Goal: Task Accomplishment & Management: Use online tool/utility

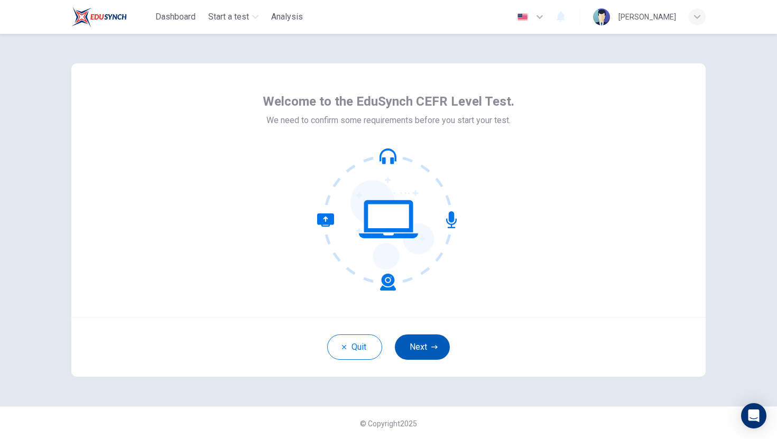
click at [415, 350] on button "Next" at bounding box center [422, 347] width 55 height 25
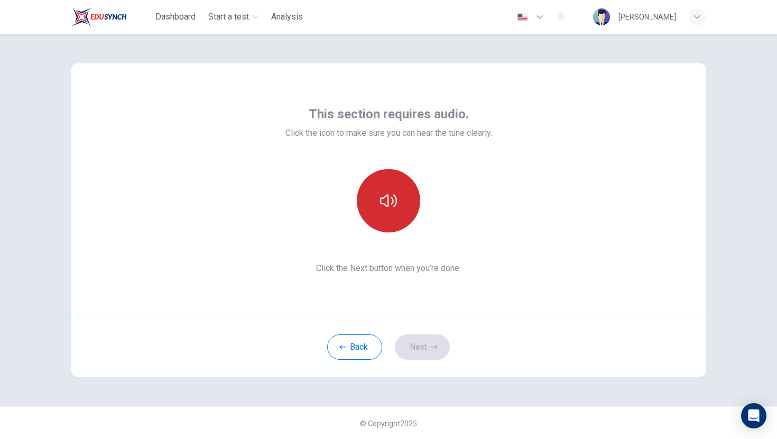
click at [389, 210] on button "button" at bounding box center [388, 200] width 63 height 63
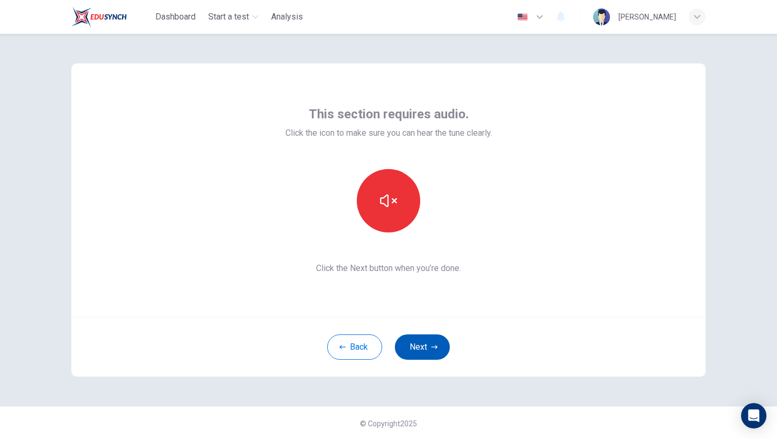
click at [434, 351] on button "Next" at bounding box center [422, 347] width 55 height 25
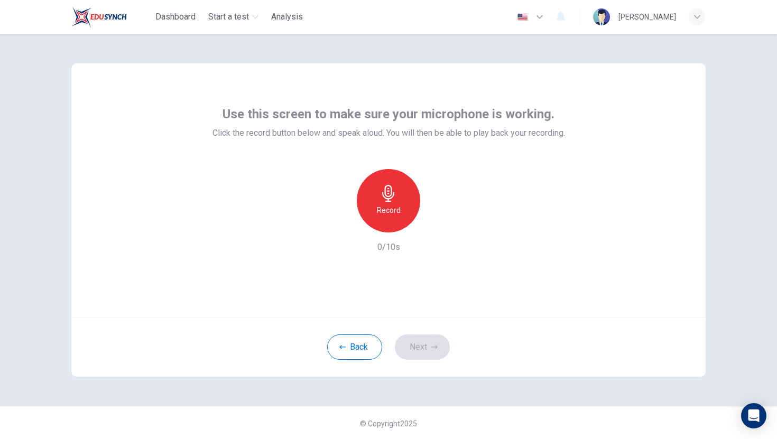
click at [391, 204] on h6 "Record" at bounding box center [389, 210] width 24 height 13
click at [391, 201] on icon "button" at bounding box center [388, 193] width 12 height 17
click at [435, 225] on icon "button" at bounding box center [437, 224] width 5 height 6
click at [429, 351] on button "Next" at bounding box center [422, 347] width 55 height 25
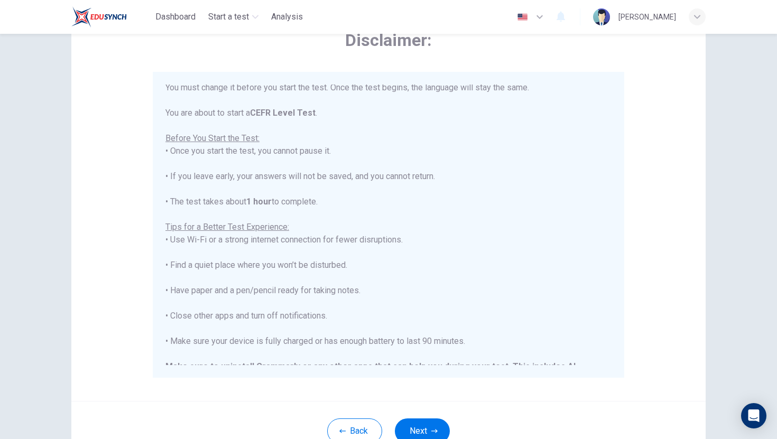
scroll to position [56, 0]
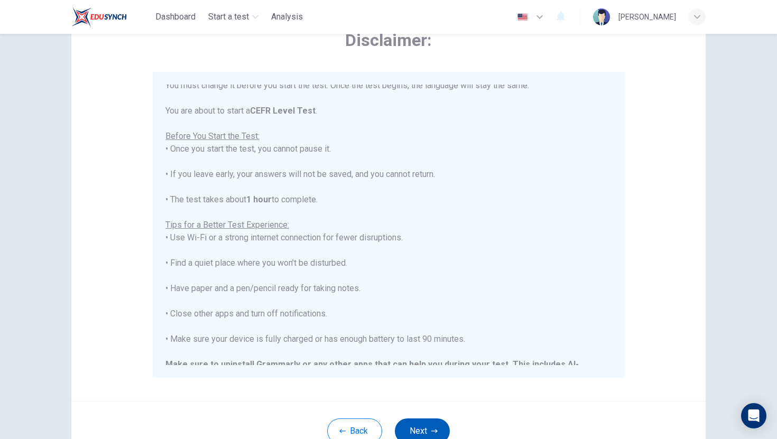
click at [421, 426] on button "Next" at bounding box center [422, 431] width 55 height 25
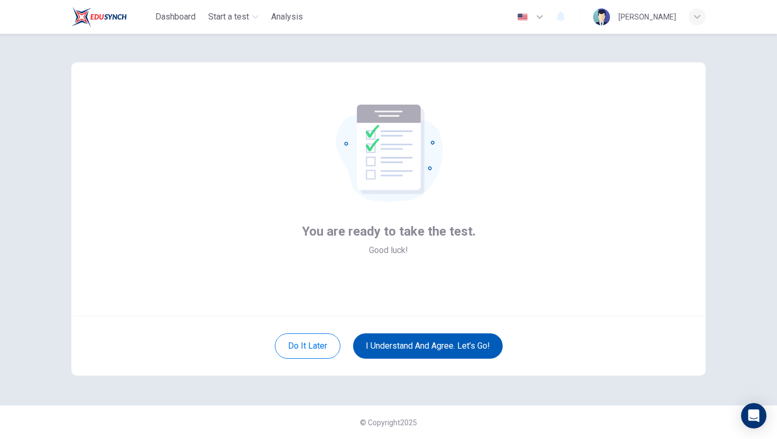
scroll to position [1, 0]
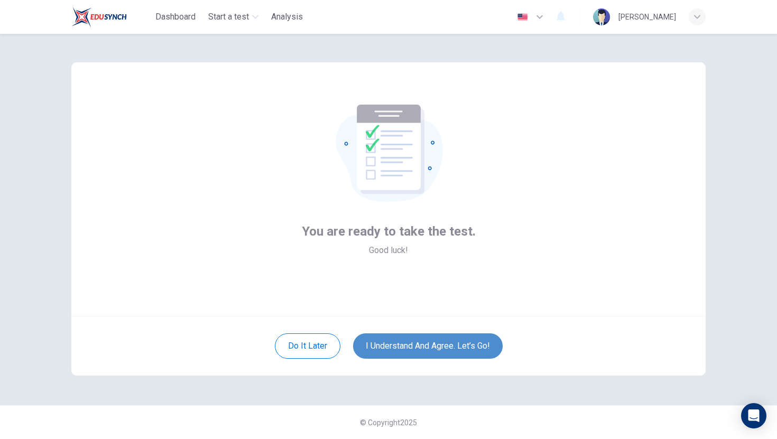
click at [437, 356] on button "I understand and agree. Let’s go!" at bounding box center [428, 345] width 150 height 25
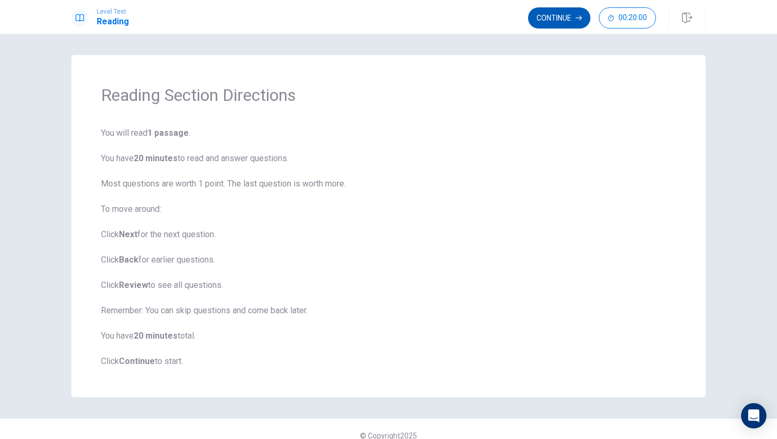
click at [542, 17] on button "Continue" at bounding box center [559, 17] width 62 height 21
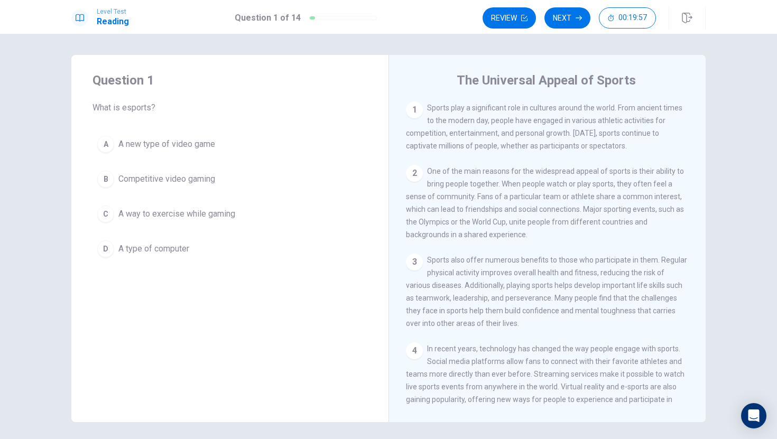
click at [108, 182] on div "B" at bounding box center [105, 179] width 17 height 17
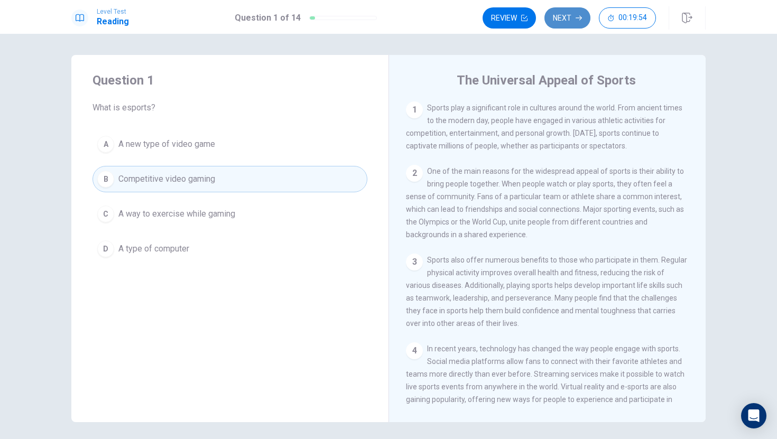
click at [559, 22] on button "Next" at bounding box center [567, 17] width 46 height 21
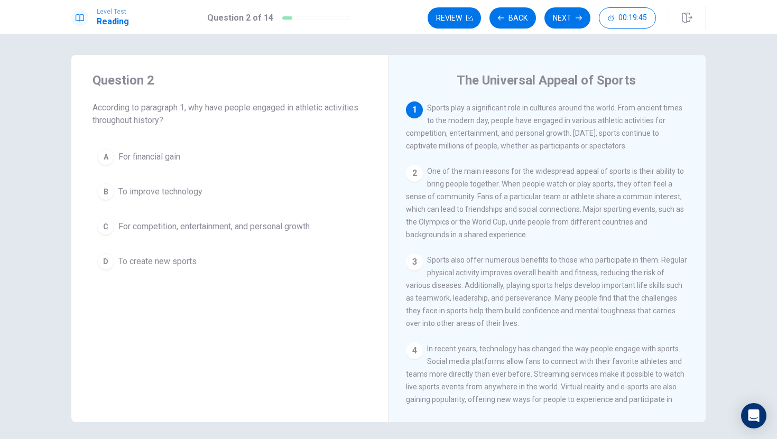
click at [117, 225] on button "C For competition, entertainment, and personal growth" at bounding box center [229, 226] width 275 height 26
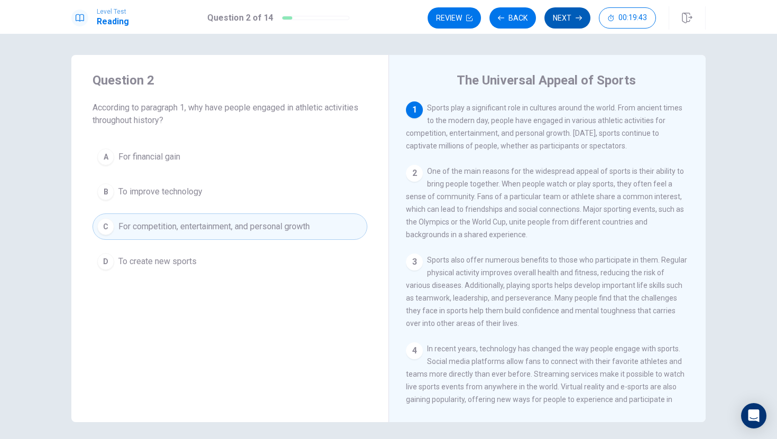
click at [560, 20] on button "Next" at bounding box center [567, 17] width 46 height 21
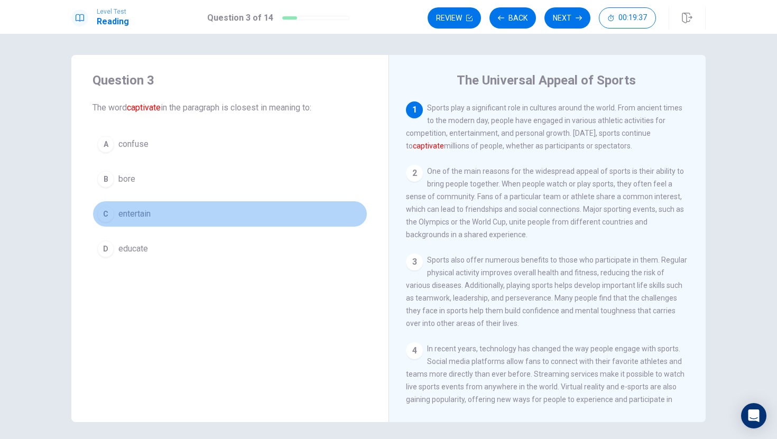
click at [108, 212] on div "C" at bounding box center [105, 214] width 17 height 17
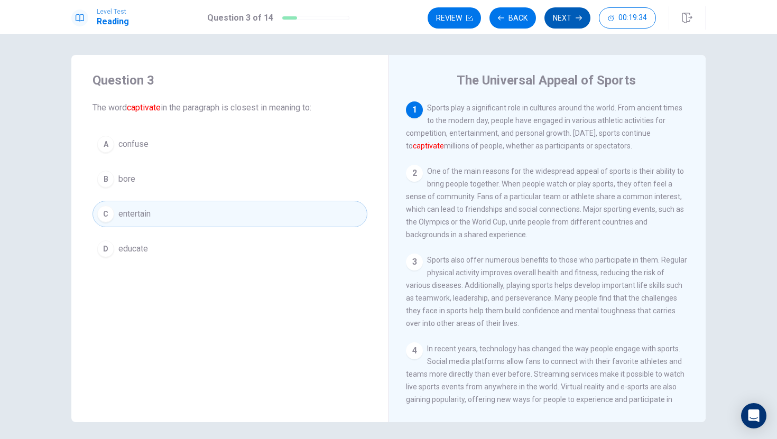
click at [562, 21] on button "Next" at bounding box center [567, 17] width 46 height 21
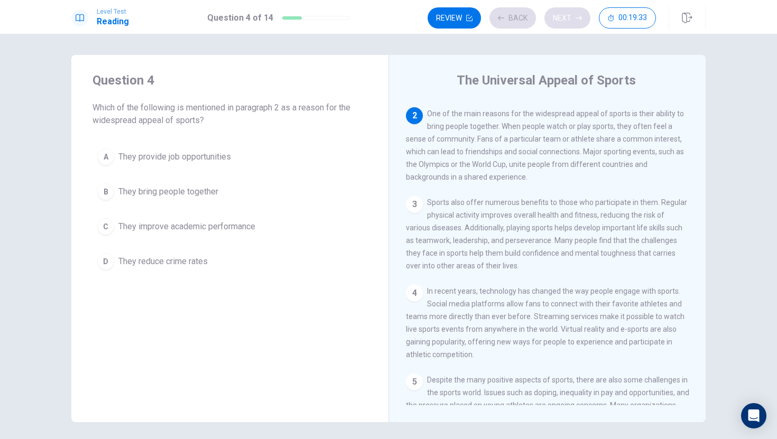
scroll to position [66, 0]
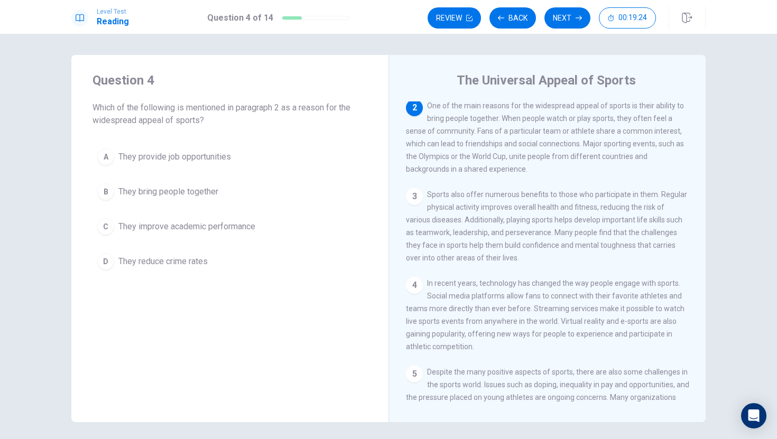
click at [189, 189] on span "They bring people together" at bounding box center [168, 191] width 100 height 13
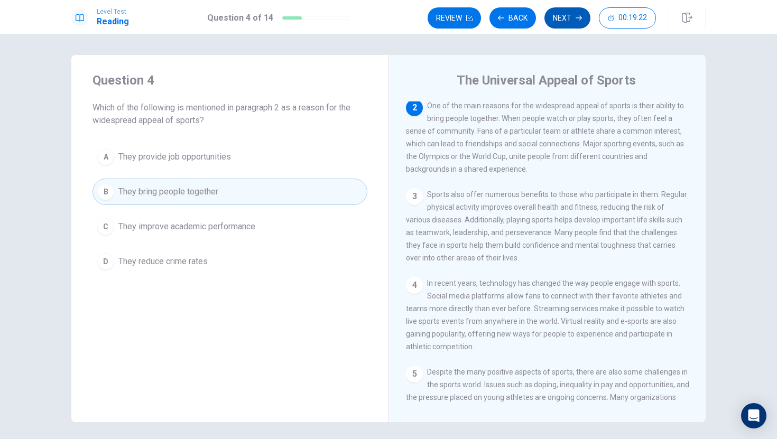
click at [556, 20] on button "Next" at bounding box center [567, 17] width 46 height 21
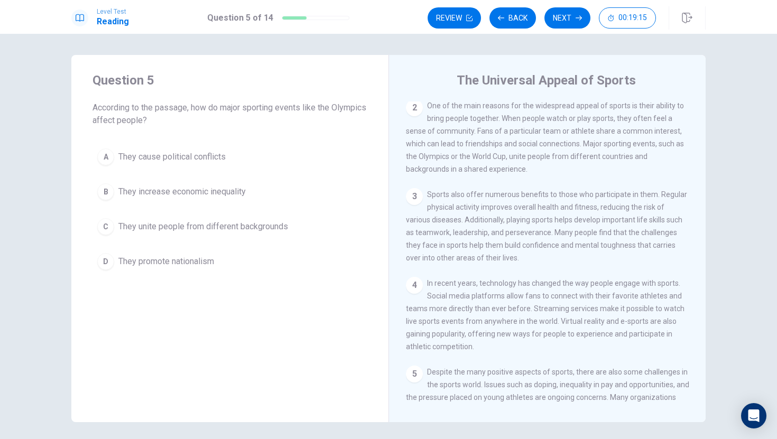
click at [275, 224] on span "They unite people from different backgrounds" at bounding box center [203, 226] width 170 height 13
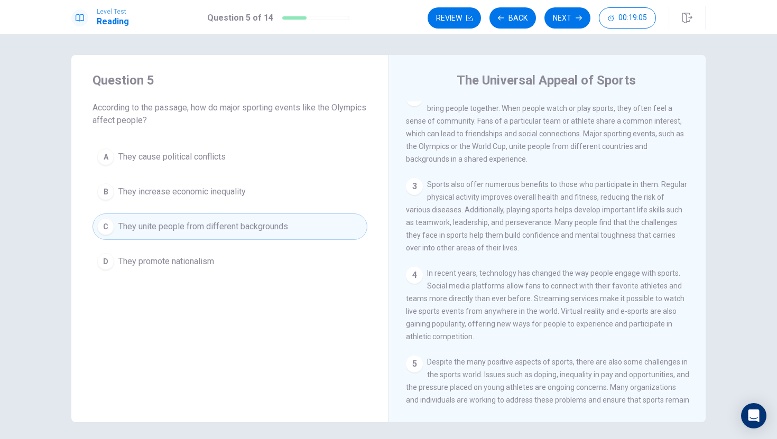
scroll to position [74, 0]
click at [565, 18] on button "Next" at bounding box center [567, 17] width 46 height 21
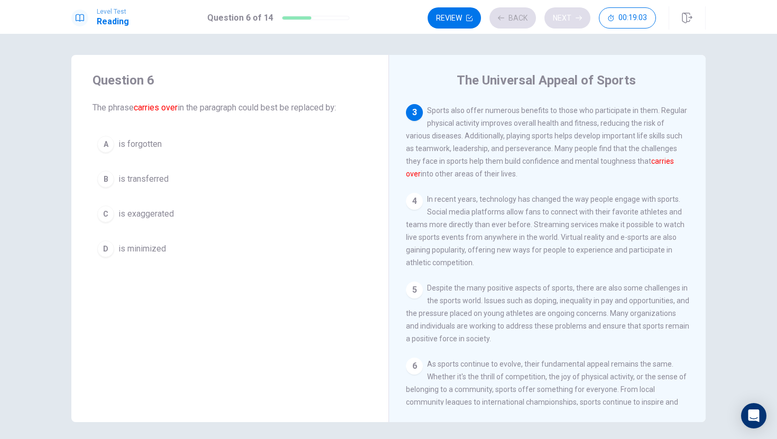
scroll to position [157, 0]
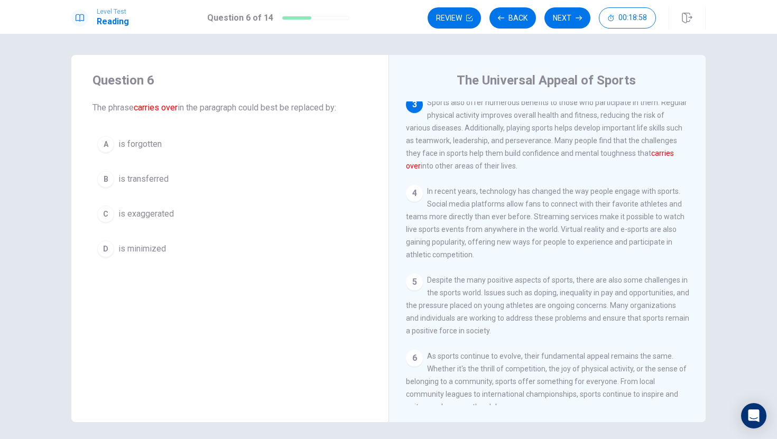
click at [106, 179] on div "B" at bounding box center [105, 179] width 17 height 17
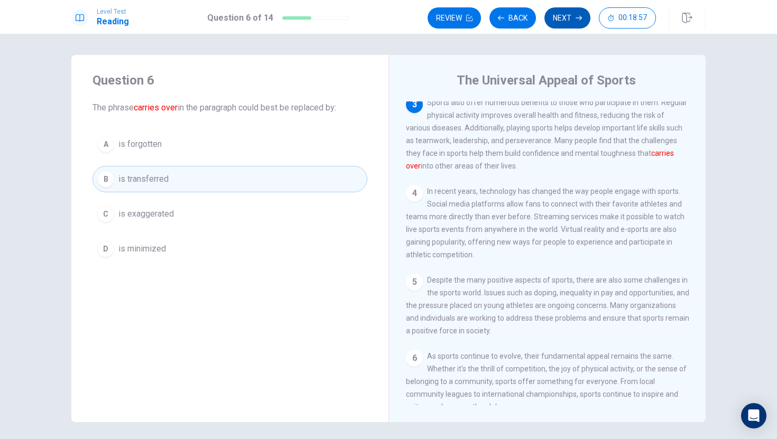
click at [581, 17] on icon "button" at bounding box center [578, 18] width 6 height 5
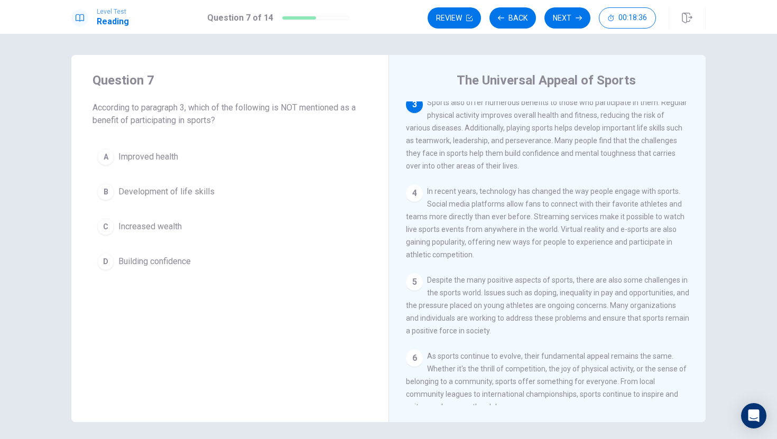
click at [163, 224] on span "Increased wealth" at bounding box center [149, 226] width 63 height 13
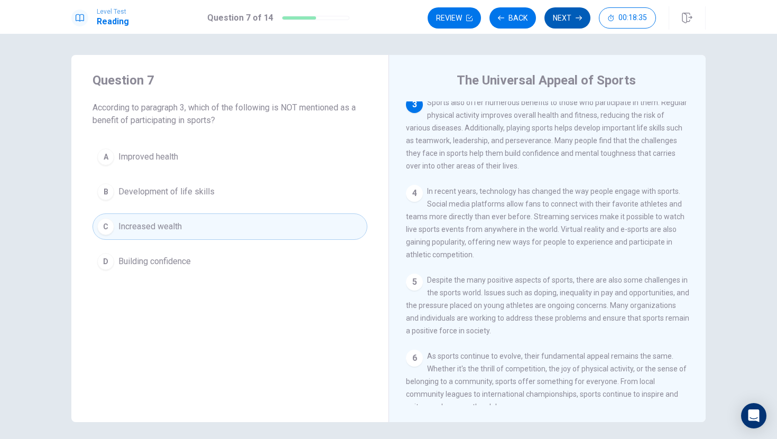
click at [561, 20] on button "Next" at bounding box center [567, 17] width 46 height 21
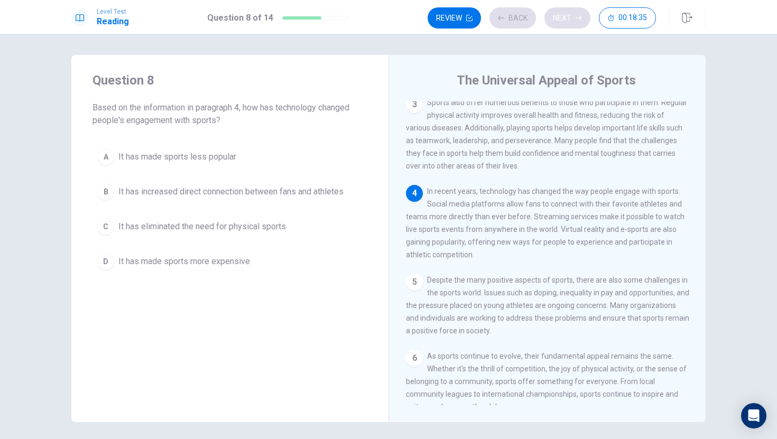
scroll to position [195, 0]
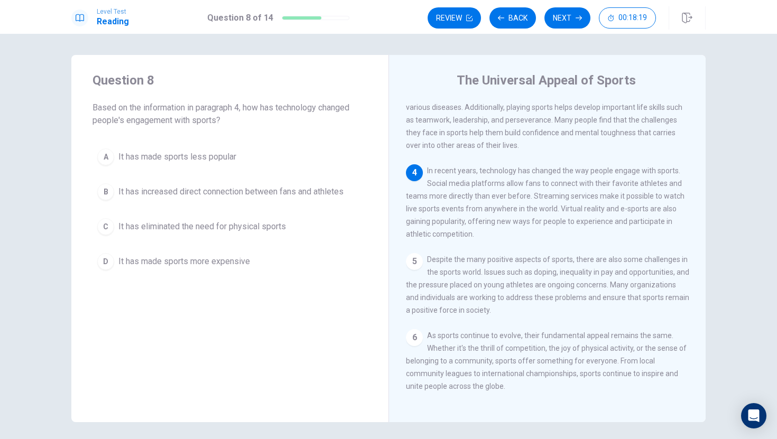
click at [319, 197] on span "It has increased direct connection between fans and athletes" at bounding box center [230, 191] width 225 height 13
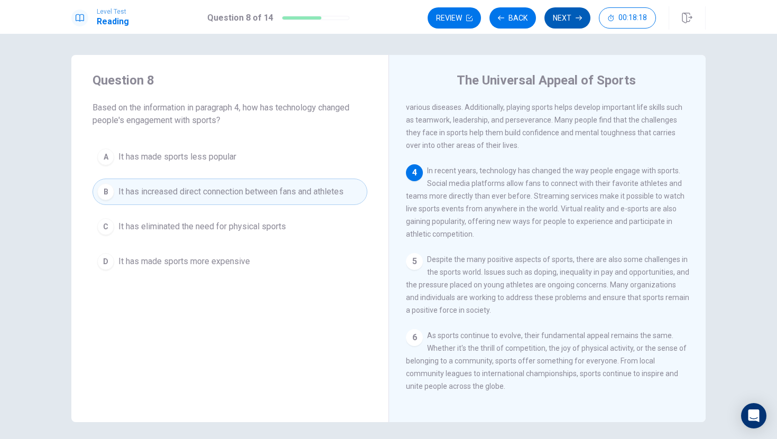
click at [555, 20] on button "Next" at bounding box center [567, 17] width 46 height 21
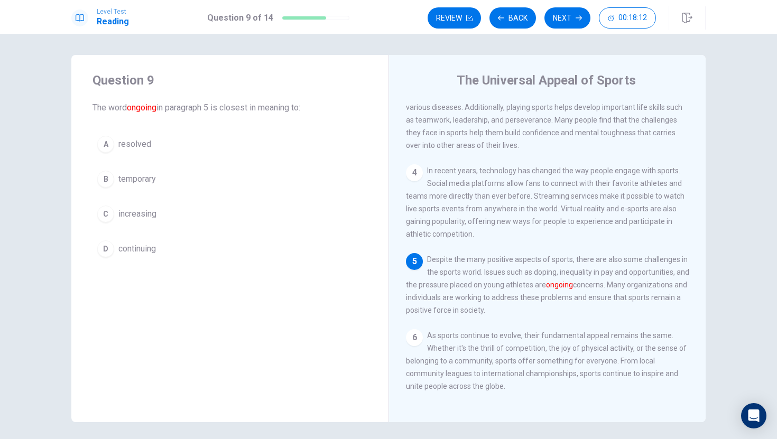
click at [109, 244] on div "D" at bounding box center [105, 248] width 17 height 17
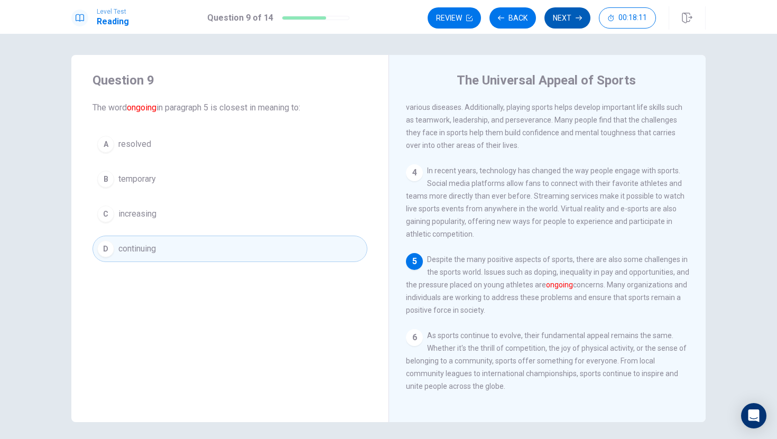
click at [567, 20] on button "Next" at bounding box center [567, 17] width 46 height 21
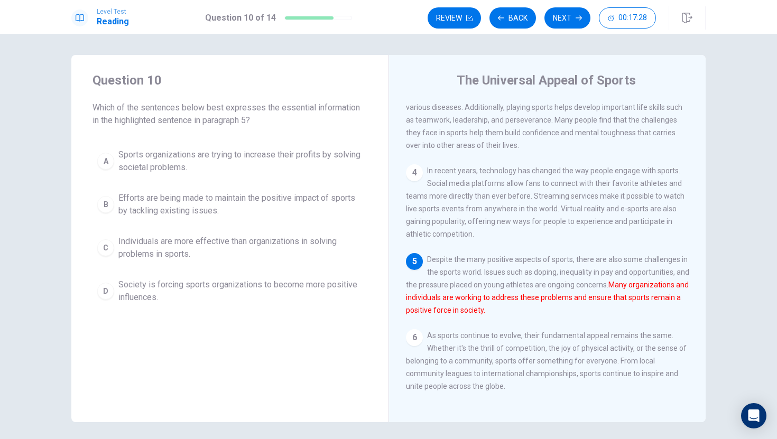
click at [108, 203] on div "B" at bounding box center [105, 204] width 17 height 17
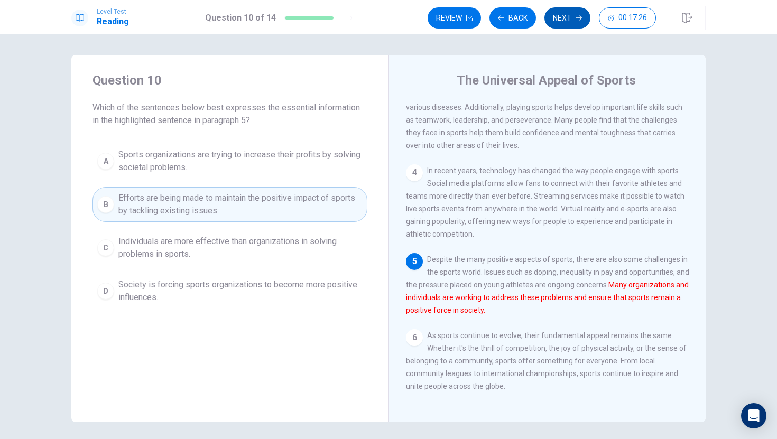
click at [566, 22] on button "Next" at bounding box center [567, 17] width 46 height 21
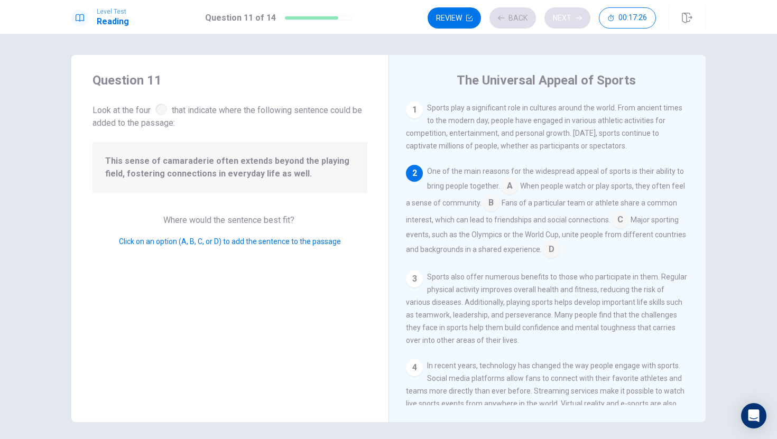
scroll to position [66, 0]
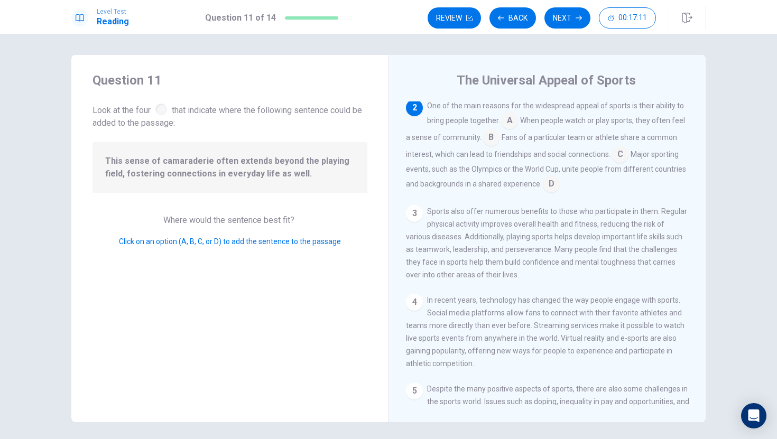
click at [512, 125] on input at bounding box center [509, 121] width 17 height 17
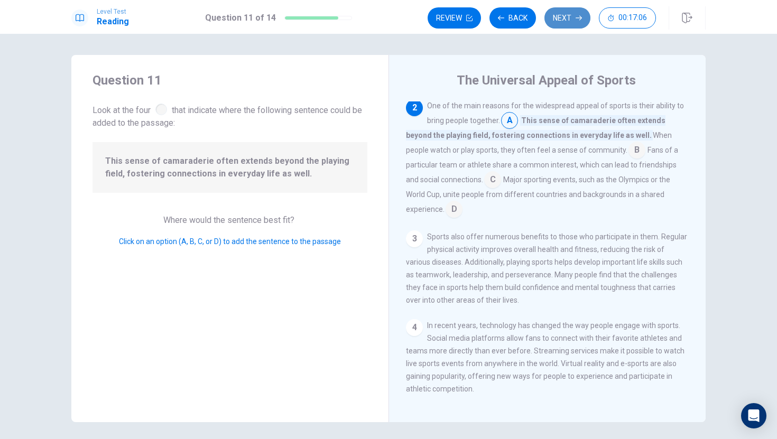
click at [549, 25] on button "Next" at bounding box center [567, 17] width 46 height 21
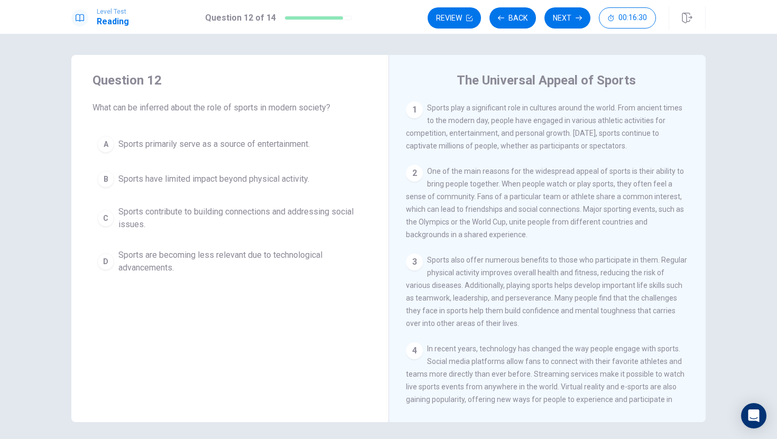
click at [109, 219] on div "C" at bounding box center [105, 218] width 17 height 17
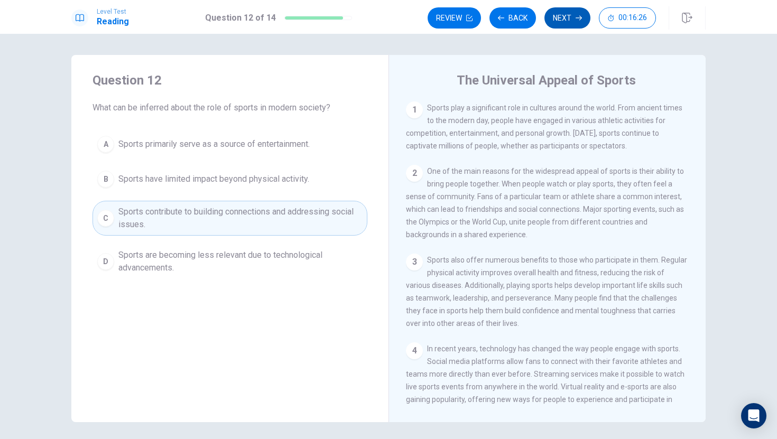
click at [571, 17] on button "Next" at bounding box center [567, 17] width 46 height 21
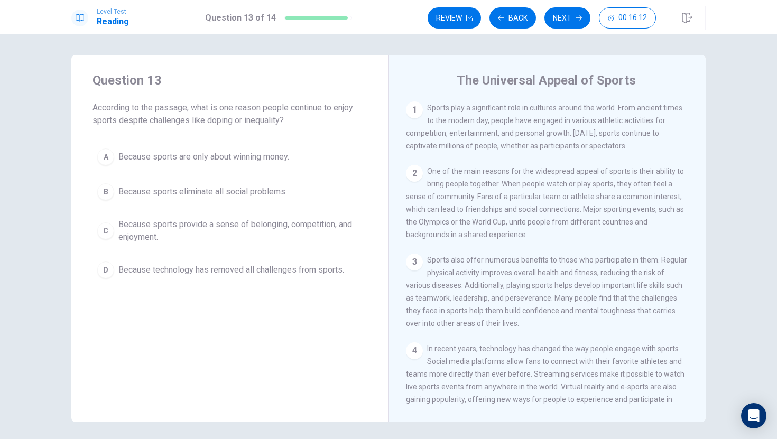
click at [120, 232] on span "Because sports provide a sense of belonging, competition, and enjoyment." at bounding box center [240, 230] width 244 height 25
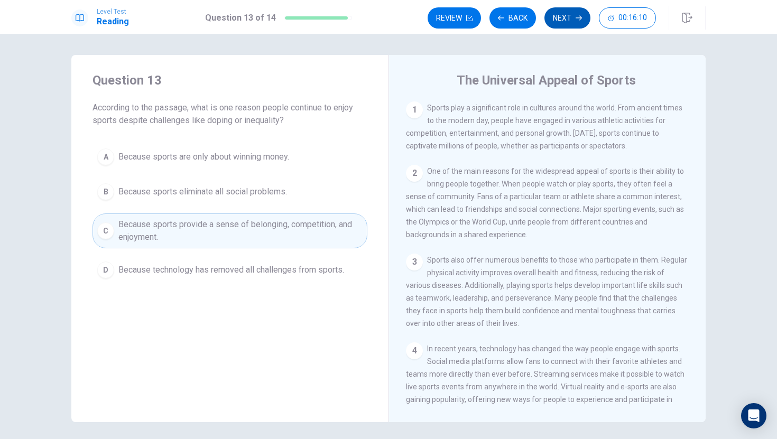
click at [575, 16] on icon "button" at bounding box center [578, 18] width 6 height 6
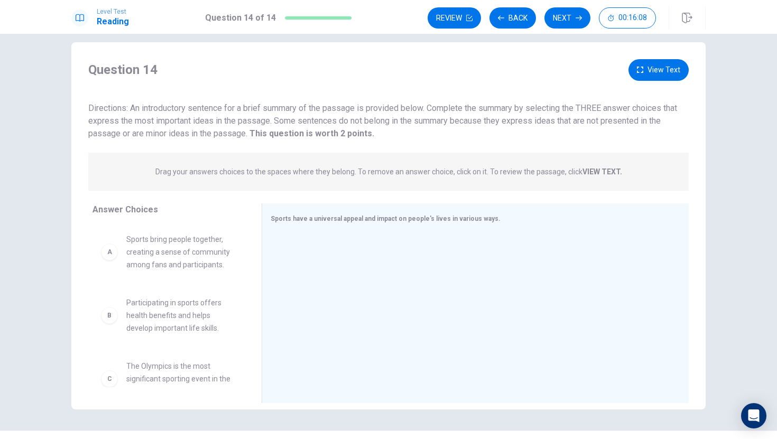
scroll to position [18, 0]
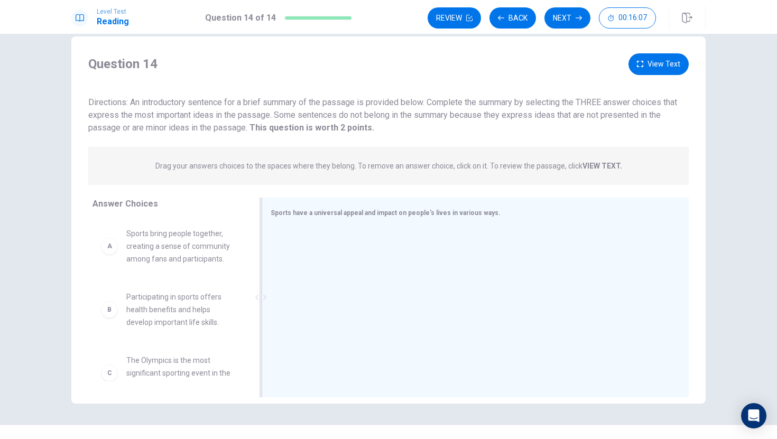
click at [299, 223] on div "Sports have a universal appeal and impact on people's lives in various ways." at bounding box center [475, 298] width 427 height 200
click at [302, 210] on span "Sports have a universal appeal and impact on people's lives in various ways." at bounding box center [386, 212] width 230 height 7
click at [332, 227] on div "Sports have a universal appeal and impact on people's lives in various ways." at bounding box center [475, 298] width 427 height 200
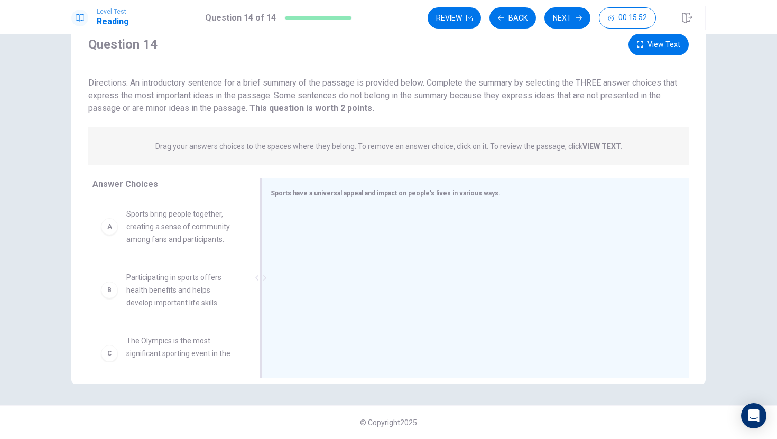
drag, startPoint x: 340, startPoint y: 192, endPoint x: 387, endPoint y: 192, distance: 47.6
click at [385, 194] on span "Sports have a universal appeal and impact on people's lives in various ways." at bounding box center [386, 193] width 230 height 7
click at [387, 192] on span "Sports have a universal appeal and impact on people's lives in various ways." at bounding box center [386, 193] width 230 height 7
drag, startPoint x: 172, startPoint y: 239, endPoint x: 338, endPoint y: 231, distance: 166.1
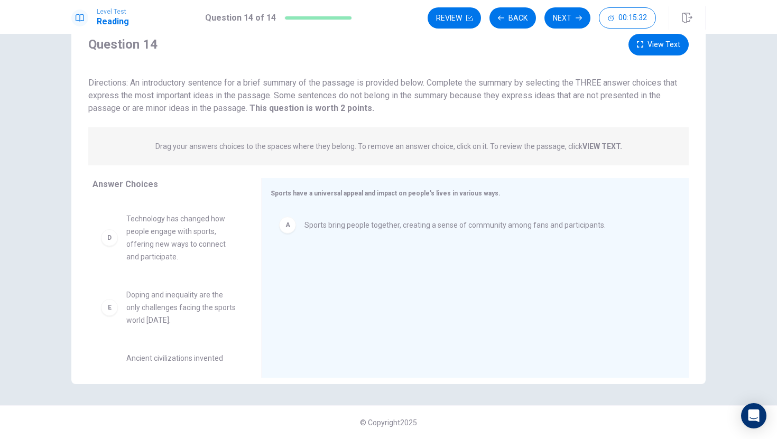
scroll to position [146, 0]
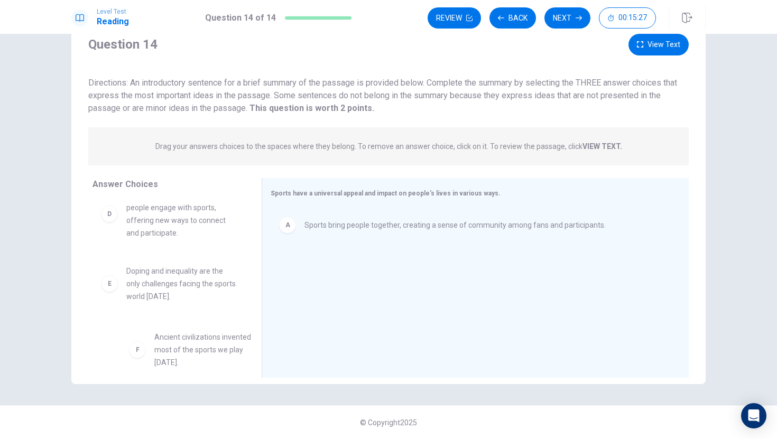
drag, startPoint x: 183, startPoint y: 331, endPoint x: 208, endPoint y: 333, distance: 24.4
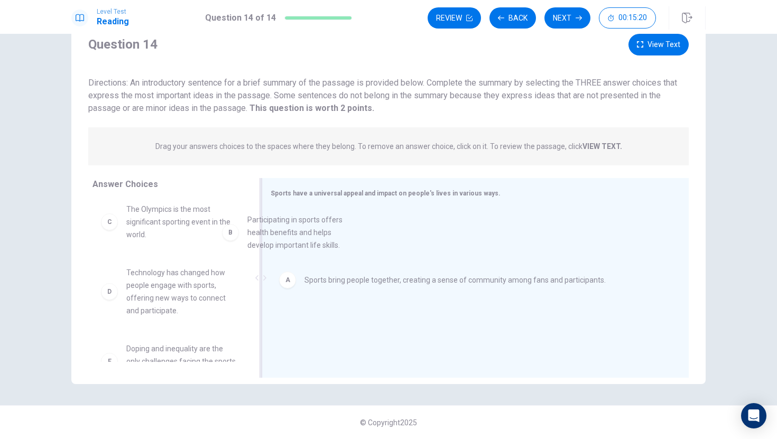
scroll to position [5, 0]
drag, startPoint x: 140, startPoint y: 230, endPoint x: 320, endPoint y: 261, distance: 183.3
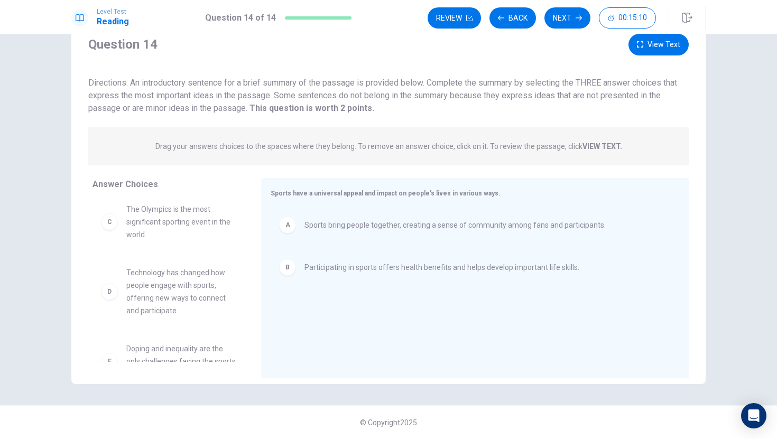
scroll to position [82, 0]
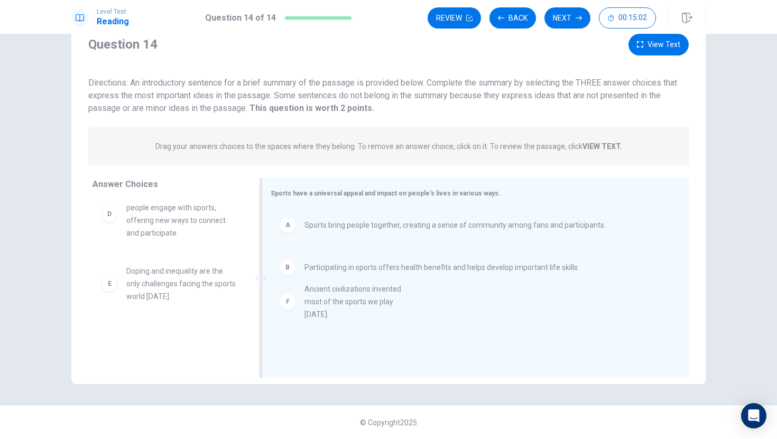
drag, startPoint x: 205, startPoint y: 339, endPoint x: 386, endPoint y: 293, distance: 187.6
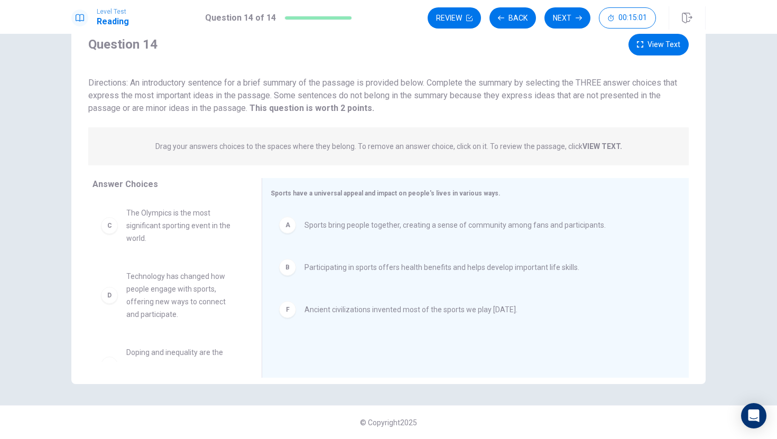
scroll to position [0, 0]
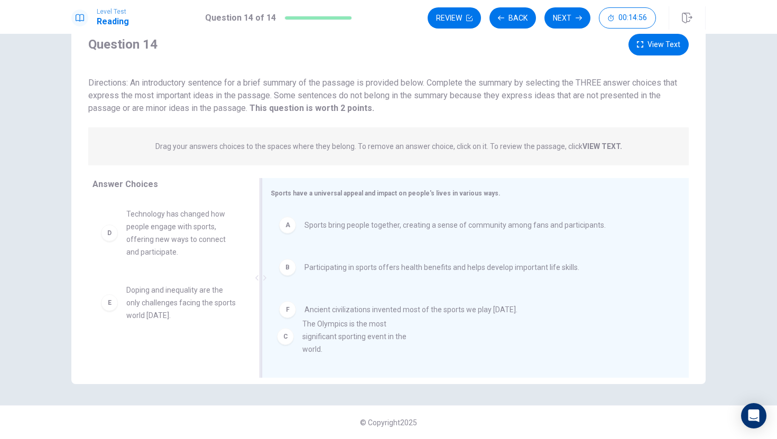
drag, startPoint x: 132, startPoint y: 237, endPoint x: 312, endPoint y: 347, distance: 211.1
drag, startPoint x: 126, startPoint y: 221, endPoint x: 318, endPoint y: 351, distance: 231.0
drag, startPoint x: 155, startPoint y: 213, endPoint x: 314, endPoint y: 302, distance: 182.4
drag, startPoint x: 141, startPoint y: 221, endPoint x: 329, endPoint y: 346, distance: 225.0
drag, startPoint x: 136, startPoint y: 227, endPoint x: 319, endPoint y: 352, distance: 222.1
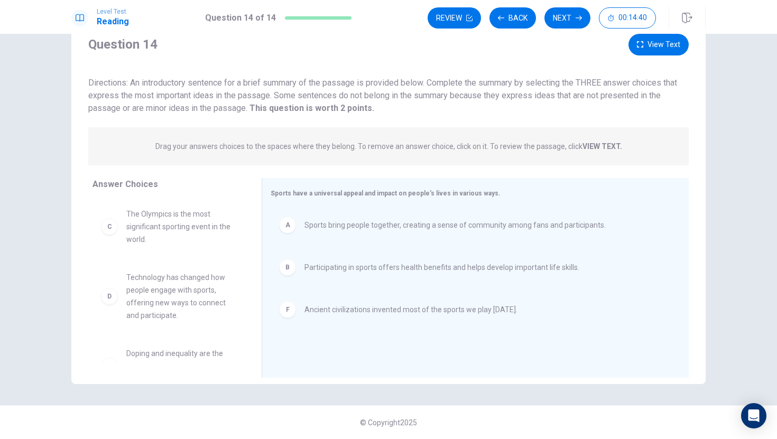
drag, startPoint x: 265, startPoint y: 278, endPoint x: 250, endPoint y: 278, distance: 14.8
click at [250, 278] on div "Answer Choices C The Olympics is the most significant sporting event in the wor…" at bounding box center [388, 280] width 634 height 205
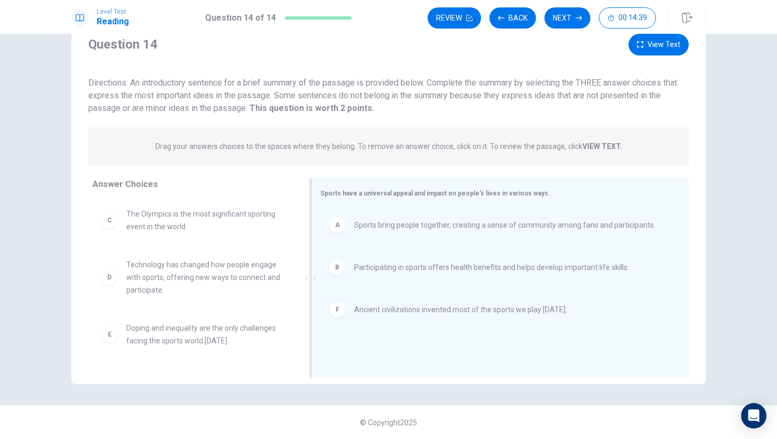
drag, startPoint x: 262, startPoint y: 280, endPoint x: 311, endPoint y: 287, distance: 49.8
click at [311, 287] on div at bounding box center [310, 278] width 13 height 200
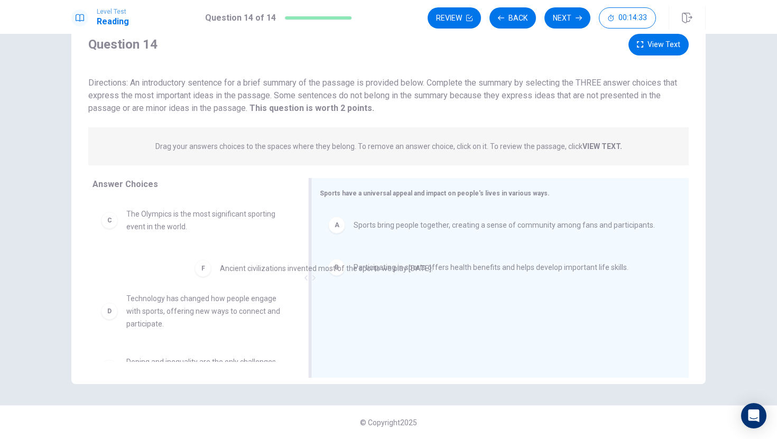
drag, startPoint x: 341, startPoint y: 311, endPoint x: 201, endPoint y: 268, distance: 146.6
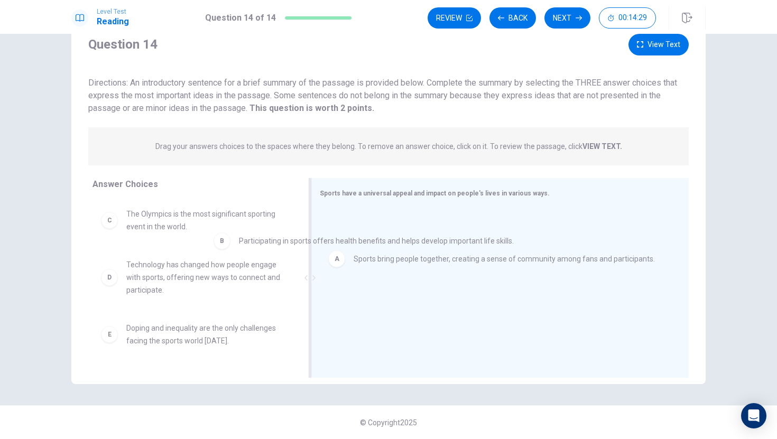
drag, startPoint x: 348, startPoint y: 268, endPoint x: 167, endPoint y: 209, distance: 190.2
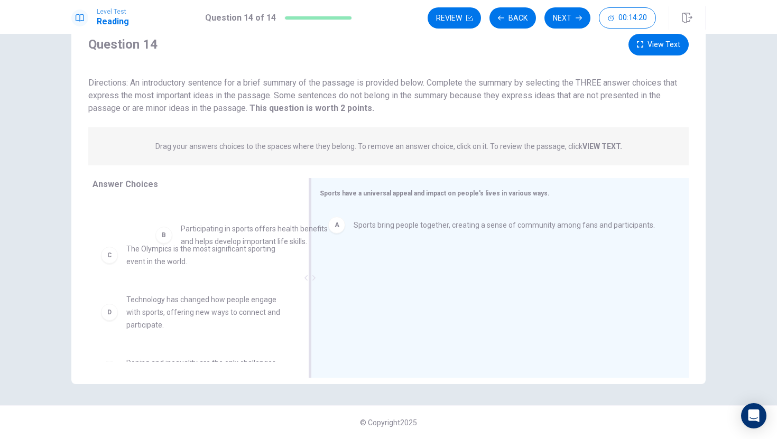
scroll to position [3, 0]
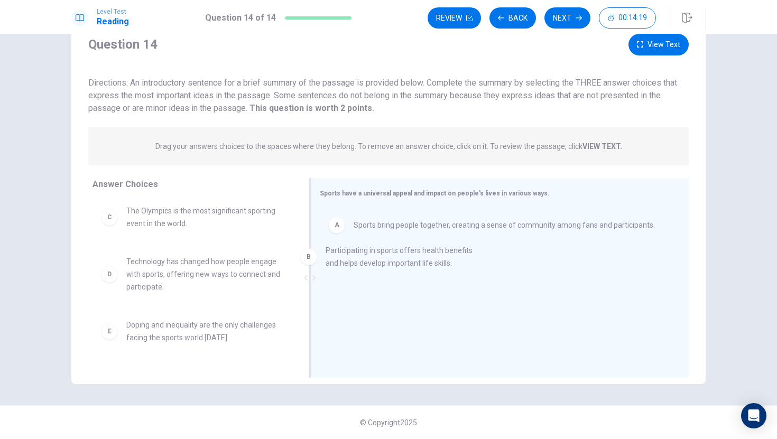
drag, startPoint x: 172, startPoint y: 227, endPoint x: 398, endPoint y: 266, distance: 229.1
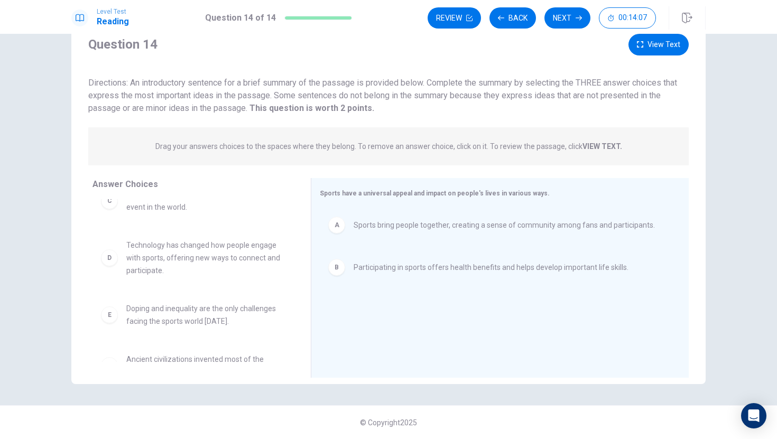
scroll to position [0, 0]
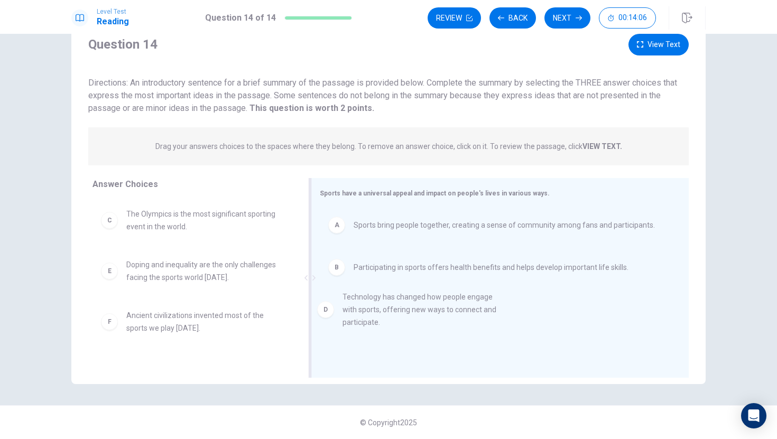
drag, startPoint x: 244, startPoint y: 272, endPoint x: 467, endPoint y: 304, distance: 224.8
click at [559, 12] on button "Next" at bounding box center [567, 17] width 46 height 21
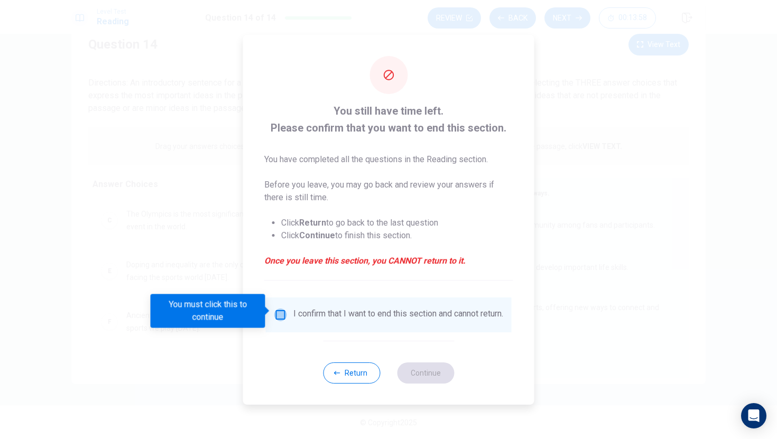
click at [282, 311] on input "You must click this to continue" at bounding box center [280, 315] width 13 height 13
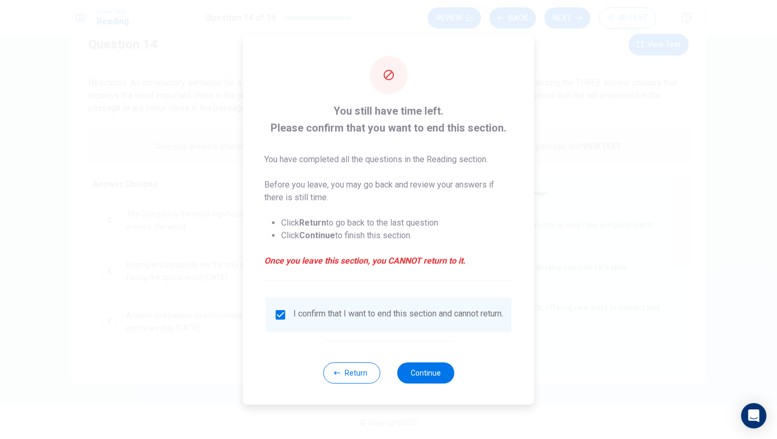
click at [282, 311] on input "checkbox" at bounding box center [280, 315] width 13 height 13
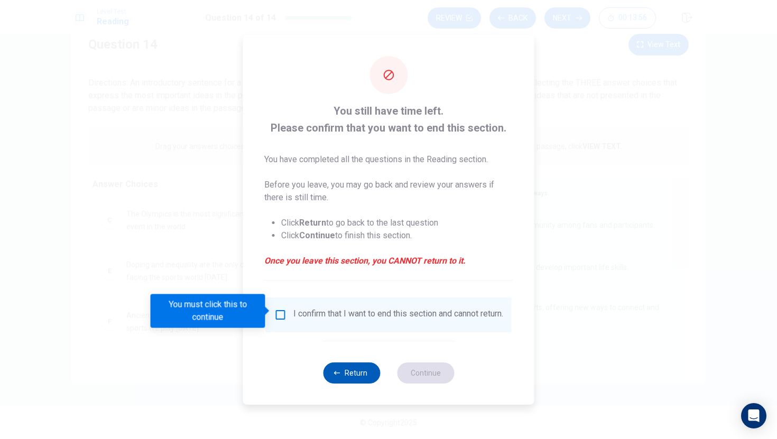
click at [328, 378] on button "Return" at bounding box center [351, 373] width 57 height 21
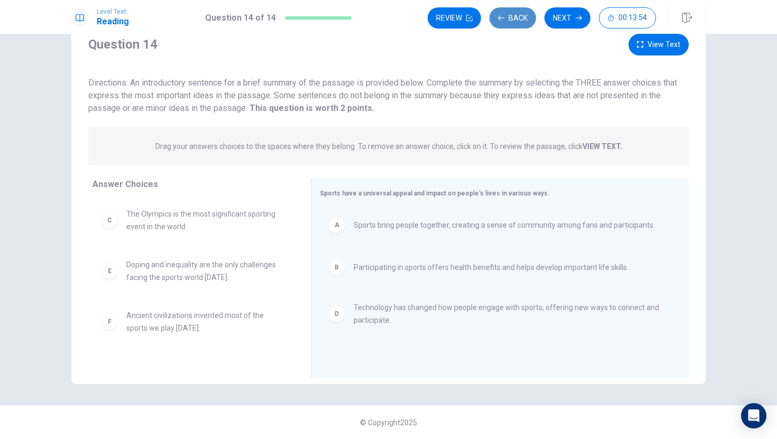
click at [514, 13] on button "Back" at bounding box center [512, 17] width 47 height 21
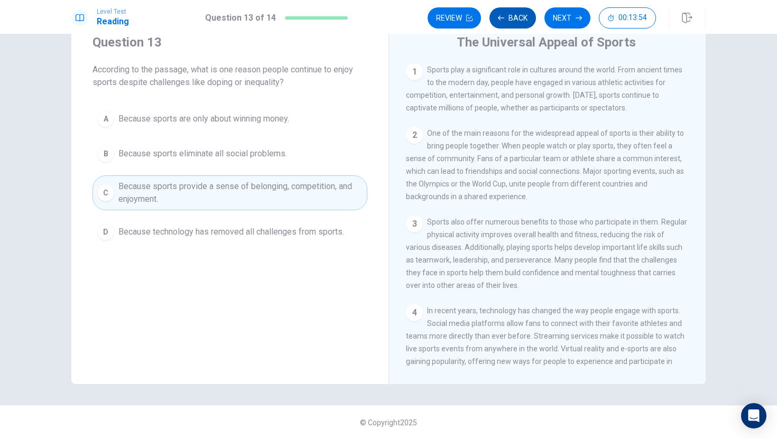
click at [514, 13] on button "Back" at bounding box center [512, 17] width 47 height 21
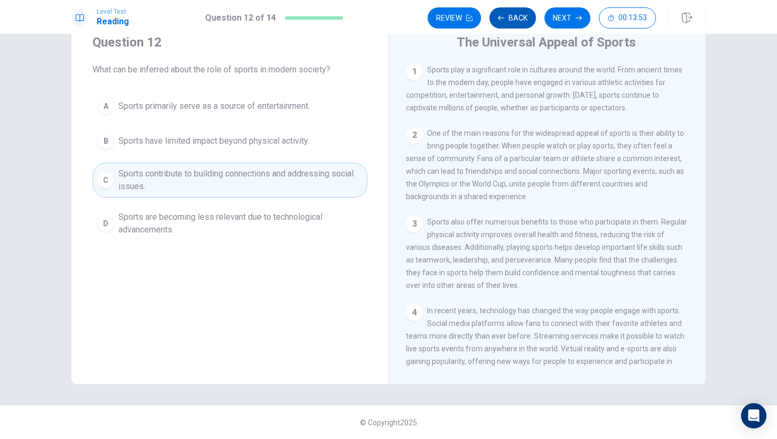
click at [514, 13] on button "Back" at bounding box center [512, 17] width 47 height 21
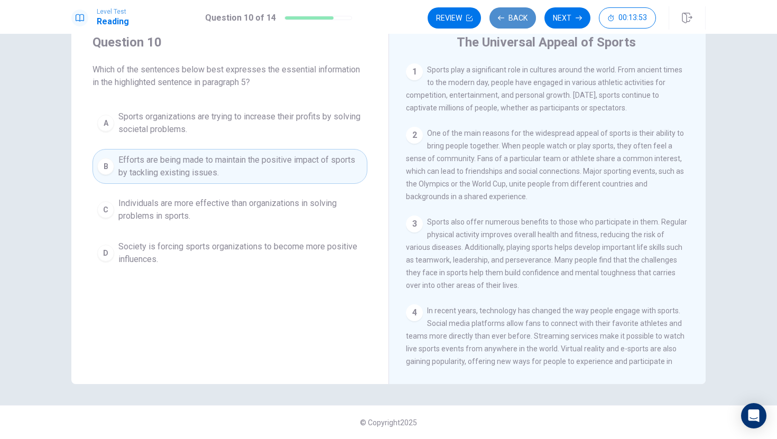
click at [514, 13] on button "Back" at bounding box center [512, 17] width 47 height 21
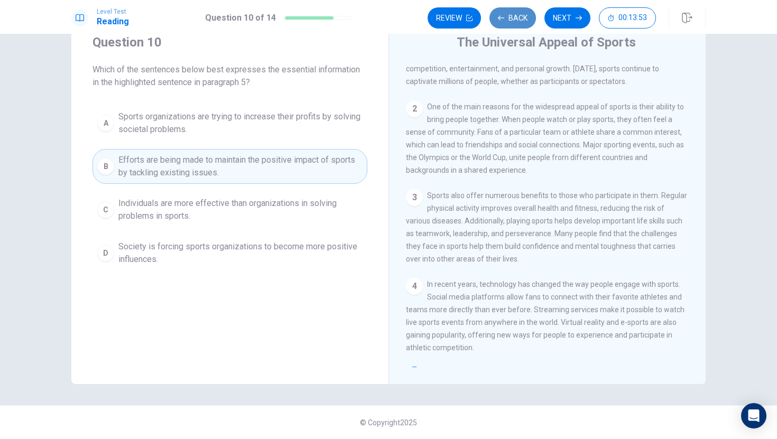
click at [514, 13] on button "Back" at bounding box center [512, 17] width 47 height 21
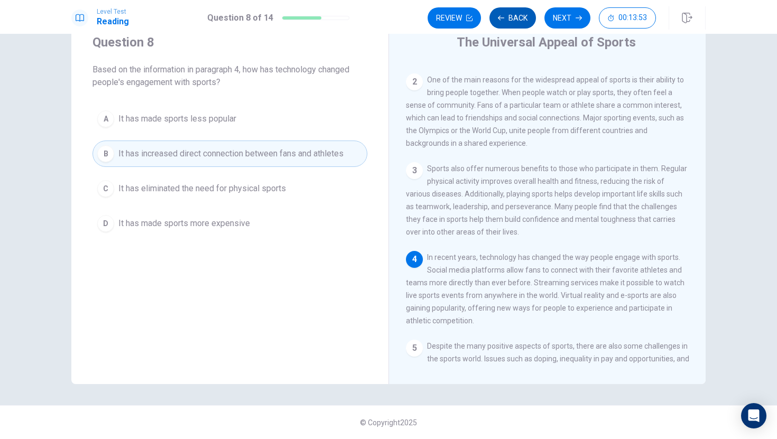
click at [514, 13] on button "Back" at bounding box center [512, 17] width 47 height 21
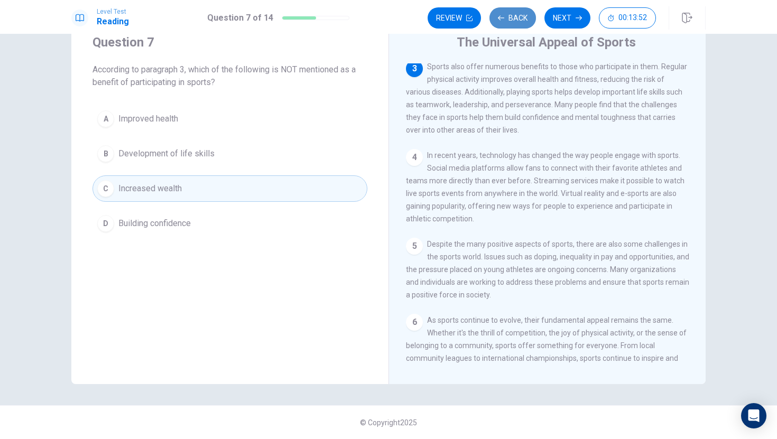
click at [514, 13] on button "Back" at bounding box center [512, 17] width 47 height 21
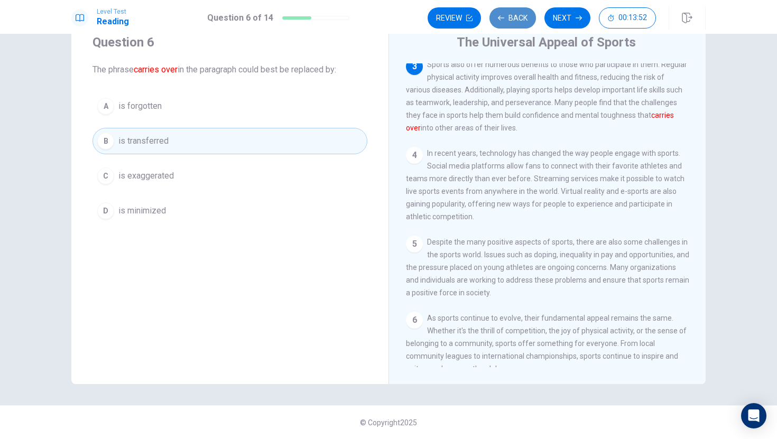
click at [514, 13] on button "Back" at bounding box center [512, 17] width 47 height 21
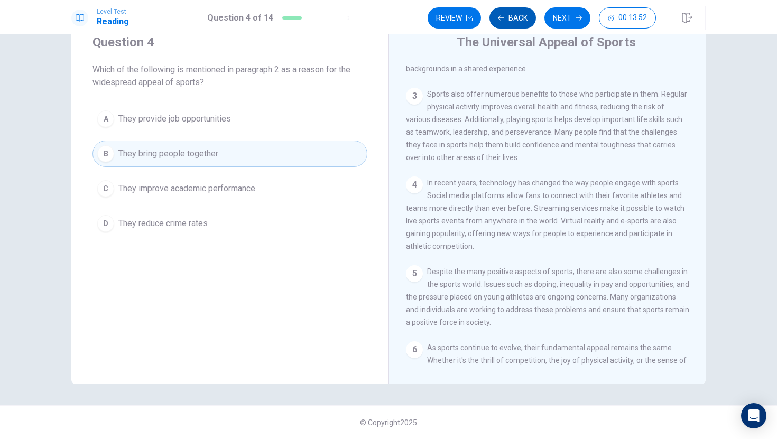
click at [514, 13] on button "Back" at bounding box center [512, 17] width 47 height 21
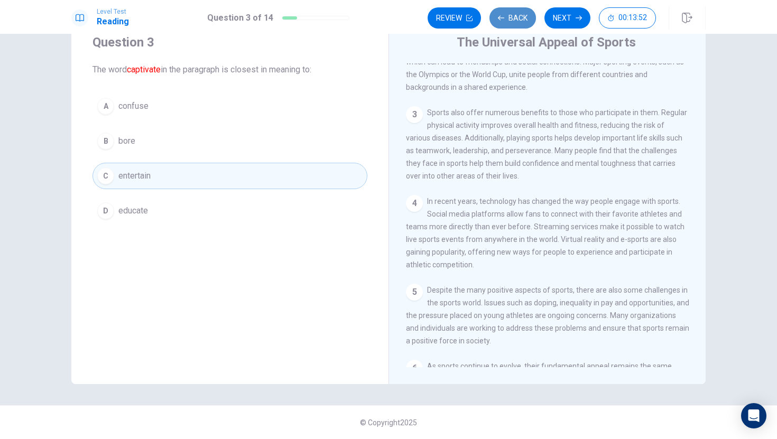
scroll to position [17, 0]
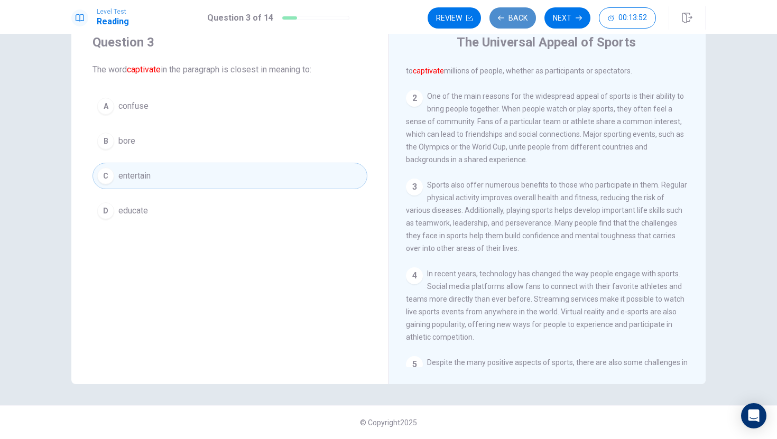
click at [514, 13] on button "Back" at bounding box center [512, 17] width 47 height 21
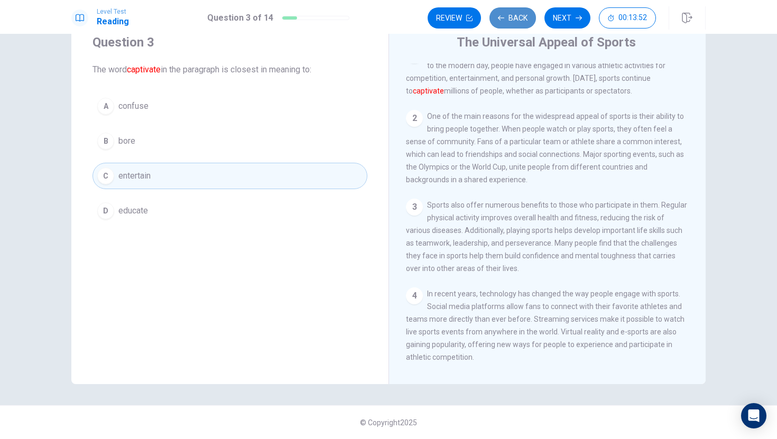
click at [514, 13] on button "Back" at bounding box center [512, 17] width 47 height 21
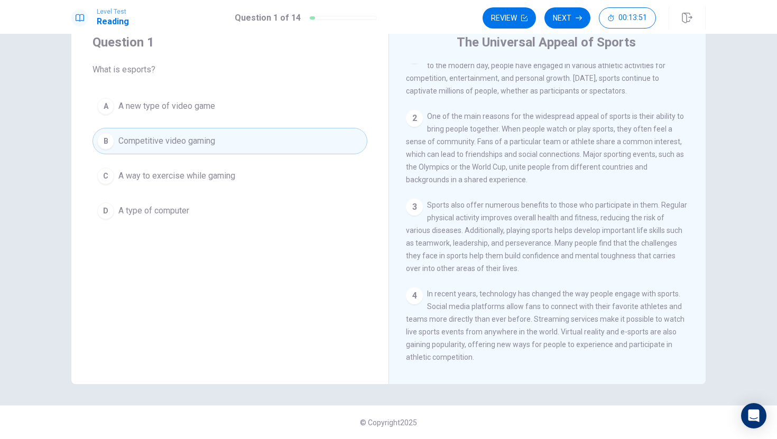
scroll to position [0, 0]
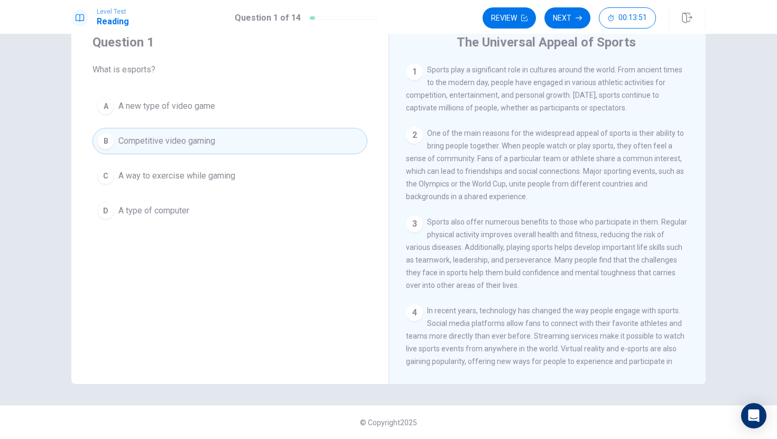
click at [514, 13] on button "Review" at bounding box center [508, 17] width 53 height 21
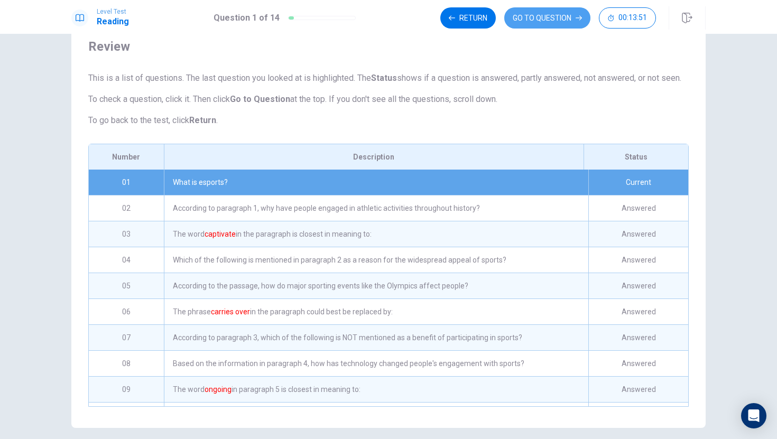
scroll to position [38, 0]
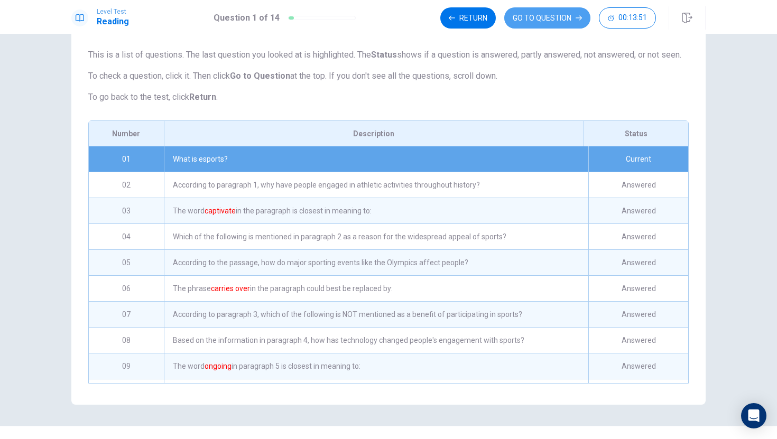
click at [514, 13] on button "GO TO QUESTION" at bounding box center [547, 17] width 86 height 21
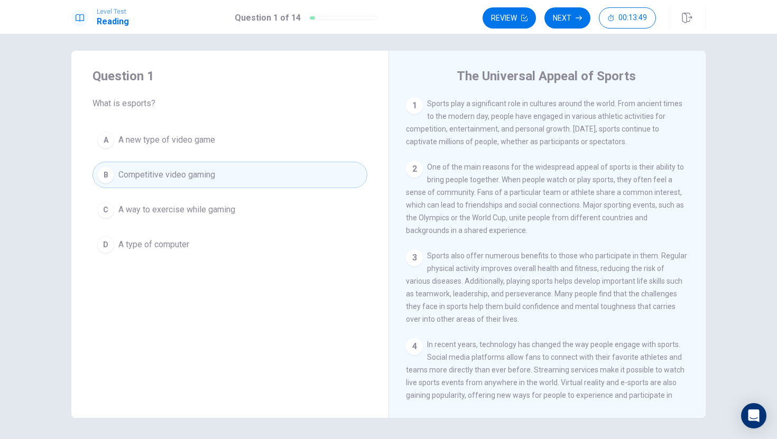
scroll to position [0, 0]
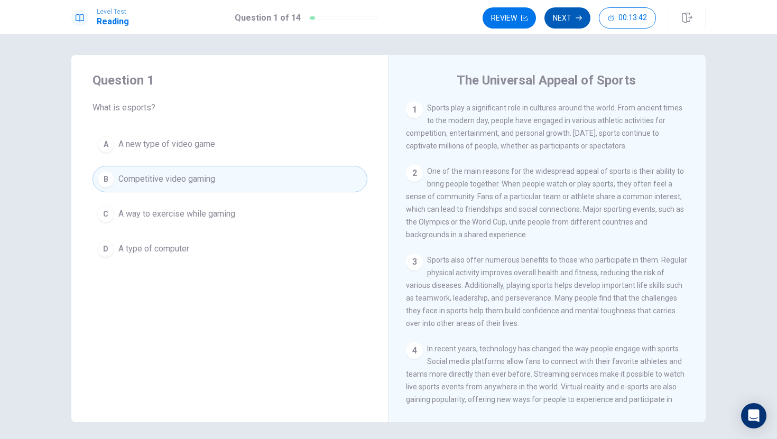
click at [574, 16] on button "Next" at bounding box center [567, 17] width 46 height 21
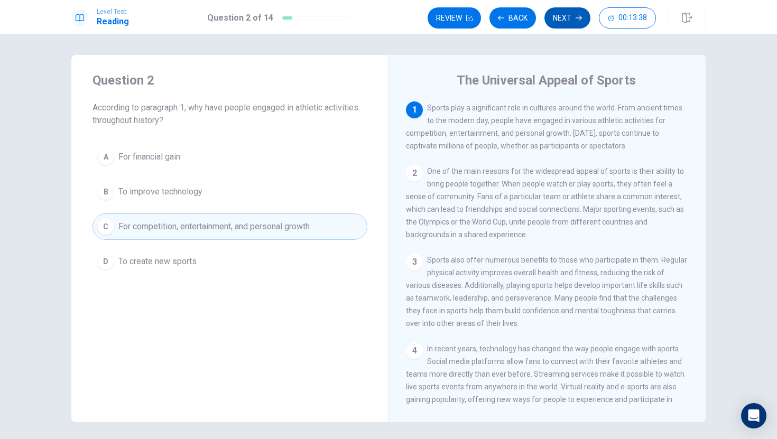
click at [570, 17] on button "Next" at bounding box center [567, 17] width 46 height 21
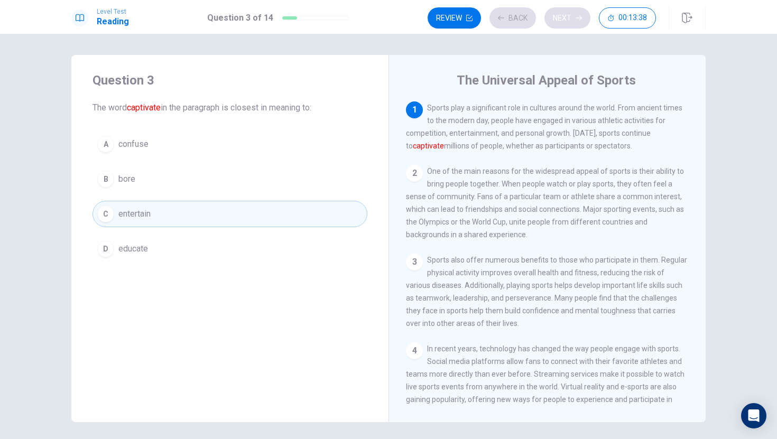
click at [570, 17] on div "Review Back Next 00:13:38" at bounding box center [542, 17] width 228 height 21
click at [570, 17] on div "Review Back Next 00:13:37" at bounding box center [542, 17] width 228 height 21
click at [570, 17] on button "Next" at bounding box center [567, 17] width 46 height 21
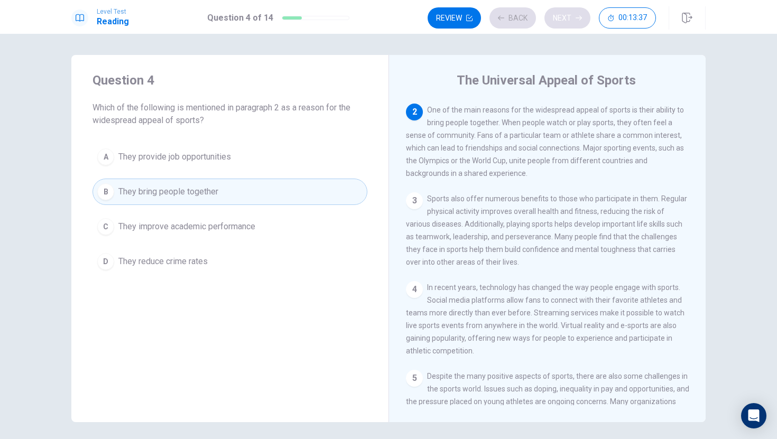
scroll to position [66, 0]
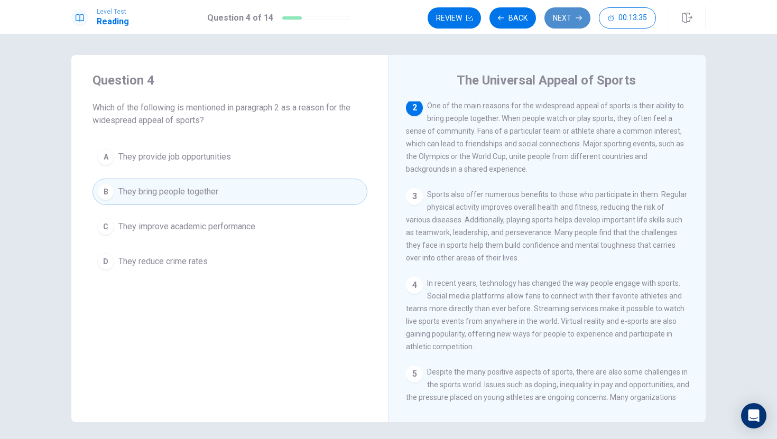
click at [570, 17] on button "Next" at bounding box center [567, 17] width 46 height 21
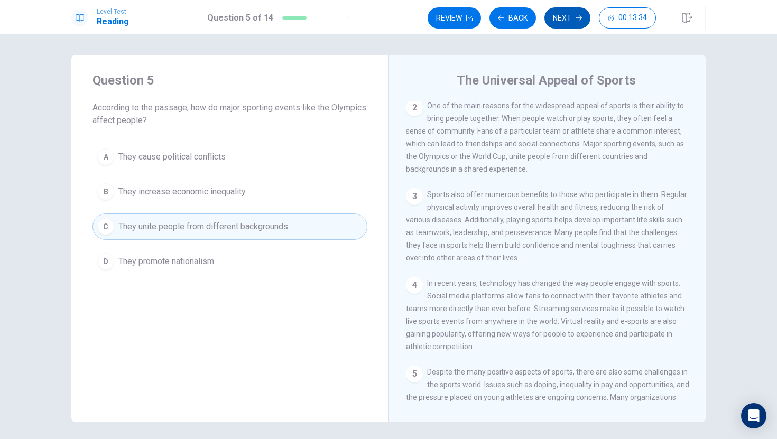
click at [569, 16] on button "Next" at bounding box center [567, 17] width 46 height 21
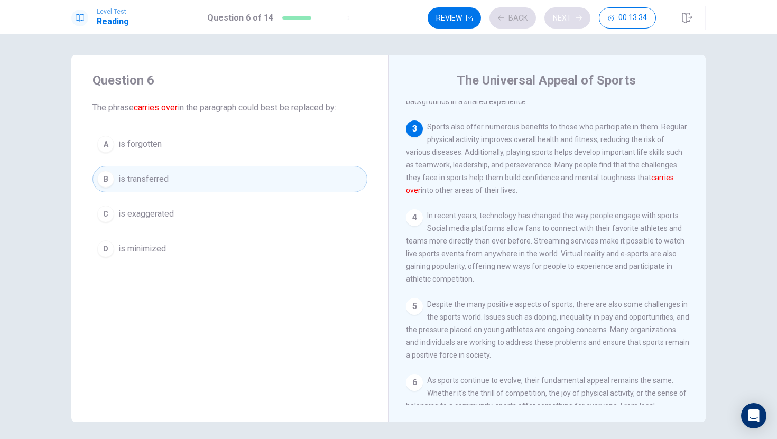
scroll to position [157, 0]
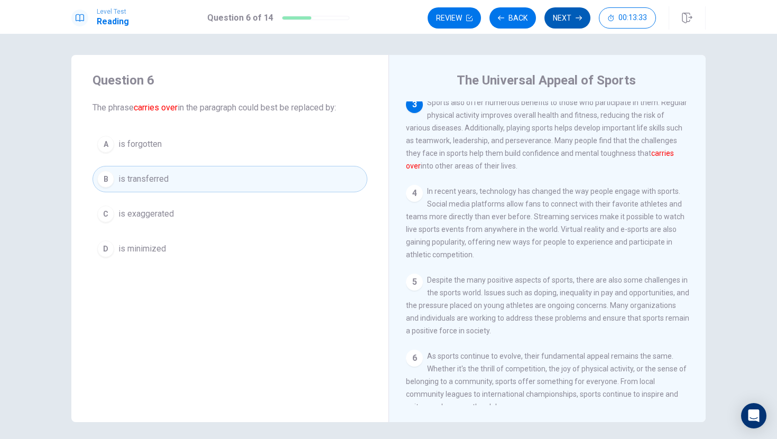
click at [569, 16] on button "Next" at bounding box center [567, 17] width 46 height 21
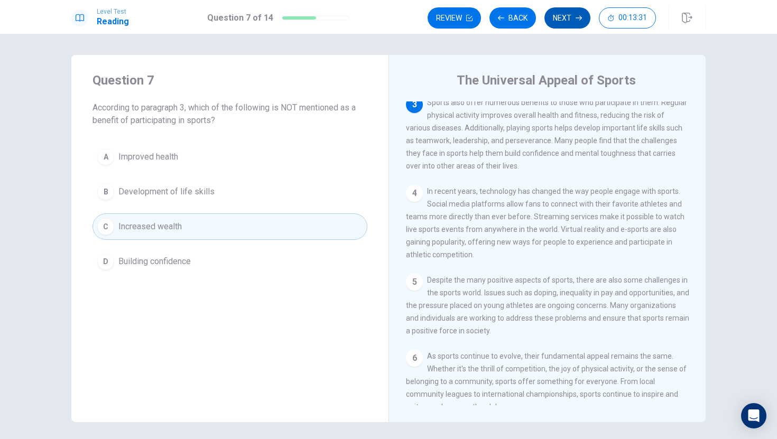
click at [569, 16] on button "Next" at bounding box center [567, 17] width 46 height 21
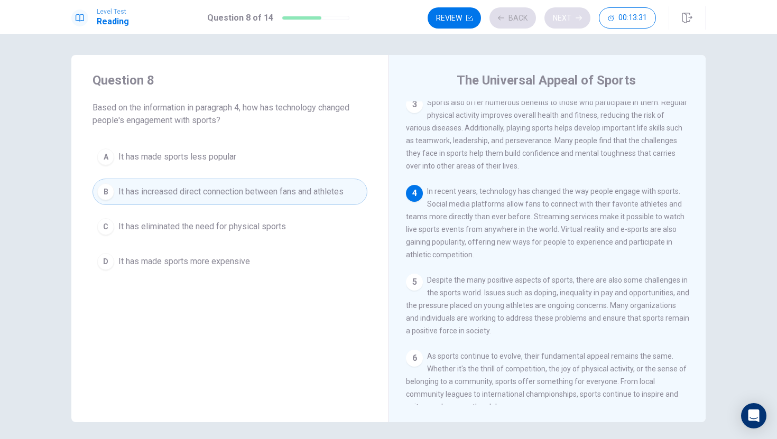
scroll to position [195, 0]
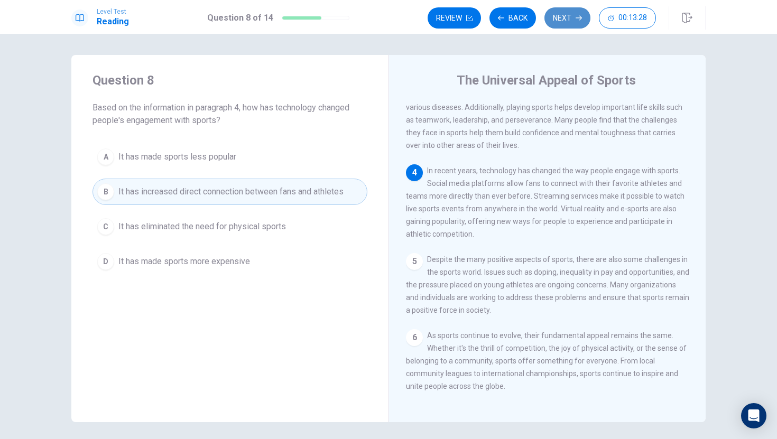
click at [569, 16] on button "Next" at bounding box center [567, 17] width 46 height 21
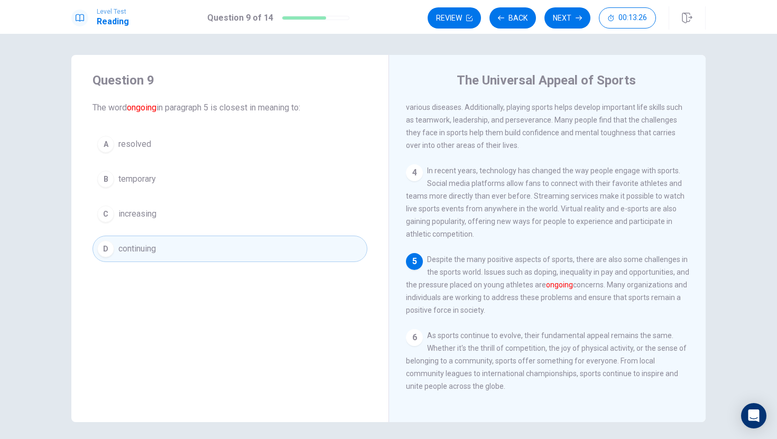
click at [569, 16] on button "Next" at bounding box center [567, 17] width 46 height 21
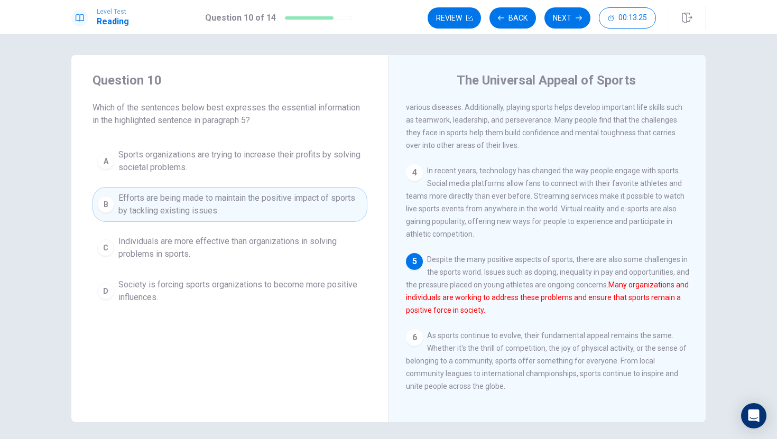
click at [569, 16] on button "Next" at bounding box center [567, 17] width 46 height 21
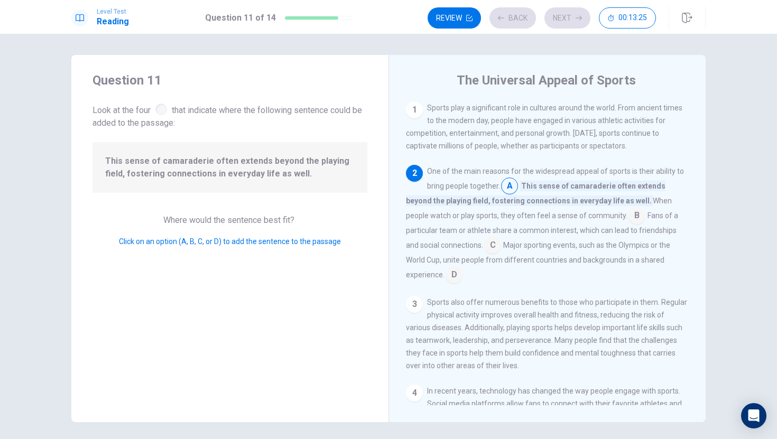
scroll to position [66, 0]
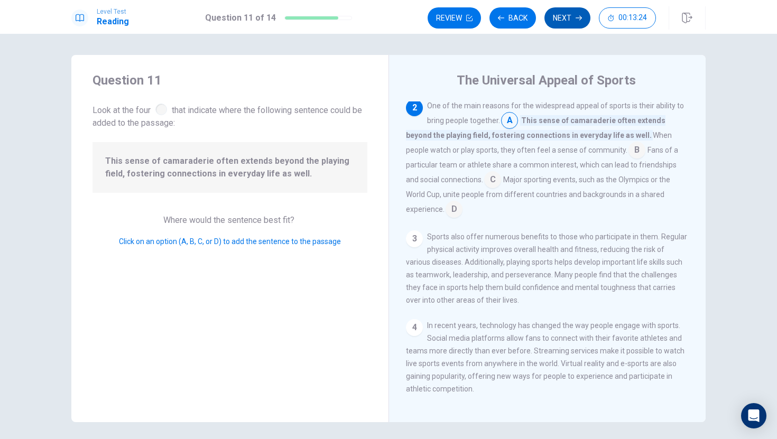
click at [569, 16] on button "Next" at bounding box center [567, 17] width 46 height 21
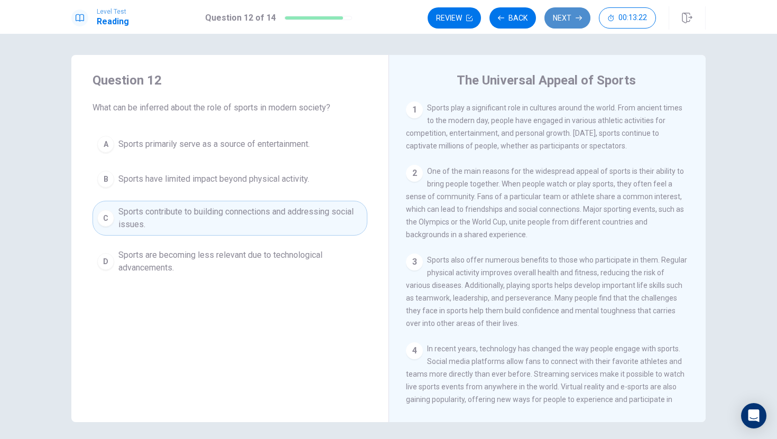
click at [569, 15] on button "Next" at bounding box center [567, 17] width 46 height 21
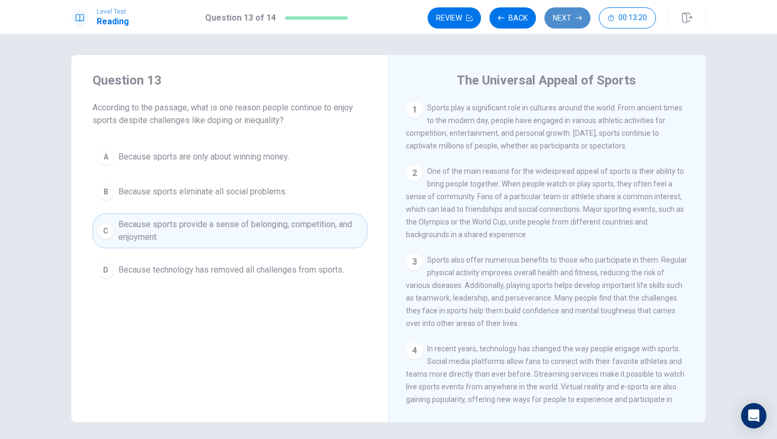
click at [568, 15] on button "Next" at bounding box center [567, 17] width 46 height 21
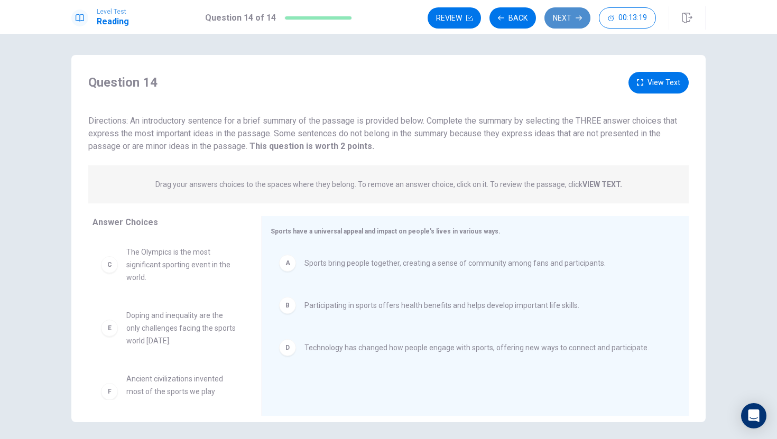
click at [575, 23] on button "Next" at bounding box center [567, 17] width 46 height 21
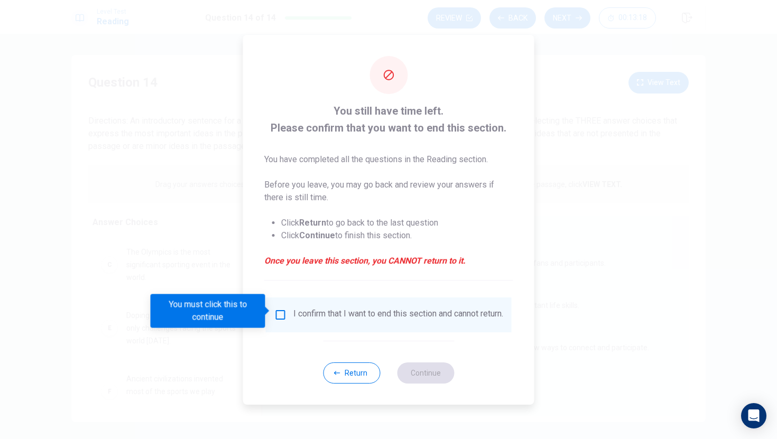
click at [394, 315] on div "I confirm that I want to end this section and cannot return." at bounding box center [398, 315] width 210 height 13
click at [278, 313] on input "You must click this to continue" at bounding box center [280, 315] width 13 height 13
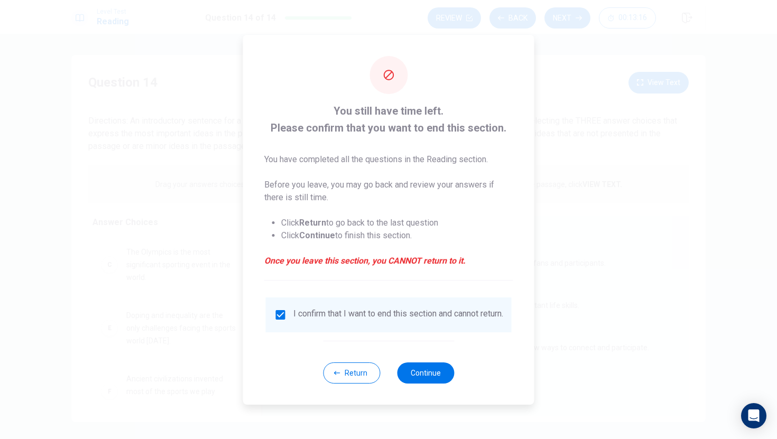
click at [432, 387] on div "Return Continue" at bounding box center [388, 373] width 131 height 64
click at [429, 373] on button "Continue" at bounding box center [425, 373] width 57 height 21
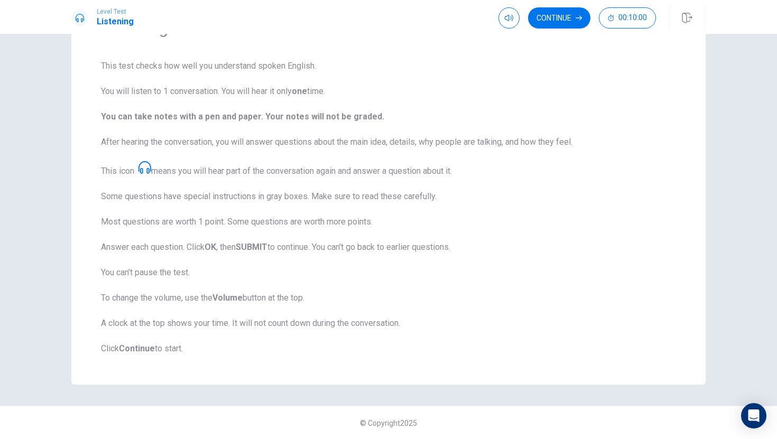
scroll to position [0, 0]
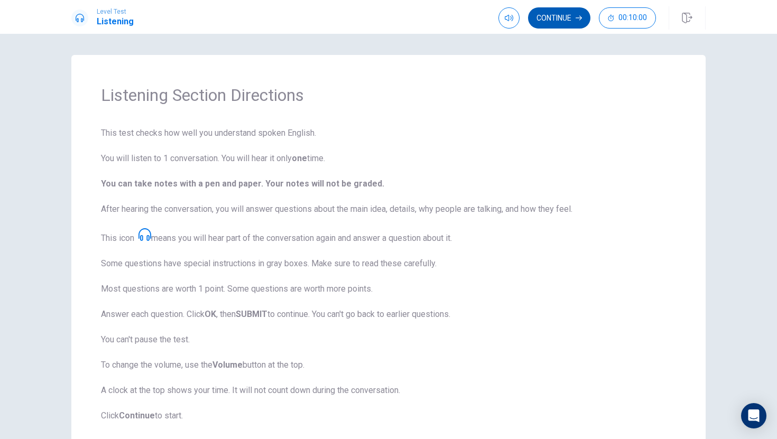
click at [562, 25] on button "Continue" at bounding box center [559, 17] width 62 height 21
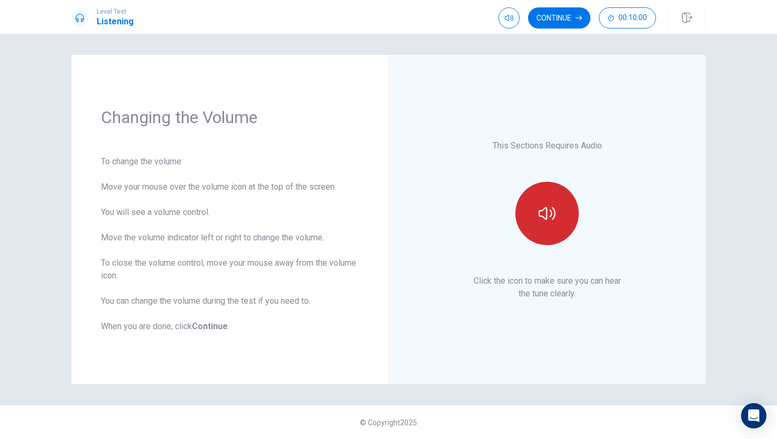
click at [543, 191] on button "button" at bounding box center [546, 213] width 63 height 63
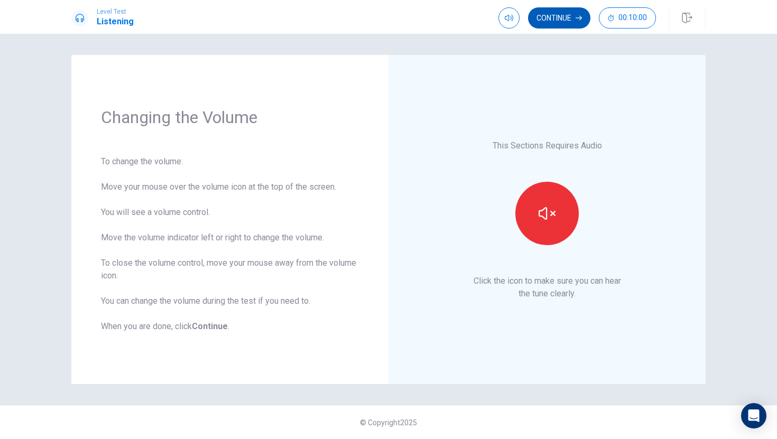
click at [560, 26] on button "Continue" at bounding box center [559, 17] width 62 height 21
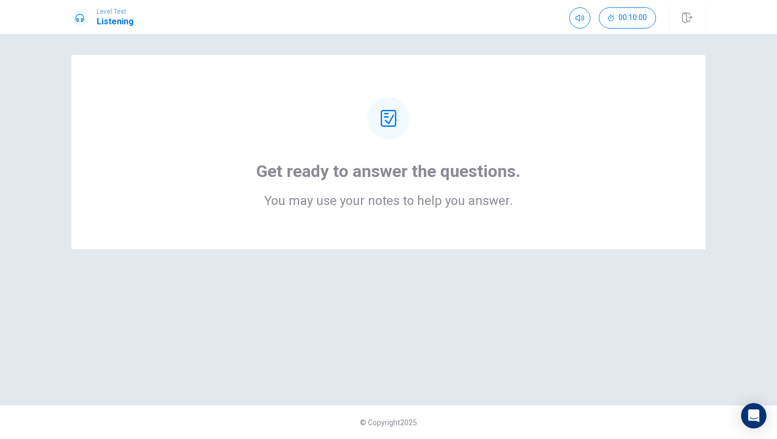
click at [524, 177] on div "Get ready to answer the questions. You may use your notes to help you answer." at bounding box center [389, 152] width 550 height 110
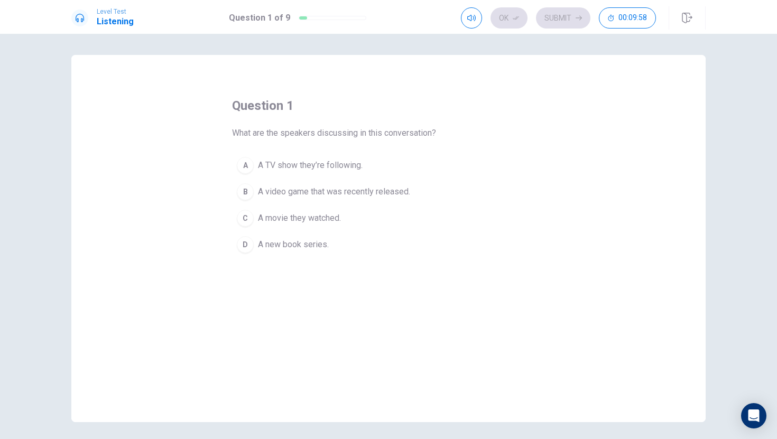
click at [374, 194] on span "A video game that was recently released." at bounding box center [334, 191] width 152 height 13
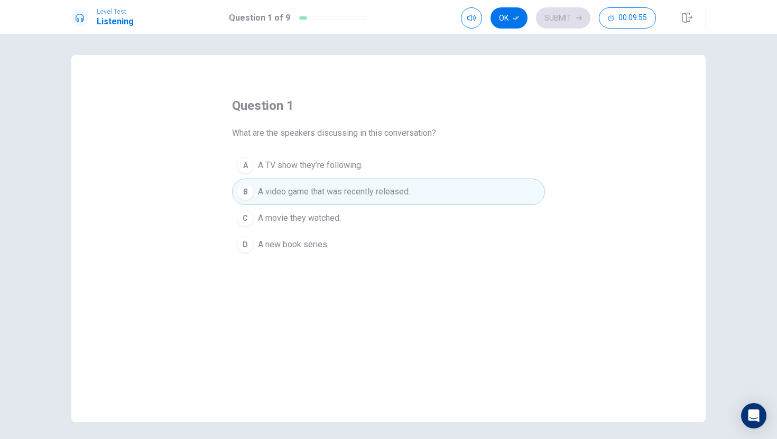
click at [514, 30] on div "Level Test Listening Question 1 of 9 Ok Submit 00:09:55" at bounding box center [388, 17] width 777 height 34
click at [513, 20] on icon "button" at bounding box center [516, 18] width 6 height 6
click at [549, 20] on button "Submit" at bounding box center [563, 17] width 54 height 21
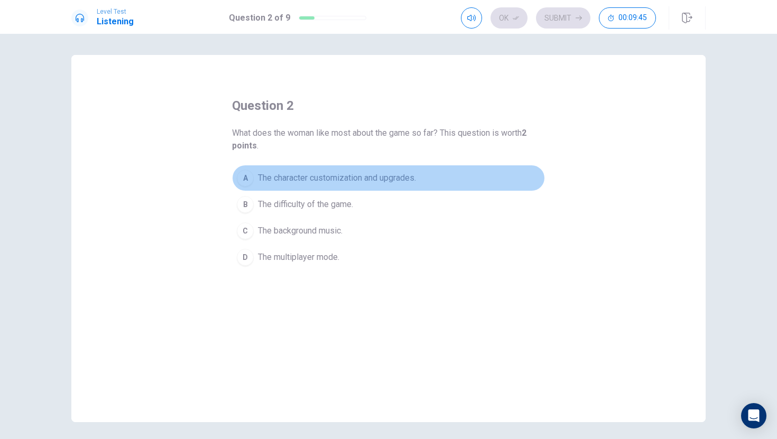
click at [248, 177] on div "A" at bounding box center [245, 178] width 17 height 17
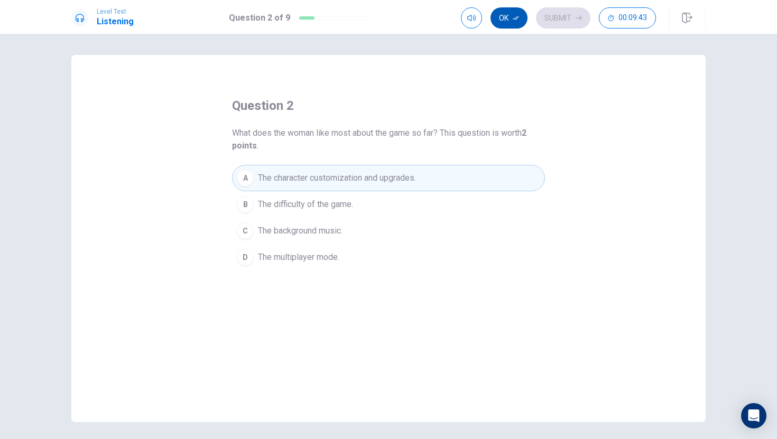
click at [508, 21] on button "Ok" at bounding box center [508, 17] width 37 height 21
click at [543, 20] on button "Submit" at bounding box center [563, 17] width 54 height 21
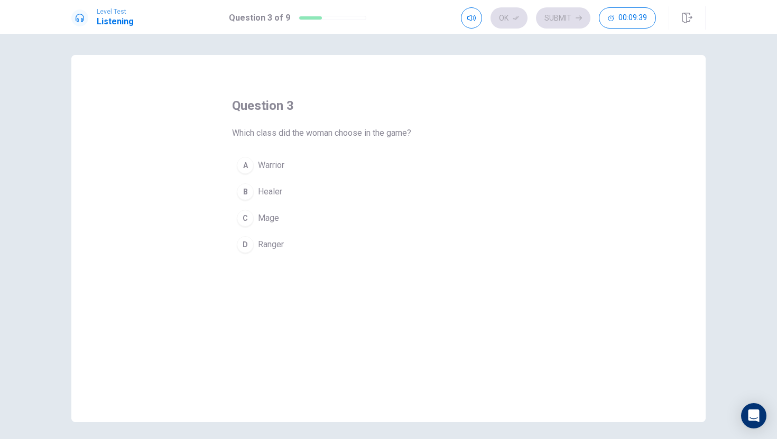
click at [261, 246] on span "Ranger" at bounding box center [271, 244] width 26 height 13
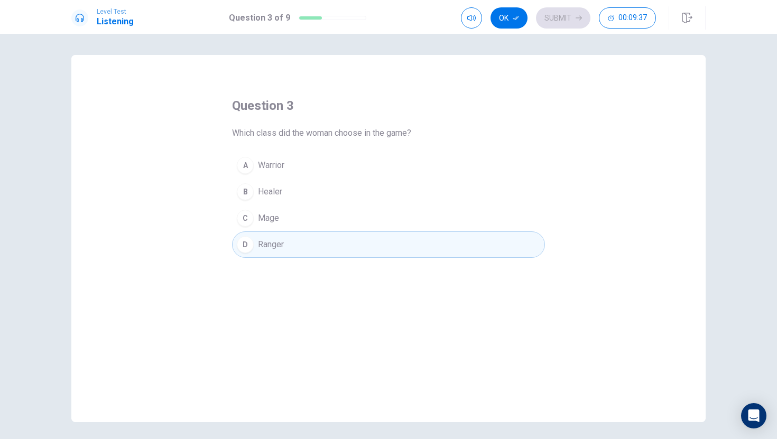
click at [505, 29] on div "Ok Submit 00:09:37" at bounding box center [583, 17] width 245 height 23
click at [504, 25] on button "Ok" at bounding box center [508, 17] width 37 height 21
click at [579, 20] on icon "button" at bounding box center [578, 18] width 6 height 5
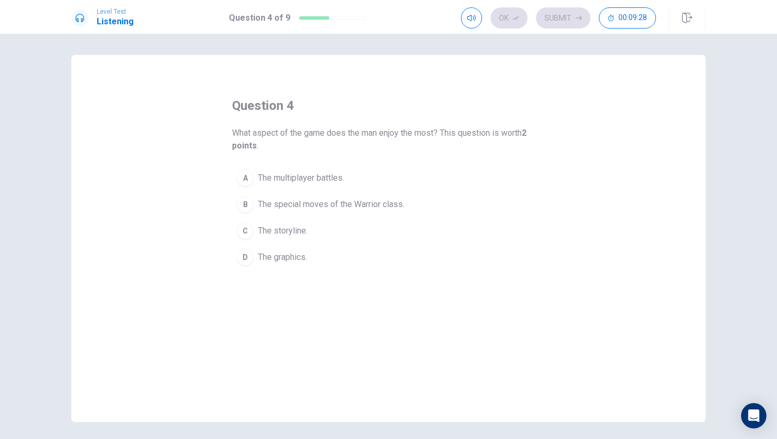
click at [284, 260] on span "The graphics." at bounding box center [282, 257] width 49 height 13
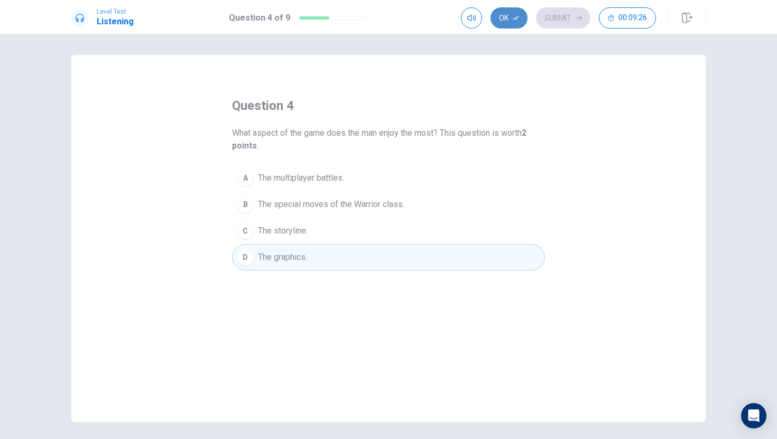
click at [511, 21] on button "Ok" at bounding box center [508, 17] width 37 height 21
click at [556, 18] on button "Submit" at bounding box center [563, 17] width 54 height 21
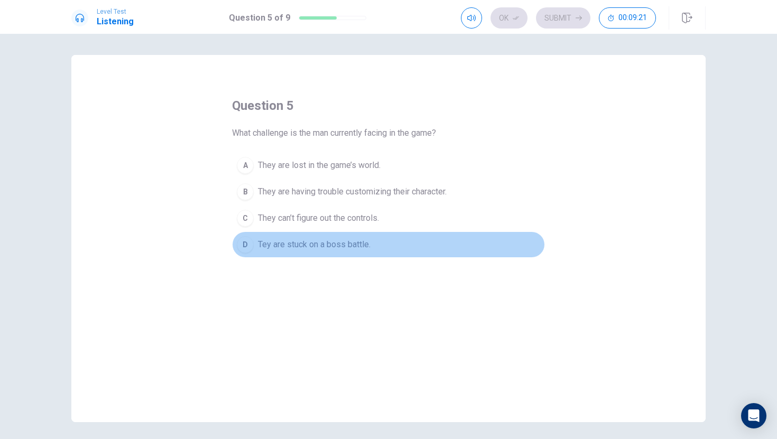
click at [361, 240] on span "Tey are stuck on a boss battle." at bounding box center [314, 244] width 113 height 13
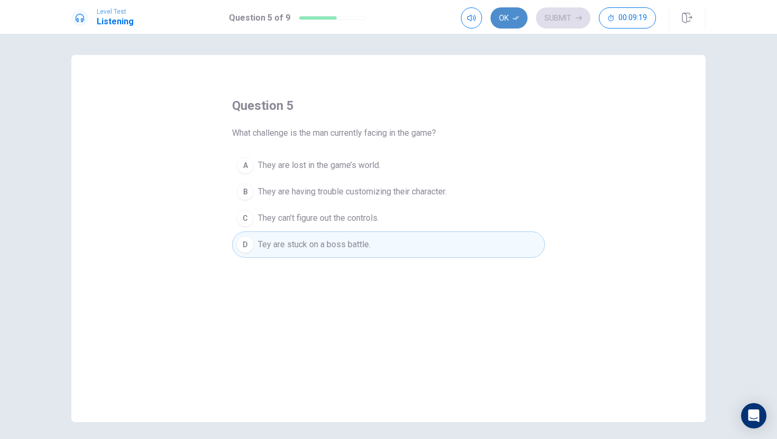
click at [513, 16] on icon "button" at bounding box center [516, 18] width 6 height 6
click at [561, 15] on button "Submit" at bounding box center [563, 17] width 54 height 21
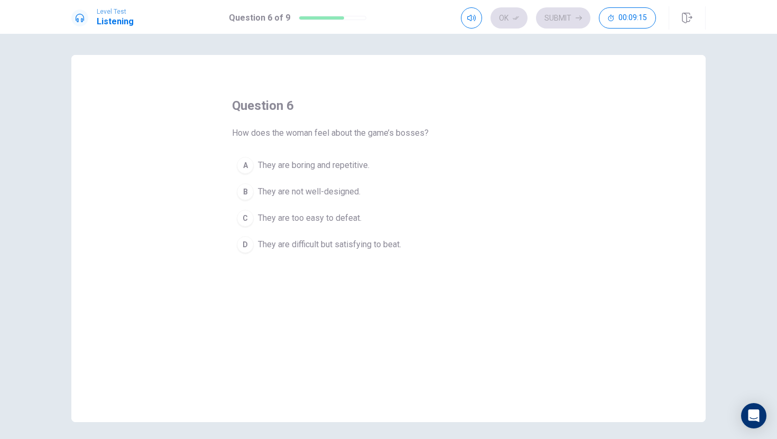
click at [391, 250] on span "They are difficult but satisfying to beat." at bounding box center [329, 244] width 143 height 13
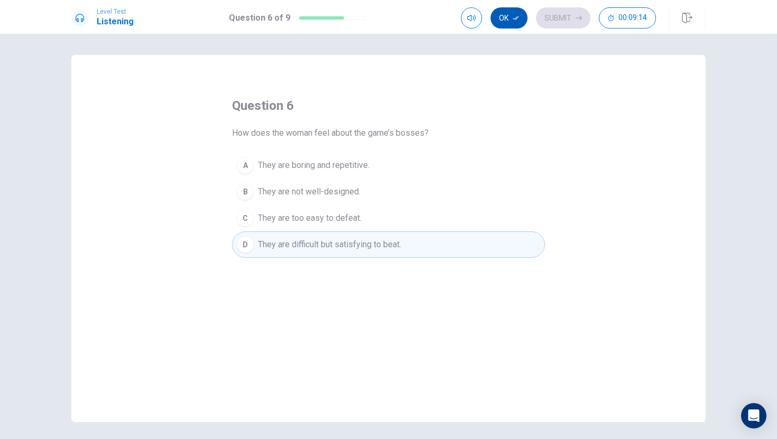
click at [518, 21] on button "Ok" at bounding box center [508, 17] width 37 height 21
click at [553, 18] on button "Submit" at bounding box center [563, 17] width 54 height 21
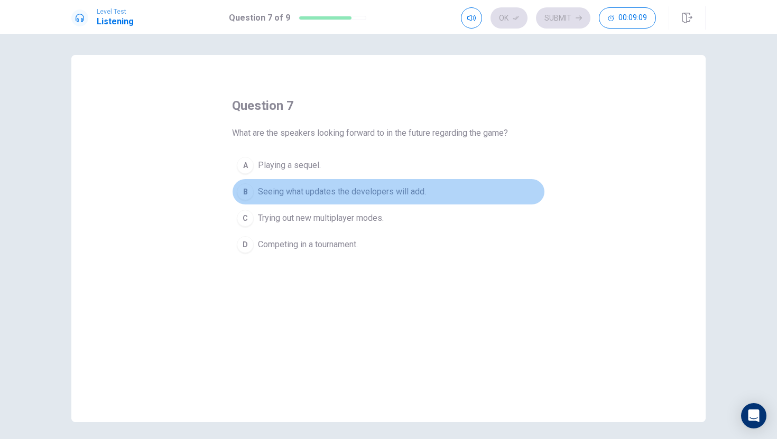
click at [376, 190] on span "Seeing what updates the developers will add." at bounding box center [342, 191] width 168 height 13
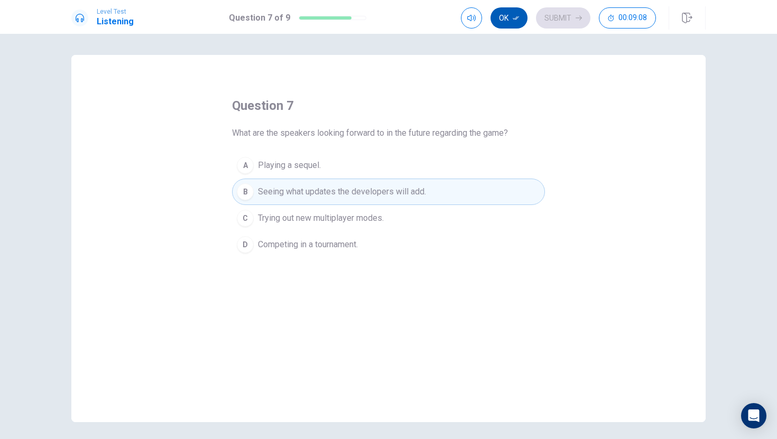
click at [496, 26] on button "Ok" at bounding box center [508, 17] width 37 height 21
click at [542, 18] on button "Submit" at bounding box center [563, 17] width 54 height 21
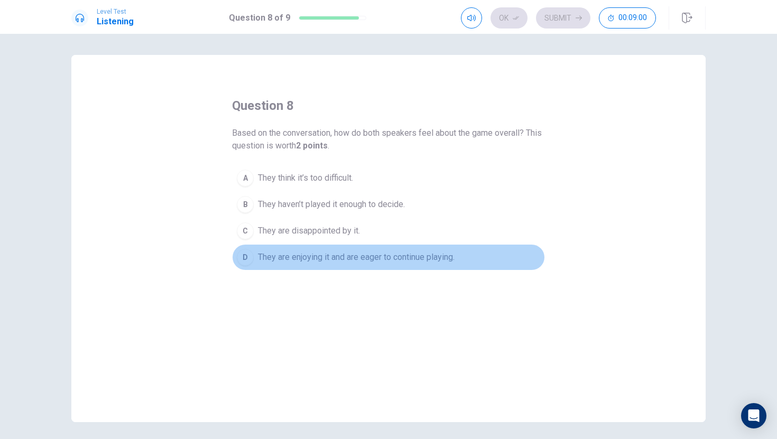
click at [440, 253] on span "They are enjoying it and are eager to continue playing." at bounding box center [356, 257] width 197 height 13
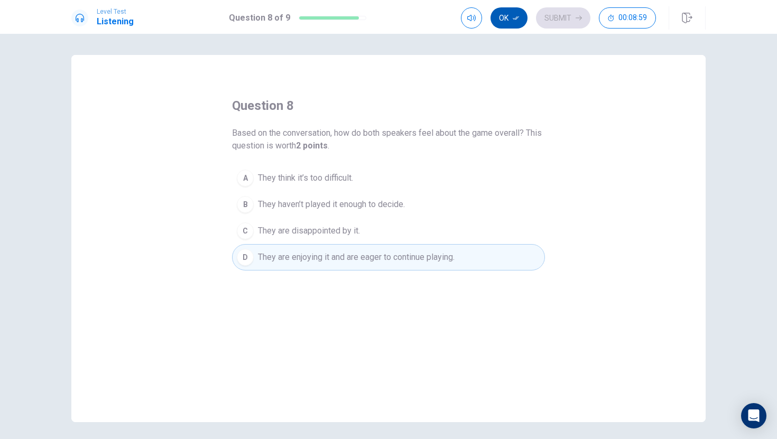
click at [510, 26] on button "Ok" at bounding box center [508, 17] width 37 height 21
click at [544, 22] on button "Submit" at bounding box center [563, 17] width 54 height 21
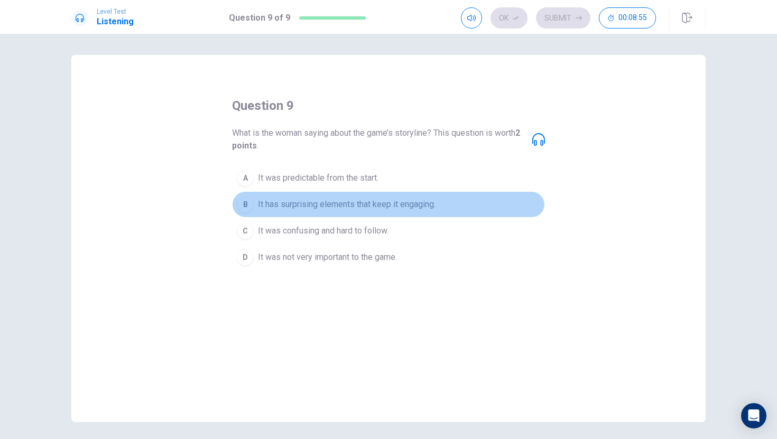
click at [270, 207] on span "It has surprising elements that keep it engaging." at bounding box center [347, 204] width 178 height 13
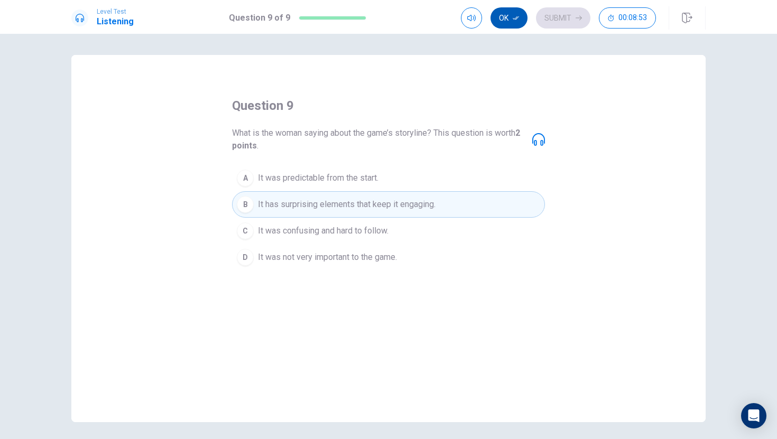
click at [517, 24] on button "Ok" at bounding box center [508, 17] width 37 height 21
click at [549, 24] on button "Submit" at bounding box center [563, 17] width 54 height 21
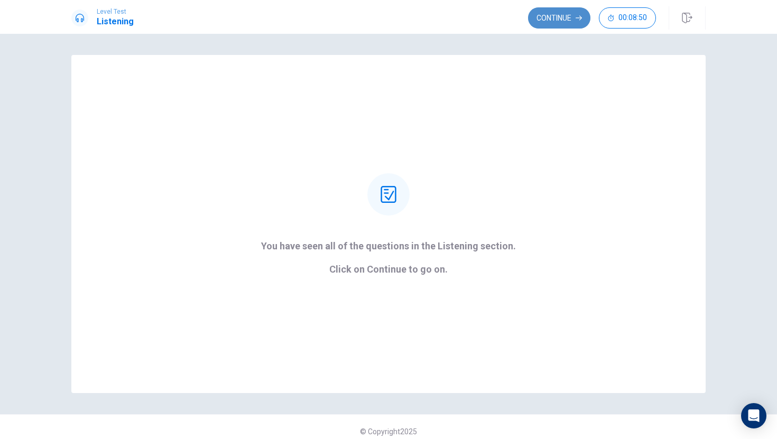
click at [559, 22] on button "Continue" at bounding box center [559, 17] width 62 height 21
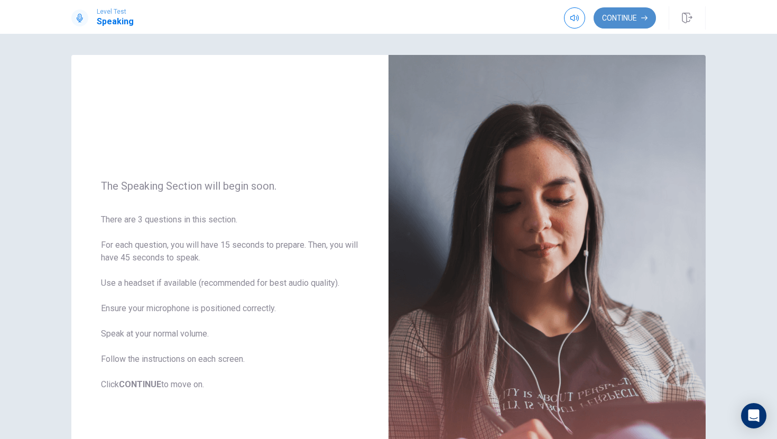
click at [604, 17] on button "Continue" at bounding box center [624, 17] width 62 height 21
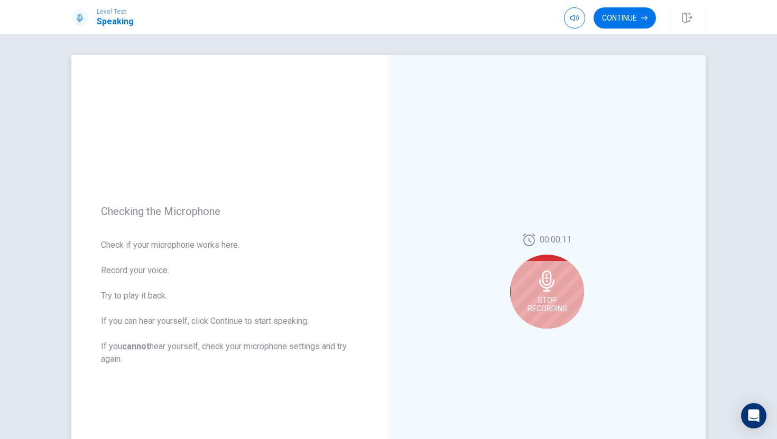
click at [546, 277] on icon at bounding box center [546, 281] width 15 height 21
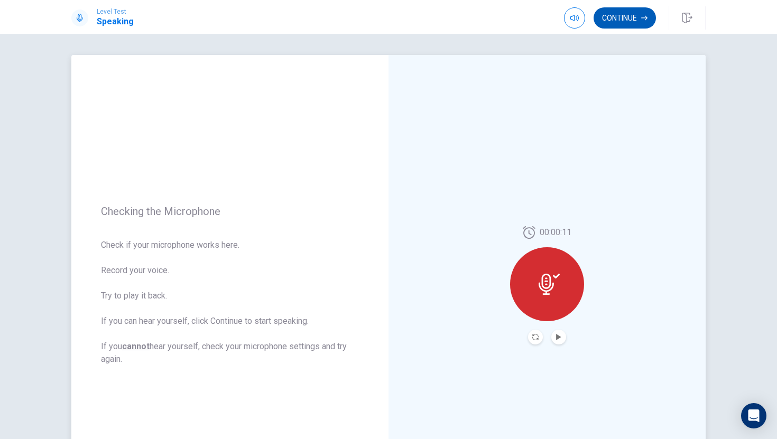
click at [623, 20] on button "Continue" at bounding box center [624, 17] width 62 height 21
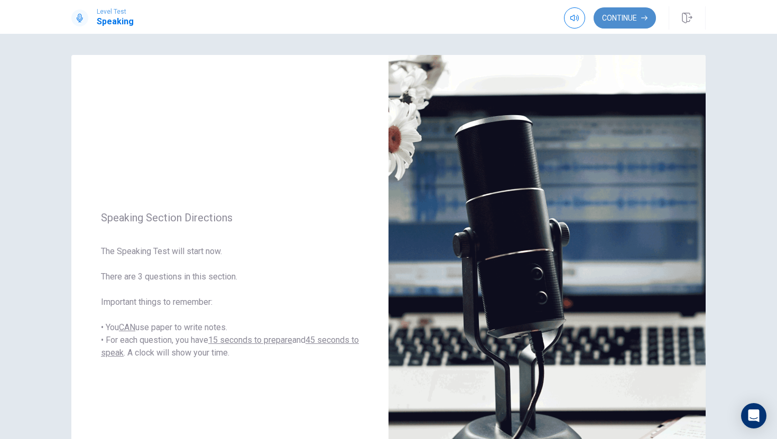
click at [617, 21] on button "Continue" at bounding box center [624, 17] width 62 height 21
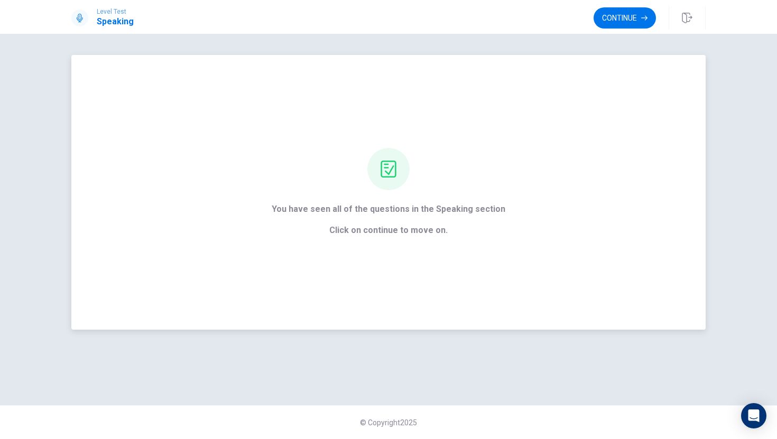
click at [428, 219] on div "You have seen all of the questions in the Speaking section Click on continue to…" at bounding box center [389, 220] width 234 height 34
click at [634, 22] on button "Continue" at bounding box center [624, 17] width 62 height 21
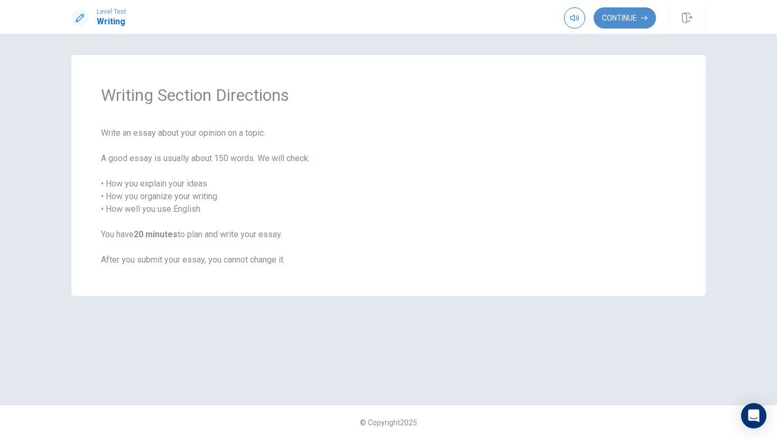
click at [623, 22] on button "Continue" at bounding box center [624, 17] width 62 height 21
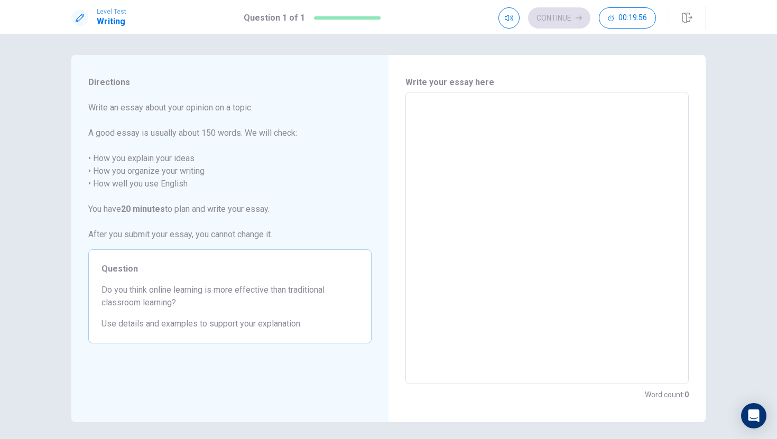
click at [472, 151] on textarea at bounding box center [547, 238] width 268 height 275
type textarea "I"
type textarea "x"
type textarea "I"
type textarea "x"
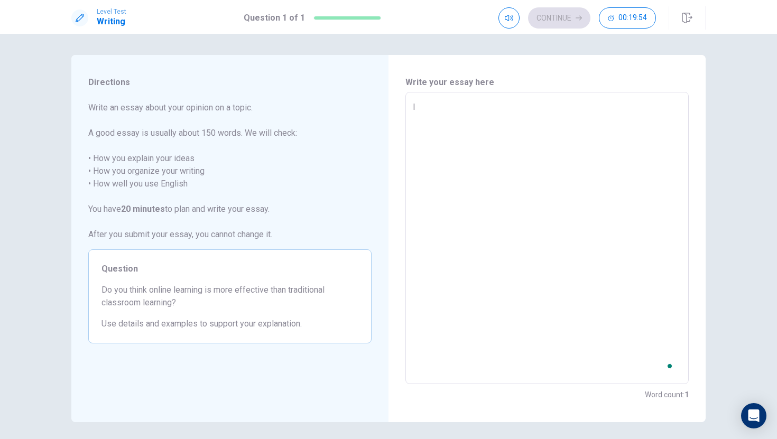
type textarea "I t"
type textarea "x"
type textarea "I th"
type textarea "x"
type textarea "I thi"
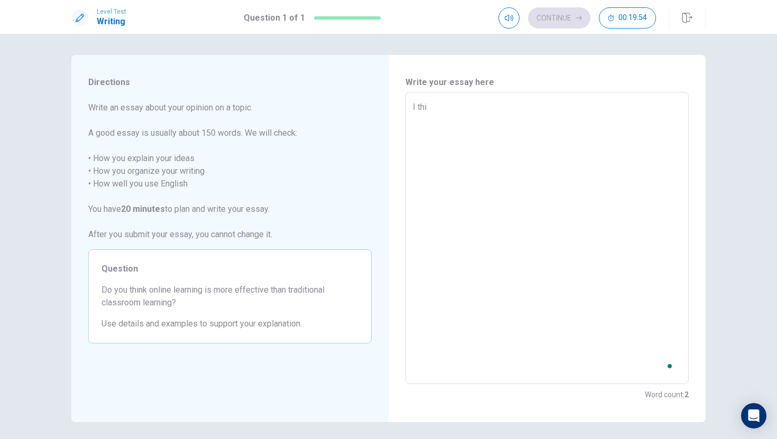
type textarea "x"
type textarea "I thin"
type textarea "x"
type textarea "I think"
type textarea "x"
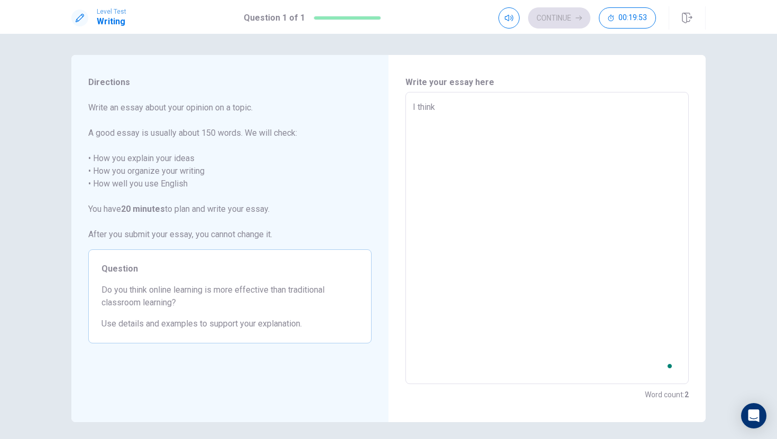
type textarea "I think"
type textarea "x"
type textarea "I think o"
type textarea "x"
type textarea "I think on"
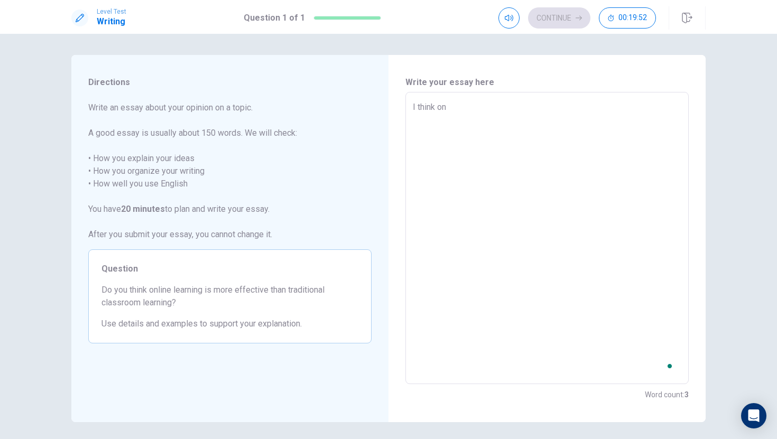
type textarea "x"
type textarea "I think onl"
type textarea "x"
type textarea "I think onln"
type textarea "x"
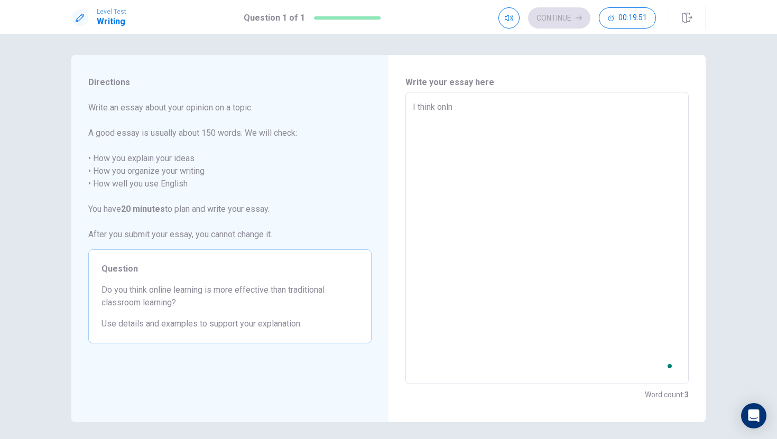
type textarea "I think onlne"
type textarea "x"
type textarea "I think onlne"
type textarea "x"
type textarea "I think onlne l"
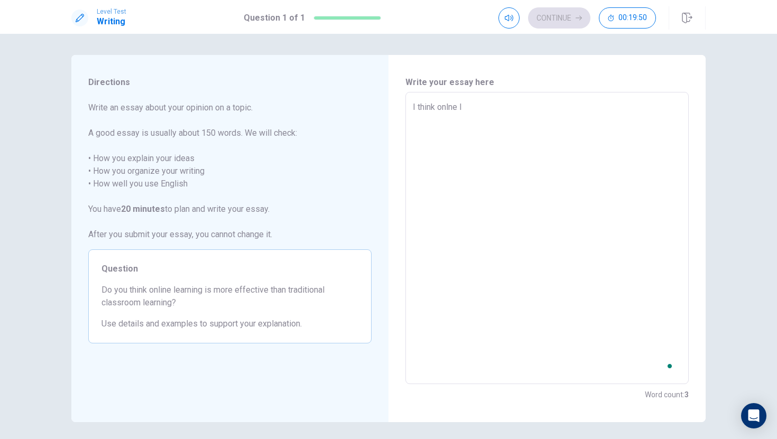
type textarea "x"
type textarea "I think onlne lw"
type textarea "x"
type textarea "I think onlne l"
type textarea "x"
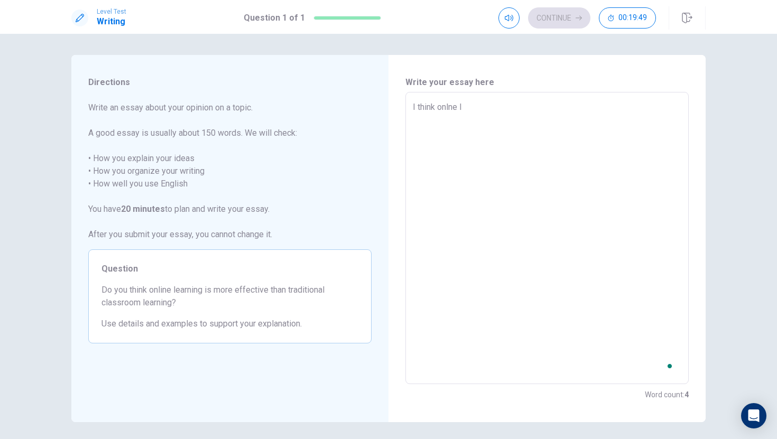
type textarea "I think onlne le"
type textarea "x"
type textarea "I think onlne lea"
type textarea "x"
type textarea "I think onlne [PERSON_NAME]"
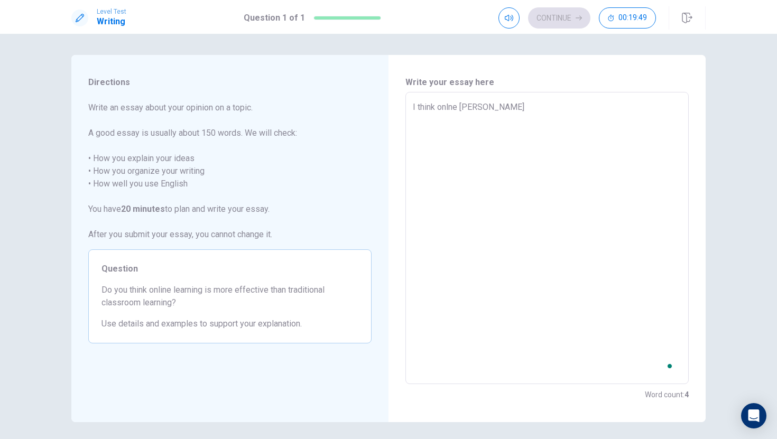
type textarea "x"
type textarea "I think onlne learn"
type textarea "x"
type textarea "I think onlne learni"
type textarea "x"
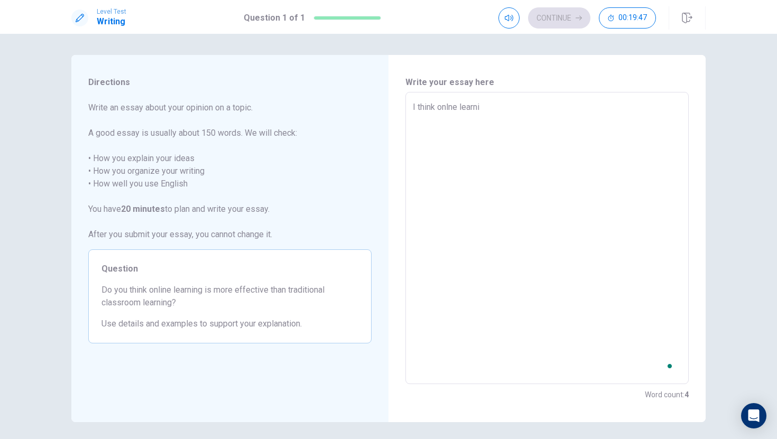
type textarea "I think onlne learnin"
type textarea "x"
type textarea "I think onlne learning"
type textarea "x"
type textarea "I think onlne learning"
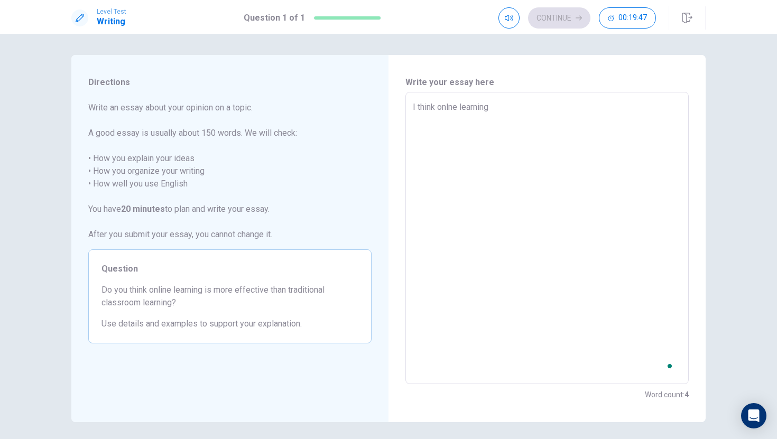
type textarea "x"
type textarea "I think onlne learning i"
type textarea "x"
type textarea "I think onlne learning is"
type textarea "x"
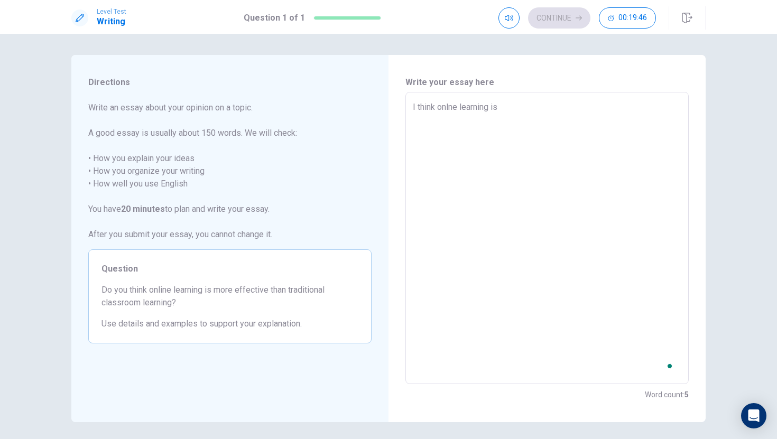
type textarea "I think onlne learning is"
type textarea "x"
type textarea "I think online learning is"
click at [522, 101] on textarea "I think online learning is" at bounding box center [547, 238] width 268 height 275
type textarea "x"
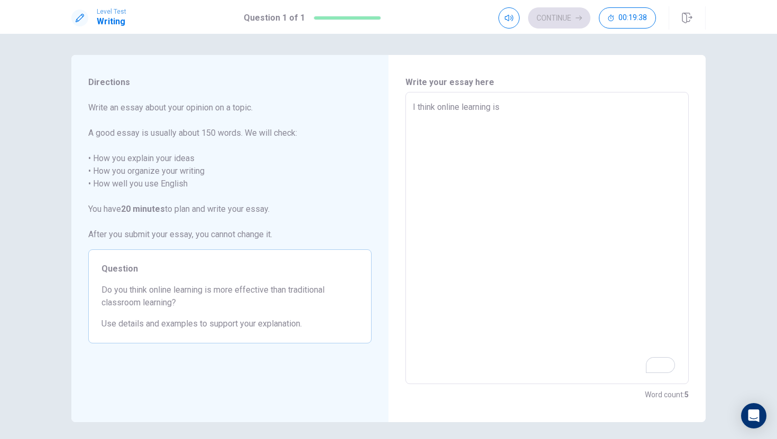
type textarea "I think online learning is i"
type textarea "x"
type textarea "I think online learning is is"
type textarea "x"
type textarea "I think online learning is is"
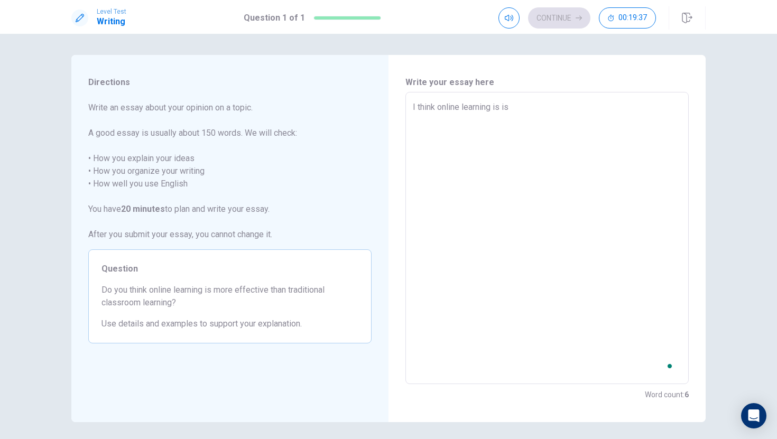
type textarea "x"
type textarea "I think online learning is is"
type textarea "x"
type textarea "I think online learning is i"
type textarea "x"
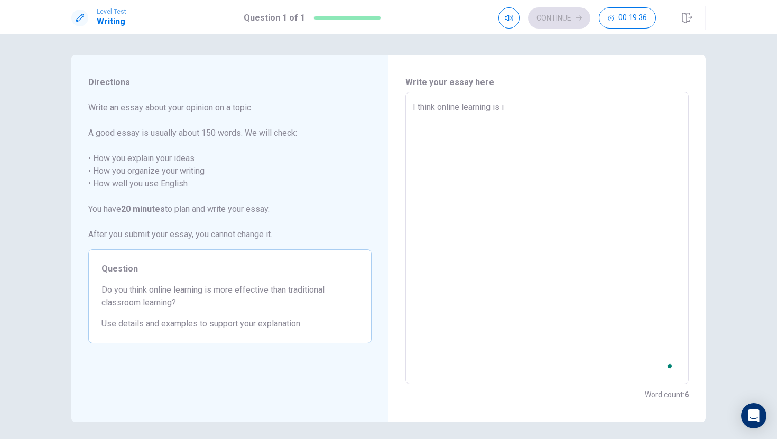
type textarea "I think online learning is"
type textarea "x"
type textarea "I think online learning is h"
type textarea "x"
type textarea "I think online learning is he"
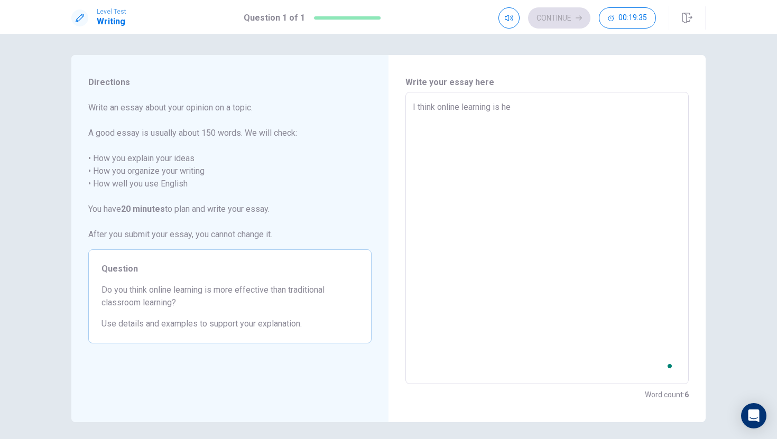
type textarea "x"
type textarea "I think online learning is hel"
type textarea "x"
type textarea "I think online learning is help"
type textarea "x"
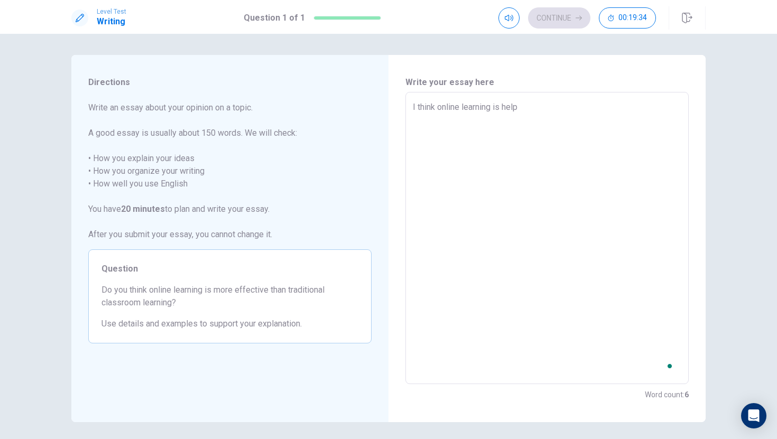
type textarea "I think online learning is help"
type textarea "x"
type textarea "I think online learning is help"
type textarea "x"
type textarea "I think online learning is helpf"
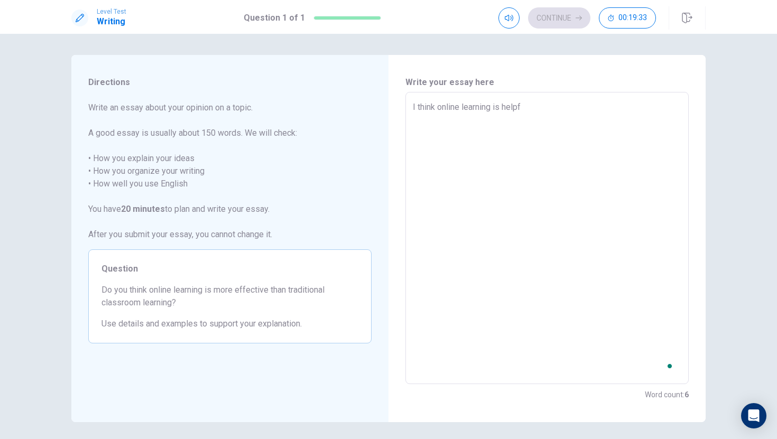
type textarea "x"
type textarea "I think online learning is helpfu"
type textarea "x"
type textarea "I think online learning is helpful"
type textarea "x"
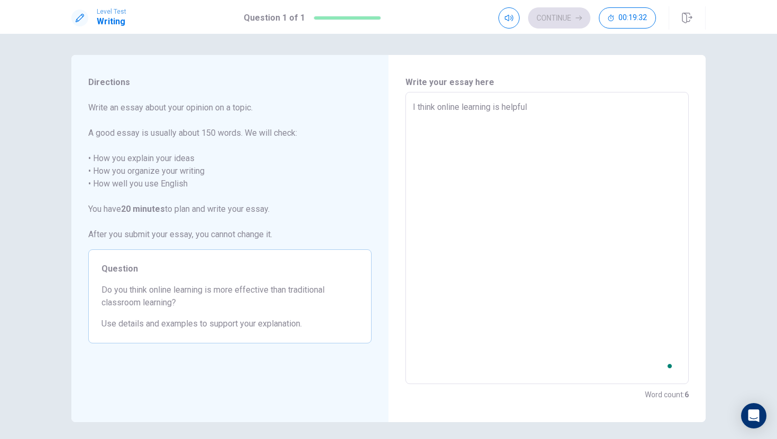
type textarea "I think online learning is helpful"
type textarea "x"
type textarea "I think online learning is helpful b"
type textarea "x"
type textarea "I think online learning is helpful bu"
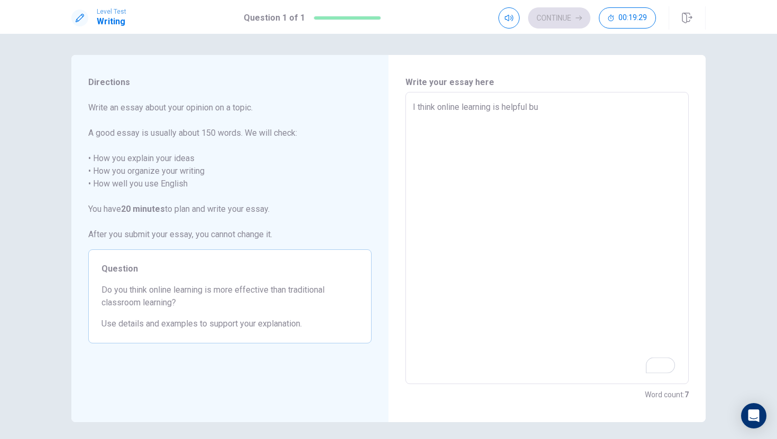
type textarea "x"
type textarea "I think online learning is helpful but"
type textarea "x"
type textarea "I think online learning is helpful but"
type textarea "x"
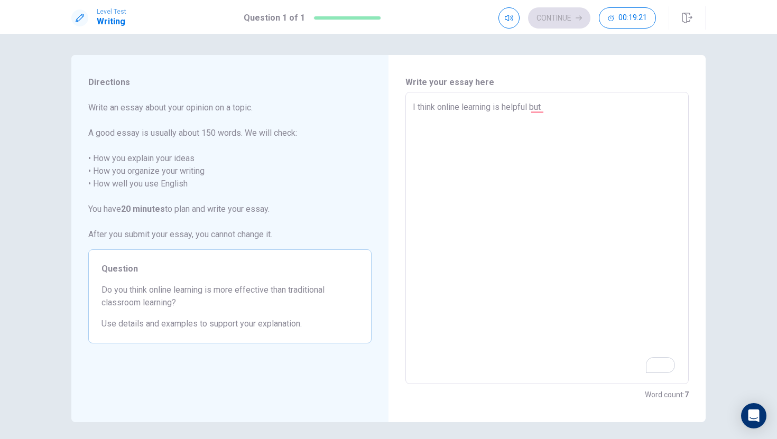
type textarea "I think online learning is helpful but"
type textarea "x"
type textarea "I think online learning is helpful bu"
type textarea "x"
type textarea "I think online learning is helpful b"
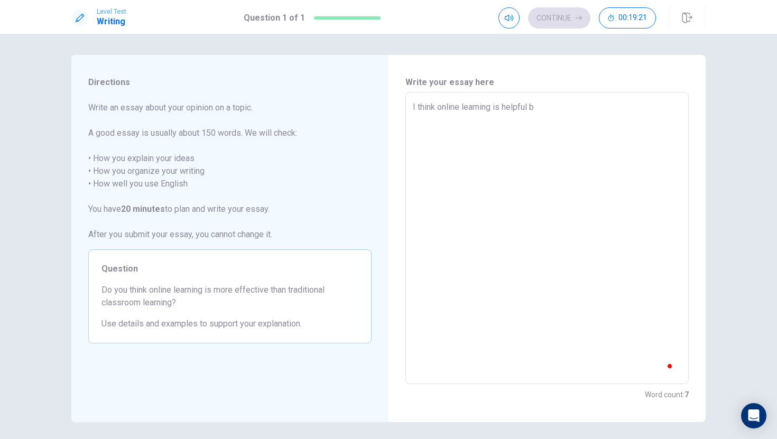
type textarea "x"
type textarea "I think online learning is helpful"
type textarea "x"
type textarea "I think online learning is helpful"
type textarea "x"
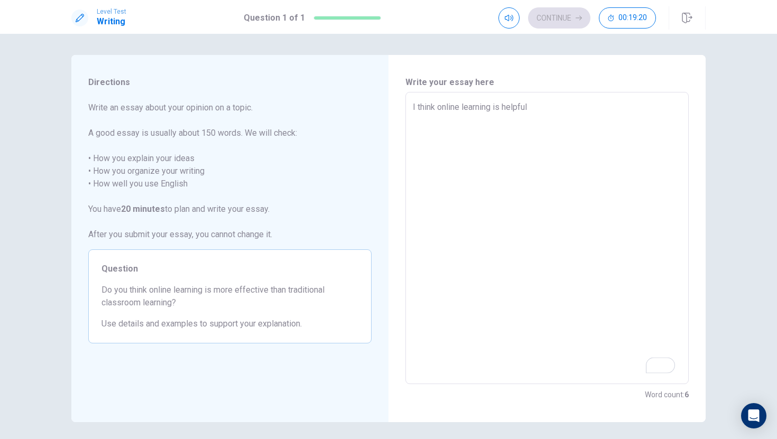
type textarea "I think online learning is helpful"
type textarea "x"
type textarea "I think online learning is helpful a"
type textarea "x"
type textarea "I think online learning is helpful an"
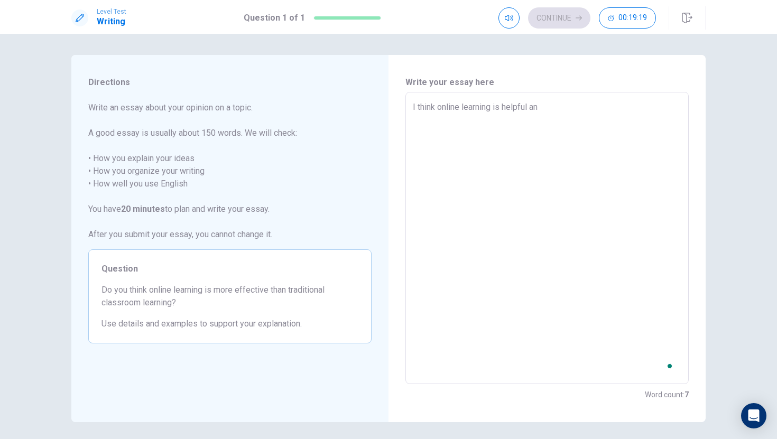
type textarea "x"
type textarea "I think online learning is helpful and"
type textarea "x"
type textarea "I think online learning is helpful and"
type textarea "x"
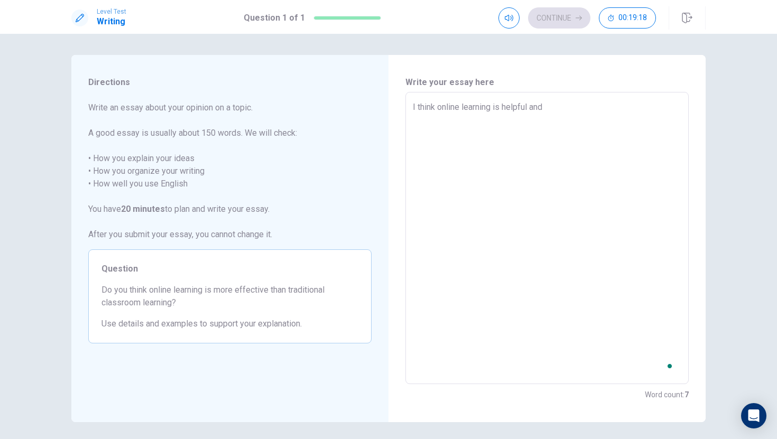
type textarea "I think online learning is helpful and c"
type textarea "x"
type textarea "I think online learning is helpful and co"
type textarea "x"
type textarea "I think online learning is helpful and con"
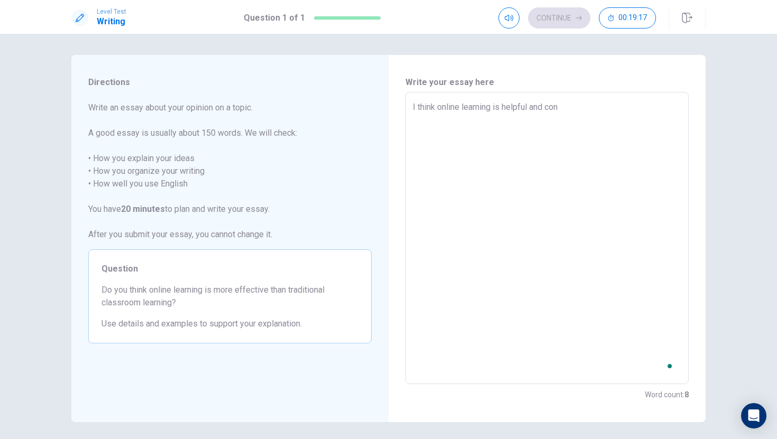
type textarea "x"
type textarea "I think online learning is helpful and conv"
type textarea "x"
type textarea "I think online learning is helpful and convi"
type textarea "x"
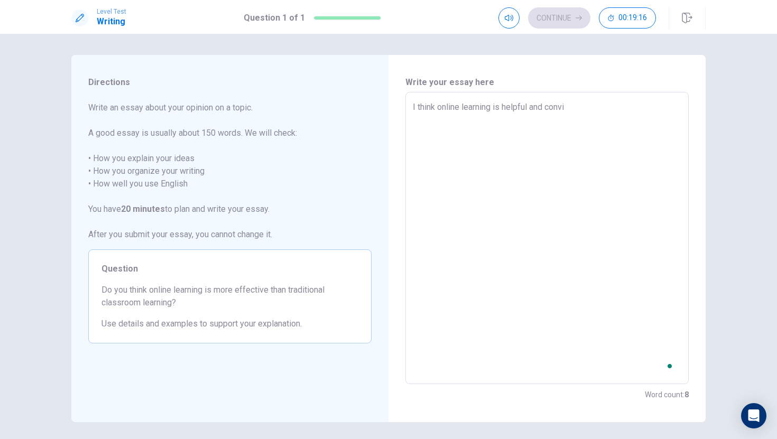
type textarea "I think online learning is helpful and convie"
type textarea "x"
type textarea "I think online learning is helpful and convien"
type textarea "x"
type textarea "I think online learning is helpful and conviene"
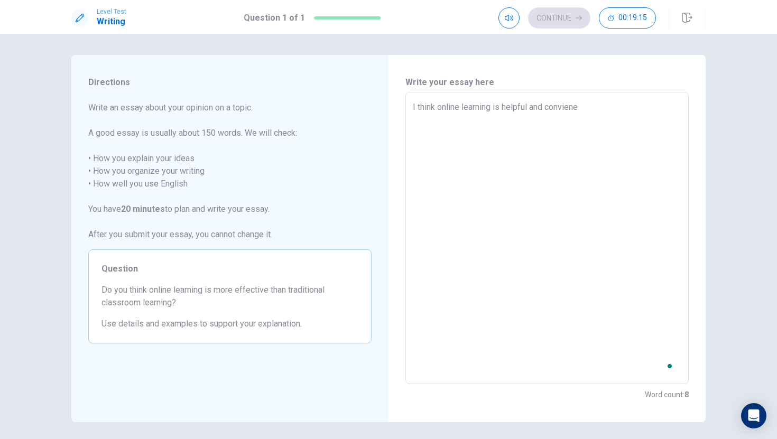
type textarea "x"
type textarea "I think online learning is helpful and convienen"
type textarea "x"
type textarea "I think online learning is helpful and convienent"
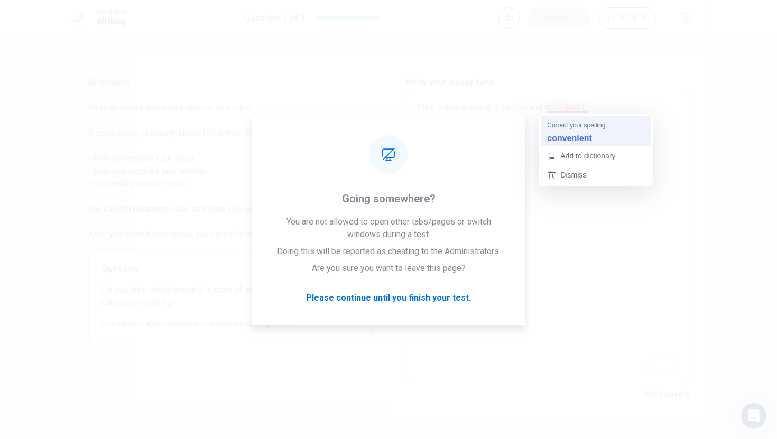
type textarea "x"
type textarea "I think online learning is helpful and convenient"
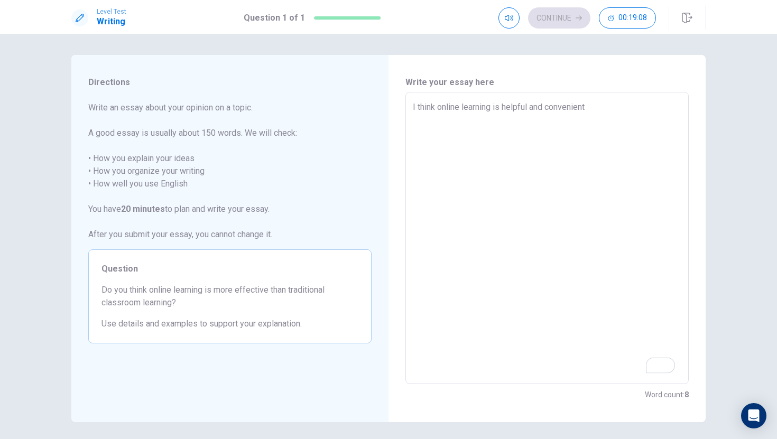
click at [599, 111] on textarea "I think online learning is helpful and convenient" at bounding box center [547, 238] width 268 height 275
type textarea "x"
type textarea "I think online learning is helpful and convenient"
type textarea "x"
type textarea "I think online learning is helpful and convenient a"
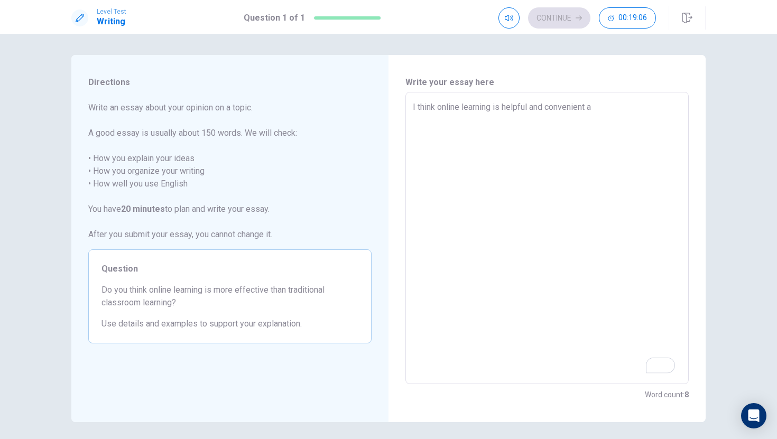
type textarea "x"
type textarea "I think online learning is helpful and convenient as"
type textarea "x"
type textarea "I think online learning is helpful and convenient as"
type textarea "x"
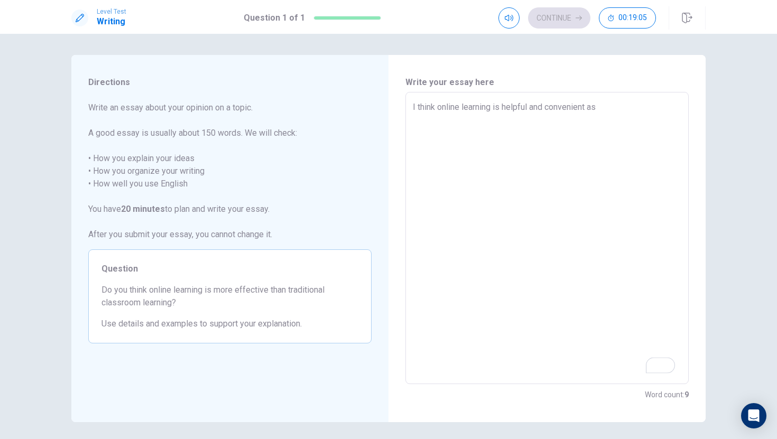
type textarea "I think online learning is helpful and convenient as y"
type textarea "x"
type textarea "I think online learning is helpful and convenient as yo"
type textarea "x"
type textarea "I think online learning is helpful and convenient as yo"
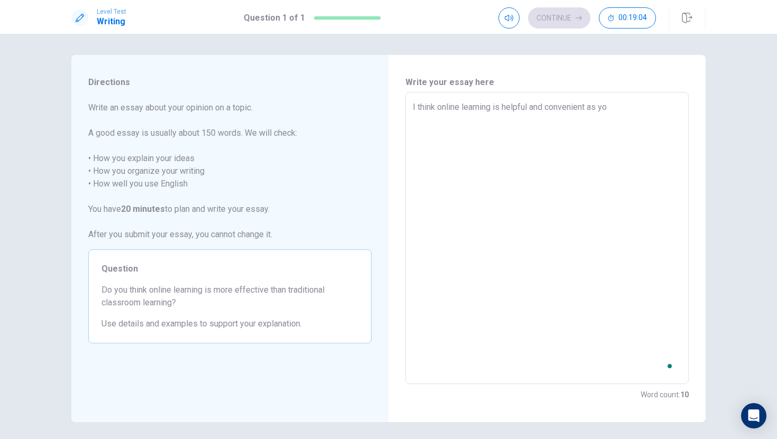
type textarea "x"
type textarea "I think online learning is helpful and convenient as yo"
type textarea "x"
type textarea "I think online learning is helpful and convenient as y"
type textarea "x"
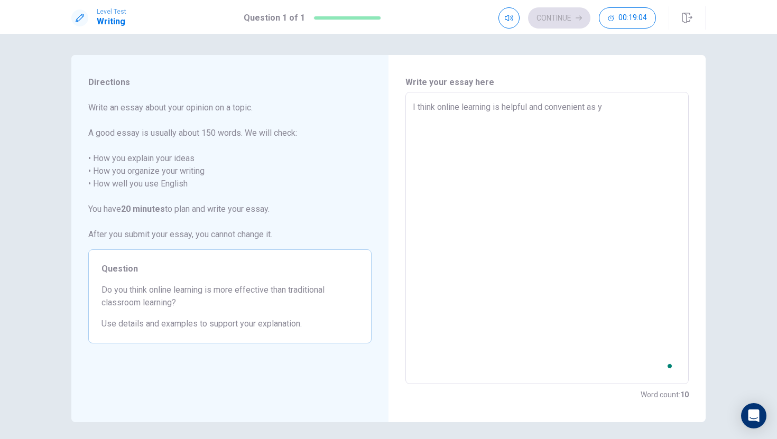
type textarea "I think online learning is helpful and convenient as"
type textarea "x"
type textarea "I think online learning is helpful and convenient as s"
type textarea "x"
type textarea "I think online learning is helpful and convenient as st"
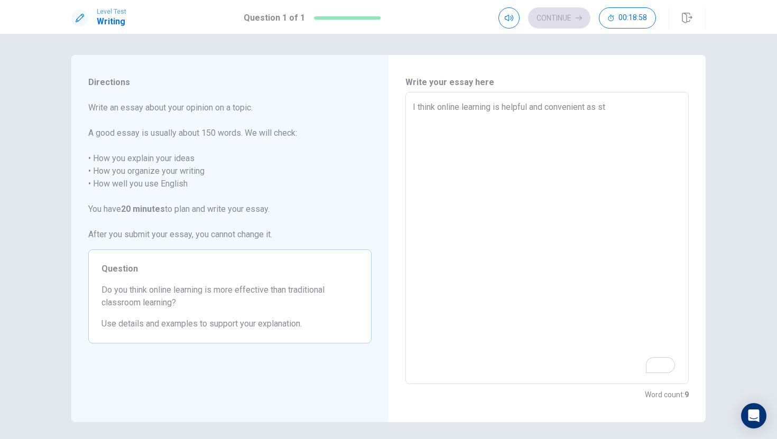
type textarea "x"
type textarea "I think online learning is helpful and convenient as stu"
type textarea "x"
type textarea "I think online learning is helpful and convenient as stude"
type textarea "x"
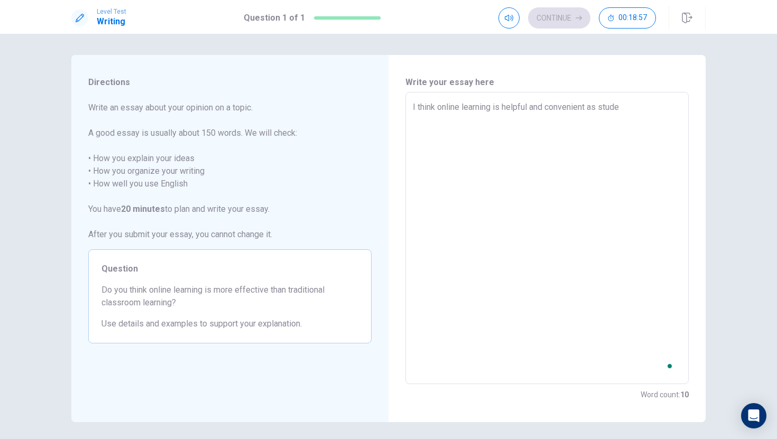
type textarea "I think online learning is helpful and convenient as studen"
type textarea "x"
type textarea "I think online learning is helpful and convenient as student"
type textarea "x"
type textarea "I think online learning is helpful and convenient as students"
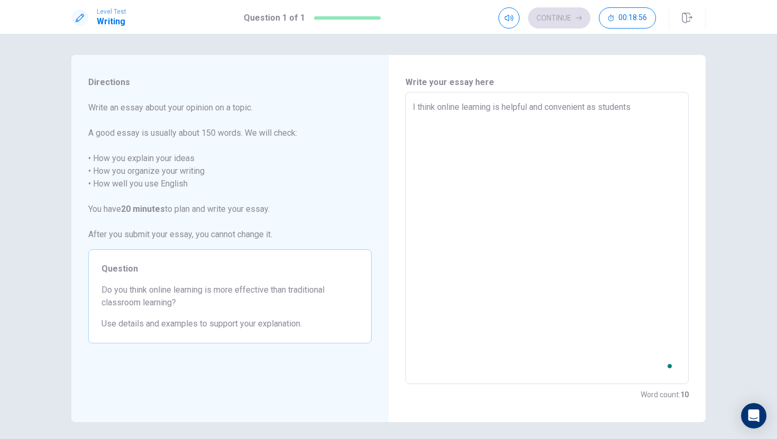
type textarea "x"
type textarea "I think online learning is helpful and convenient as students"
type textarea "x"
type textarea "I think online learning is helpful and convenient as students c"
type textarea "x"
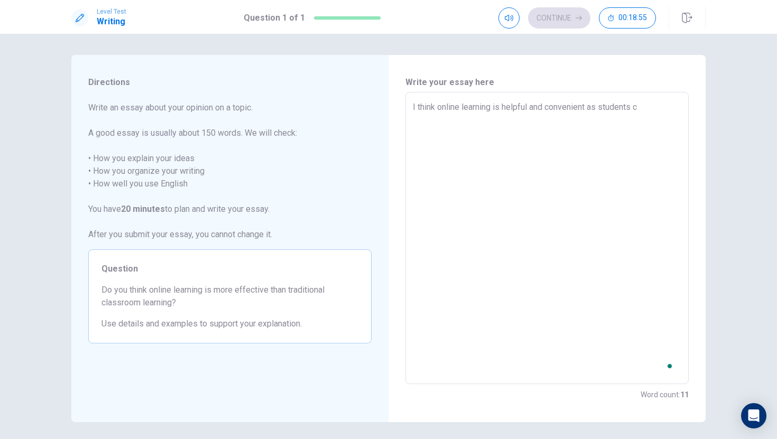
type textarea "I think online learning is helpful and convenient as students ca"
type textarea "x"
type textarea "I think online learning is helpful and convenient as students can"
type textarea "x"
type textarea "I think online learning is helpful and convenient as students can"
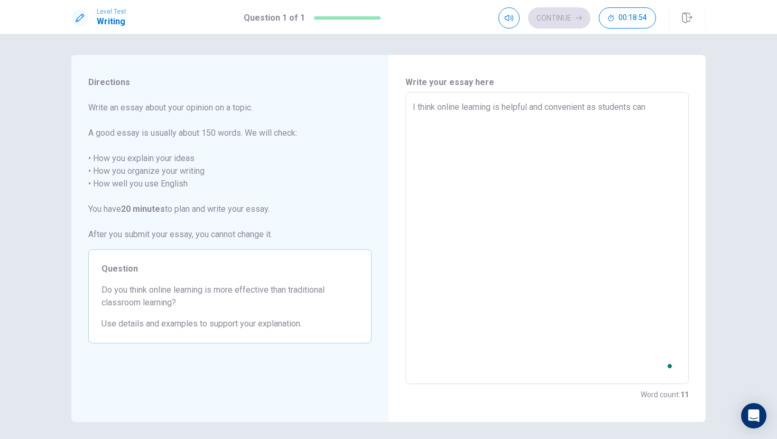
type textarea "x"
type textarea "I think online learning is helpful and convenient as students can j"
type textarea "x"
type textarea "I think online learning is helpful and convenient as students can jo"
type textarea "x"
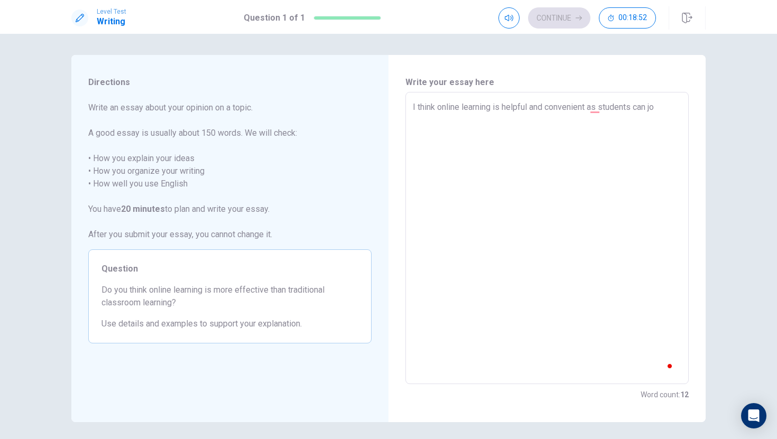
type textarea "I think online learning is helpful and convenient as students can joi"
type textarea "x"
type textarea "I think online learning is helpful and convenient as students can join"
type textarea "x"
type textarea "I think online learning is helpful and convenient as students can join"
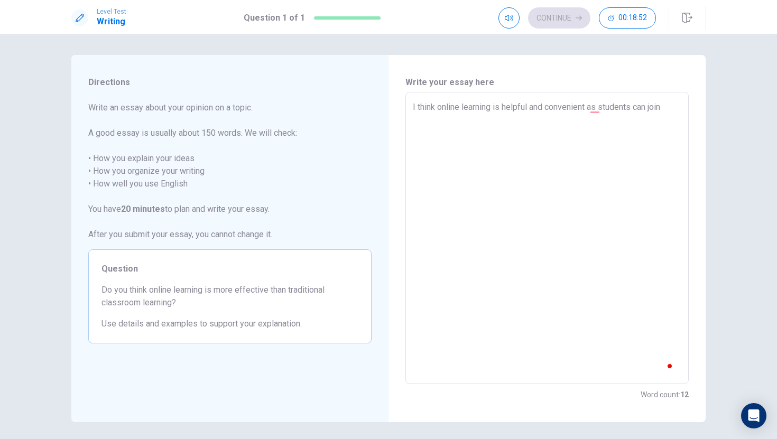
type textarea "x"
type textarea "I think online learning is helpful and convenient as students can join a"
type textarea "x"
type textarea "I think online learning is helpful and convenient as students can join an"
type textarea "x"
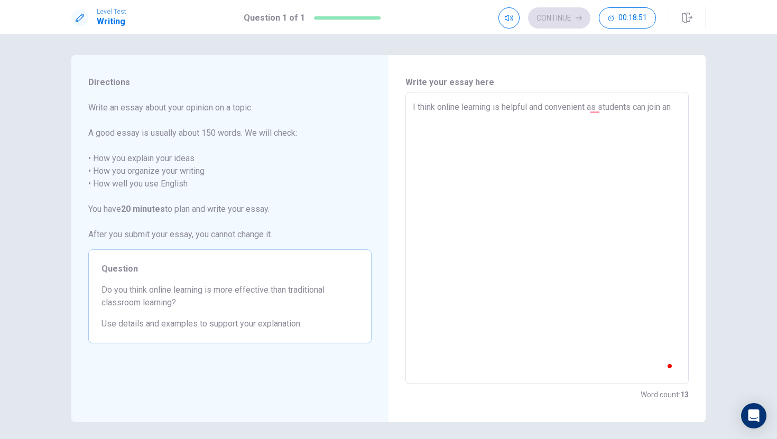
type textarea "I think online learning is helpful and convenient as students can join an"
type textarea "x"
click at [640, 124] on textarea "I think online learning is helpful and convenient, as students can join an onli…" at bounding box center [547, 238] width 268 height 275
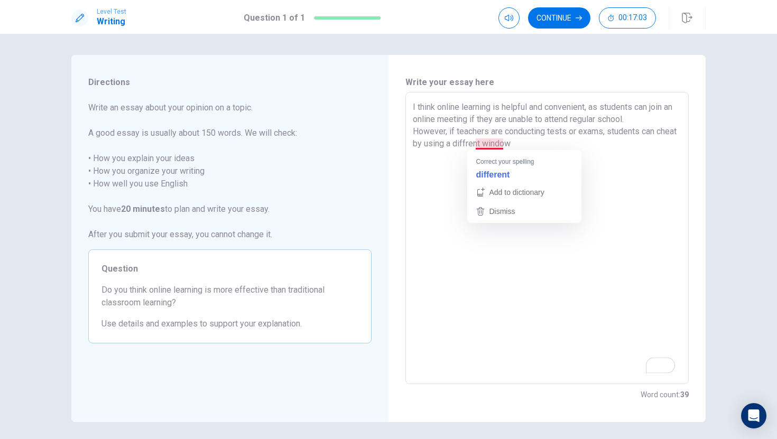
click at [493, 144] on textarea "I think online learning is helpful and convenient, as students can join an onli…" at bounding box center [547, 238] width 268 height 275
click at [548, 149] on textarea "I think online learning is helpful and convenient, as students can join an onli…" at bounding box center [547, 238] width 268 height 275
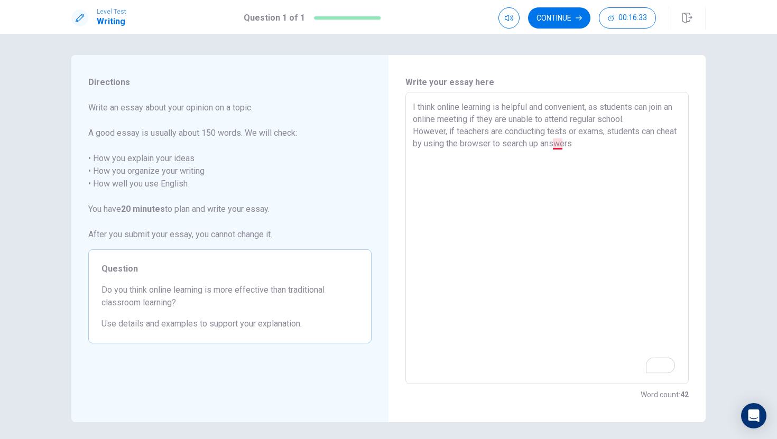
click at [562, 145] on textarea "I think online learning is helpful and convenient, as students can join an onli…" at bounding box center [547, 238] width 268 height 275
click at [611, 145] on textarea "I think online learning is helpful and convenient, as students can join an onli…" at bounding box center [547, 238] width 268 height 275
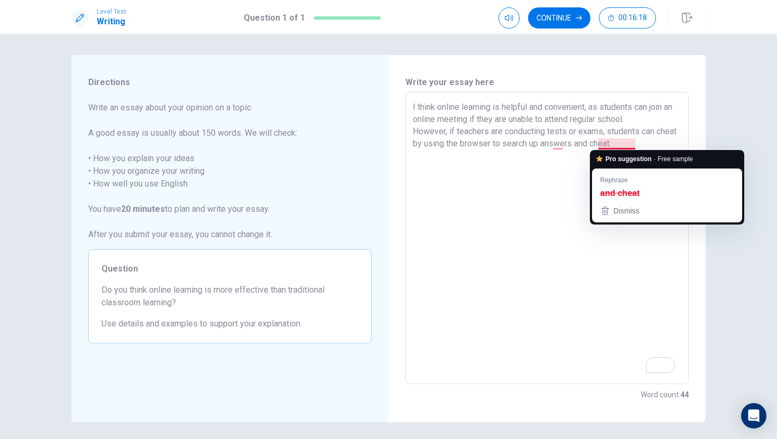
click at [640, 135] on textarea "I think online learning is helpful and convenient, as students can join an onli…" at bounding box center [547, 238] width 268 height 275
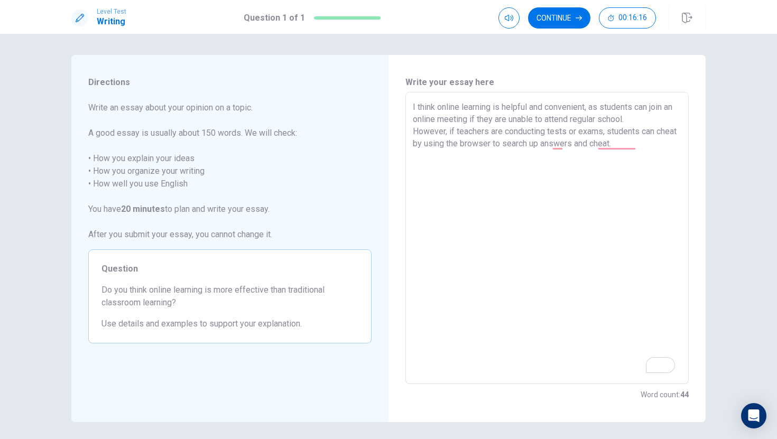
click at [645, 145] on textarea "I think online learning is helpful and convenient, as students can join an onli…" at bounding box center [547, 238] width 268 height 275
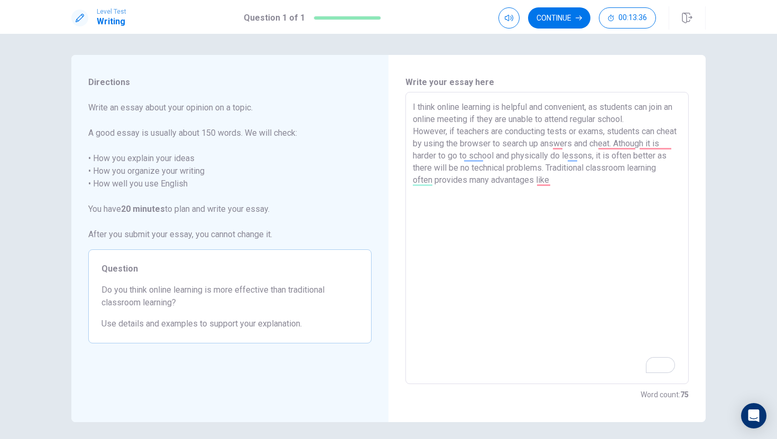
click at [545, 182] on textarea "I think online learning is helpful and convenient, as students can join an onli…" at bounding box center [547, 238] width 268 height 275
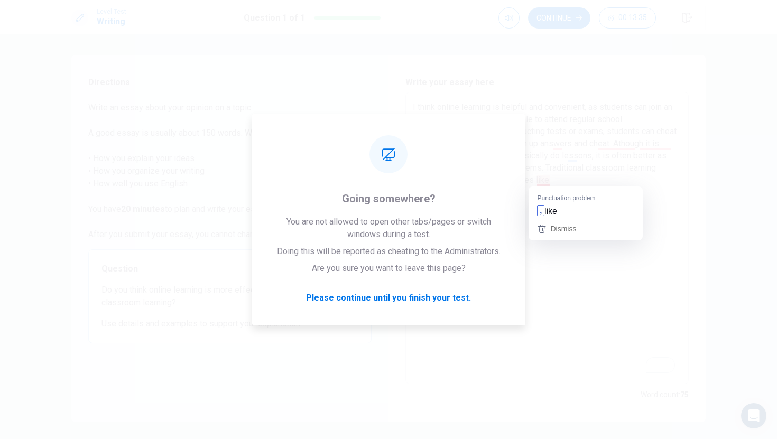
click at [564, 181] on textarea "I think online learning is helpful and convenient, as students can join an onli…" at bounding box center [547, 238] width 268 height 275
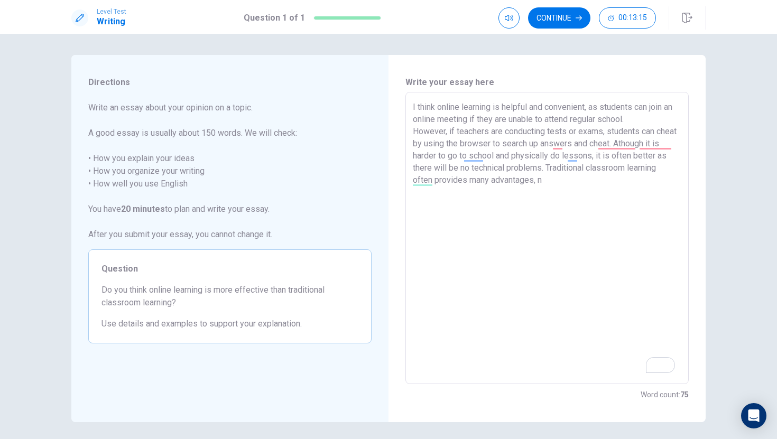
click at [601, 168] on textarea "I think online learning is helpful and convenient, as students can join an onli…" at bounding box center [547, 238] width 268 height 275
click at [547, 183] on textarea "I think online learning is helpful and convenient, as students can join an onli…" at bounding box center [547, 238] width 268 height 275
click at [545, 182] on textarea "I think online learning is helpful and convenient, as students can join an onli…" at bounding box center [547, 238] width 268 height 275
click at [611, 183] on textarea "I think online learning is helpful and convenient, as students can join an onli…" at bounding box center [547, 238] width 268 height 275
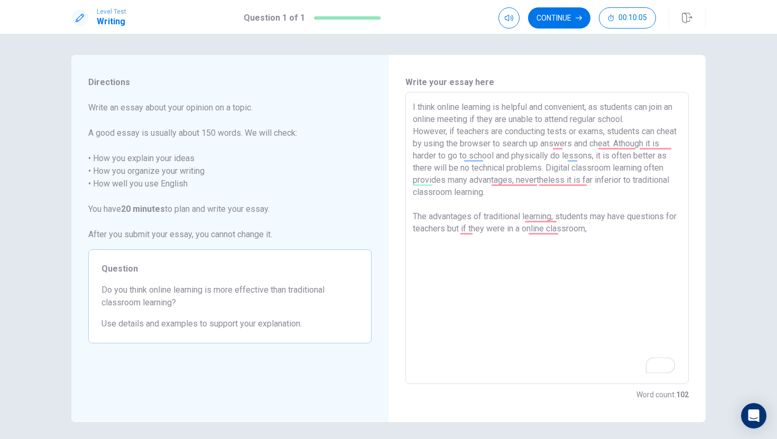
click at [534, 231] on textarea "I think online learning is helpful and convenient, as students can join an onli…" at bounding box center [547, 238] width 268 height 275
click at [558, 168] on textarea "I think online learning is helpful and convenient, as students can join an onli…" at bounding box center [547, 238] width 268 height 275
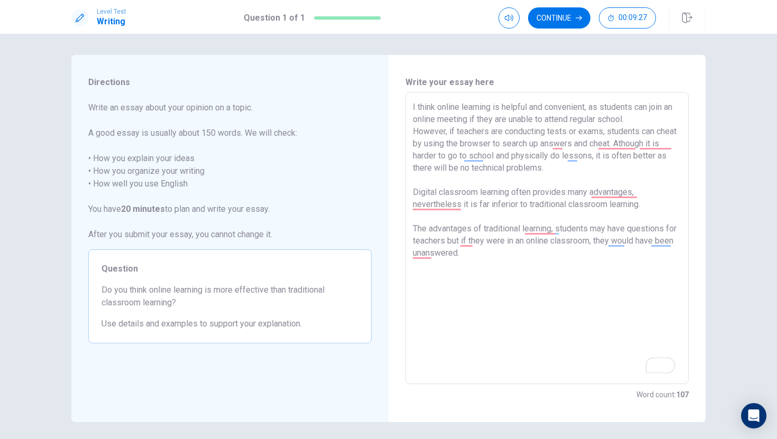
click at [458, 215] on textarea "I think online learning is helpful and convenient, as students can join an onli…" at bounding box center [547, 238] width 268 height 275
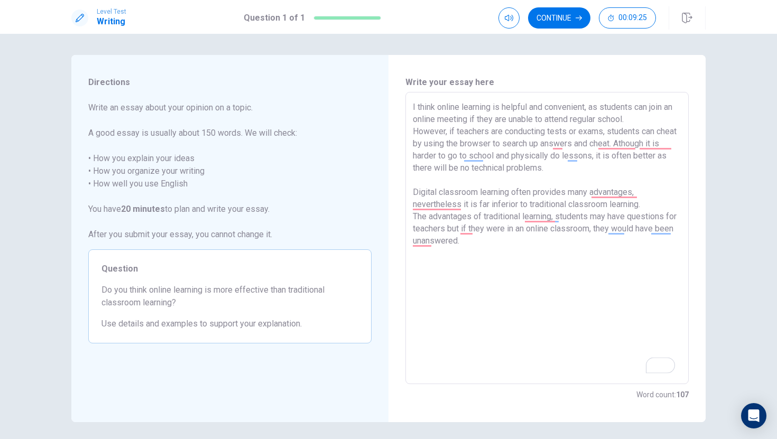
click at [496, 248] on textarea "I think online learning is helpful and convenient, as students can join an onli…" at bounding box center [547, 238] width 268 height 275
click at [648, 265] on textarea "I think online learning is helpful and convenient, as students can join an onli…" at bounding box center [547, 238] width 268 height 275
click at [453, 278] on textarea "I think online learning is helpful and convenient, as students can join an onli…" at bounding box center [547, 238] width 268 height 275
click at [469, 292] on textarea "I think online learning is helpful and convenient, as students can join an onli…" at bounding box center [547, 238] width 268 height 275
click at [647, 264] on textarea "I think online learning is helpful and convenient, as students can join an onli…" at bounding box center [547, 238] width 268 height 275
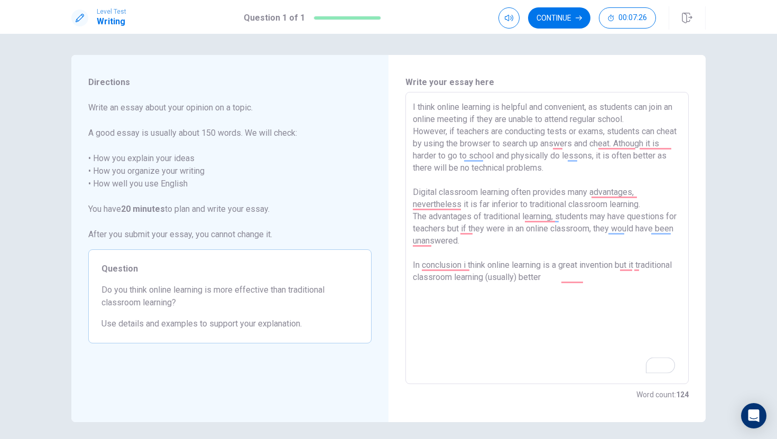
click at [589, 278] on textarea "I think online learning is helpful and convenient, as students can join an onli…" at bounding box center [547, 238] width 268 height 275
click at [525, 281] on textarea "I think online learning is helpful and convenient, as students can join an onli…" at bounding box center [547, 238] width 268 height 275
click at [619, 285] on textarea "I think online learning is helpful and convenient, as students can join an onli…" at bounding box center [547, 238] width 268 height 275
click at [645, 264] on textarea "I think online learning is helpful and convenient, as students can join an onli…" at bounding box center [547, 238] width 268 height 275
click at [600, 282] on textarea "I think online learning is helpful and convenient, as students can join an onli…" at bounding box center [547, 238] width 268 height 275
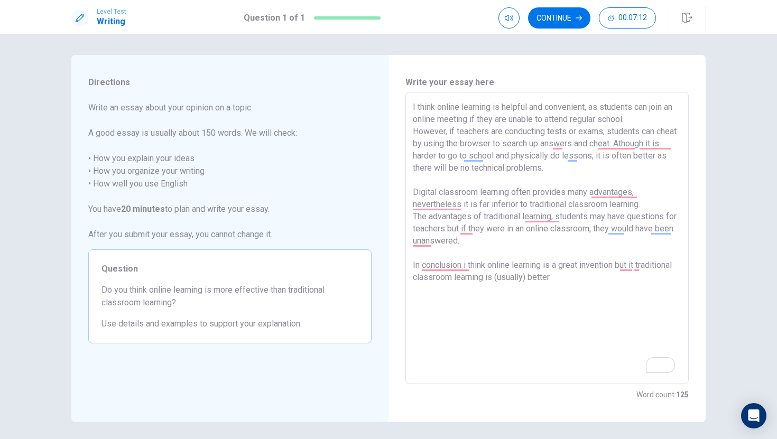
click at [592, 108] on textarea "I think online learning is helpful and convenient, as students can join an onli…" at bounding box center [547, 238] width 268 height 275
click at [611, 132] on textarea "I think online learning is helpful and convenient as students can join an onlin…" at bounding box center [547, 238] width 268 height 275
click at [610, 132] on textarea "I think online learning is helpful and convenient as students can join an onlin…" at bounding box center [547, 238] width 268 height 275
click at [459, 204] on textarea "I think online learning is helpful and convenient as students can join an onlin…" at bounding box center [547, 238] width 268 height 275
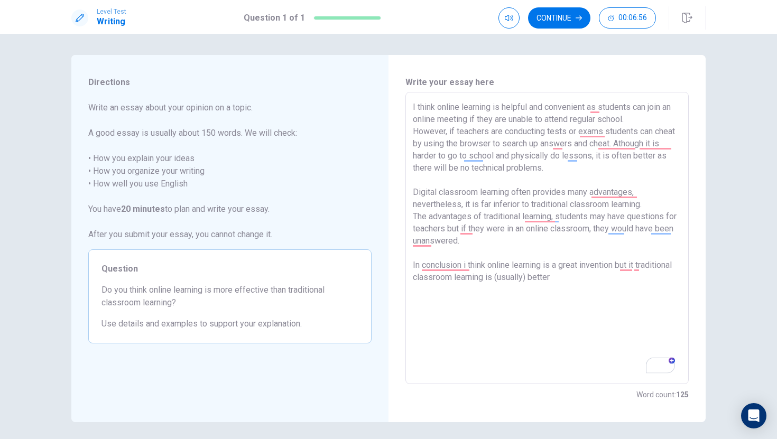
click at [617, 273] on textarea "I think online learning is helpful and convenient as students can join an onlin…" at bounding box center [547, 238] width 268 height 275
click at [604, 278] on textarea "I think online learning is helpful and convenient as students can join an onlin…" at bounding box center [547, 238] width 268 height 275
click at [604, 280] on textarea "I think online learning is helpful and convenient as students can join an onlin…" at bounding box center [547, 238] width 268 height 275
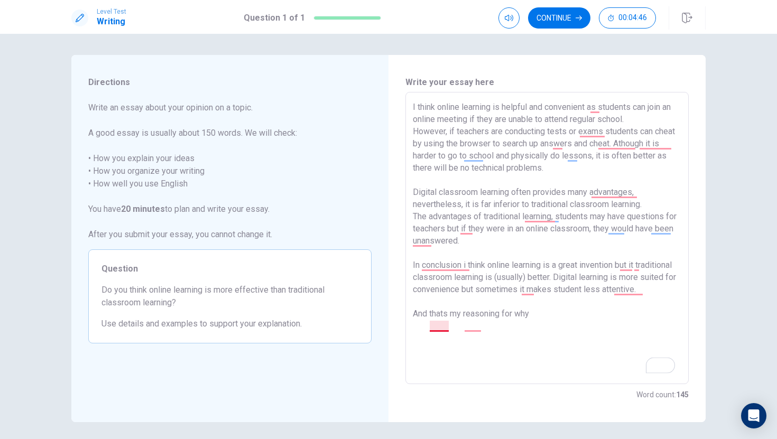
click at [448, 327] on textarea "I think online learning is helpful and convenient as students can join an onlin…" at bounding box center [547, 238] width 268 height 275
click at [445, 327] on textarea "I think online learning is helpful and convenient as students can join an onlin…" at bounding box center [547, 238] width 268 height 275
click at [540, 331] on textarea "I think online learning is helpful and convenient as students can join an onlin…" at bounding box center [547, 238] width 268 height 275
click at [554, 326] on textarea "I think online learning is helpful and convenient as students can join an onlin…" at bounding box center [547, 238] width 268 height 275
click at [444, 341] on textarea "I think online learning is helpful and convenient as students can join an onlin…" at bounding box center [547, 238] width 268 height 275
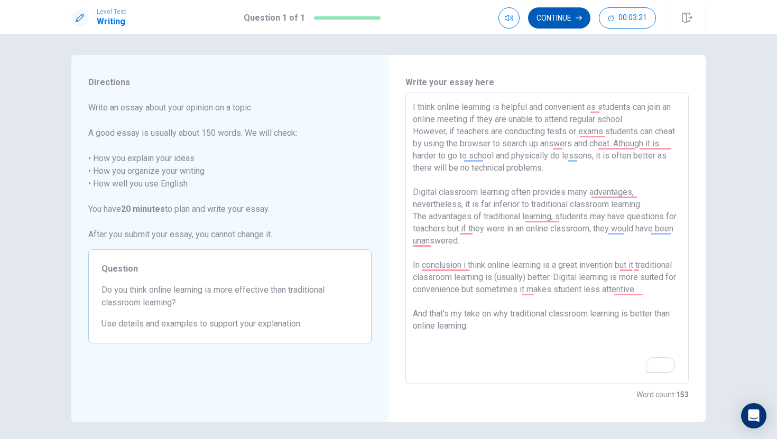
type textarea "I think online learning is helpful and convenient as students can join an onlin…"
click at [568, 23] on button "Continue" at bounding box center [559, 17] width 62 height 21
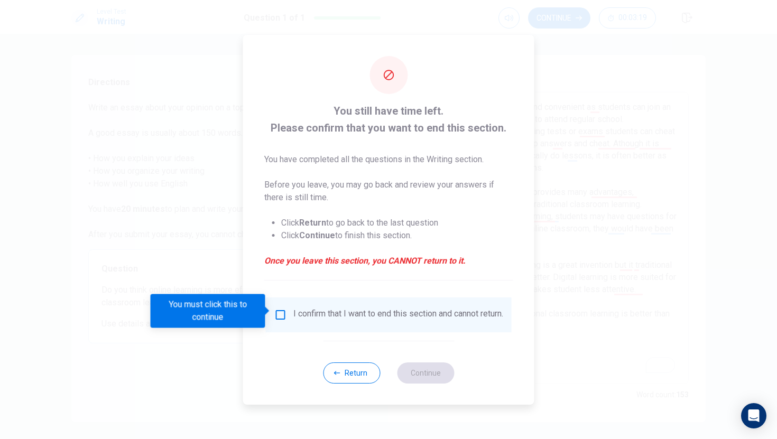
click at [281, 309] on input "You must click this to continue" at bounding box center [280, 315] width 13 height 13
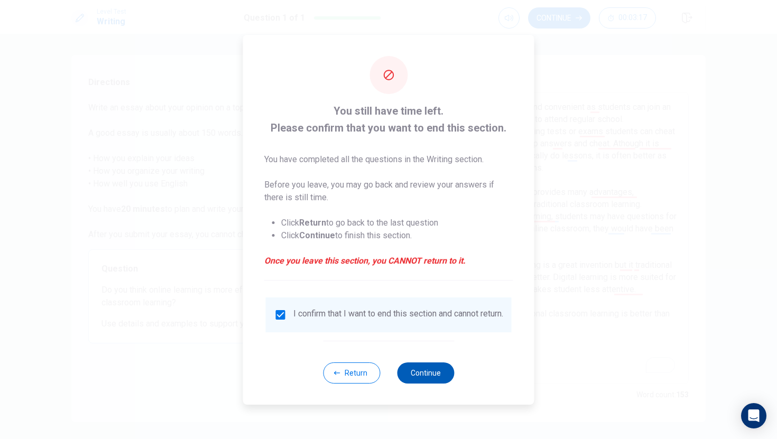
click at [430, 378] on button "Continue" at bounding box center [425, 373] width 57 height 21
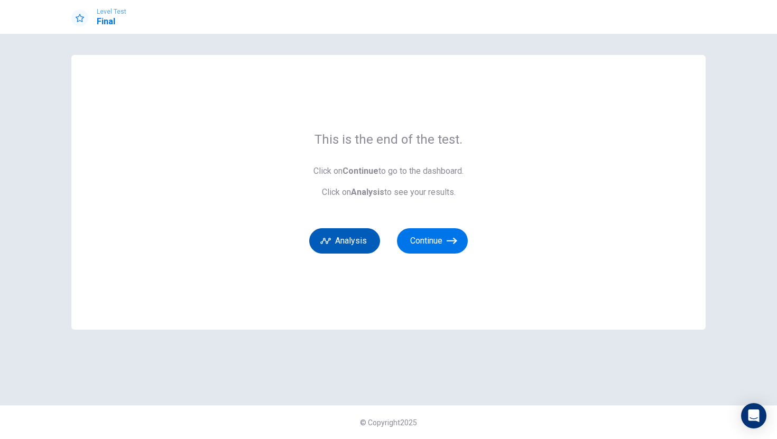
click at [363, 251] on button "Analysis" at bounding box center [344, 240] width 71 height 25
